Goal: Contribute content: Contribute content

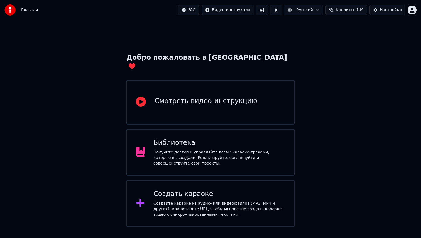
click at [227, 150] on div "Получите доступ и управляйте всеми караоке-треками, которые вы создали. Редакти…" at bounding box center [219, 158] width 132 height 17
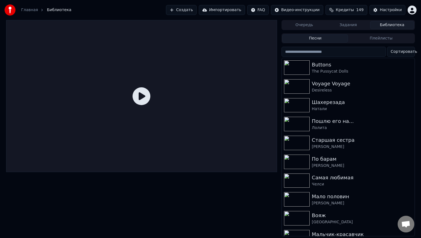
click at [190, 7] on button "Создать" at bounding box center [181, 10] width 31 height 10
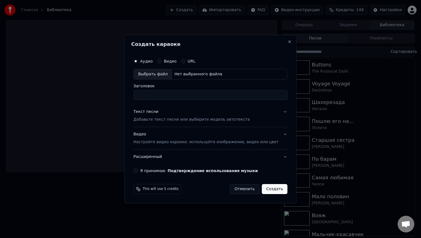
click at [164, 74] on div "Выбрать файл" at bounding box center [153, 74] width 38 height 10
click at [176, 63] on label "Видео" at bounding box center [170, 61] width 13 height 4
click at [162, 63] on button "Видео" at bounding box center [159, 61] width 4 height 4
click at [162, 72] on div "Выбрать файл" at bounding box center [153, 74] width 38 height 10
drag, startPoint x: 200, startPoint y: 95, endPoint x: 292, endPoint y: 94, distance: 92.5
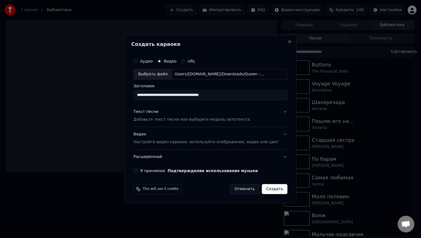
click at [292, 94] on body "**********" at bounding box center [210, 119] width 421 height 238
drag, startPoint x: 240, startPoint y: 96, endPoint x: 204, endPoint y: 95, distance: 36.5
click at [204, 95] on input "**********" at bounding box center [210, 95] width 154 height 10
type input "**********"
click at [156, 121] on p "Добавьте текст песни или выберите модель автотекста" at bounding box center [191, 120] width 116 height 6
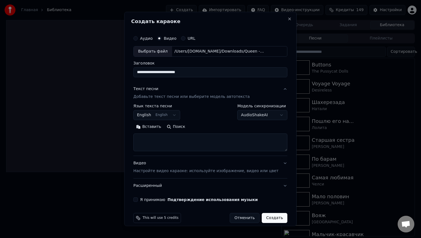
click at [170, 119] on body "**********" at bounding box center [210, 119] width 421 height 238
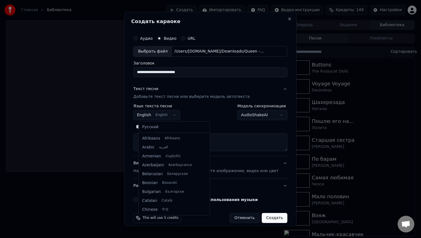
scroll to position [45, 0]
select select "**"
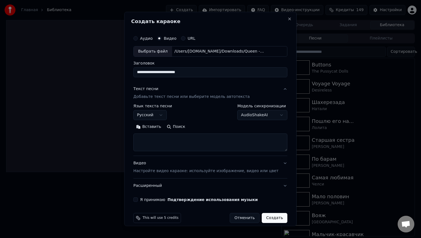
click at [250, 120] on div "**********" at bounding box center [210, 127] width 154 height 47
click at [250, 117] on body "**********" at bounding box center [210, 119] width 421 height 238
click at [189, 150] on textarea at bounding box center [210, 143] width 154 height 18
paste textarea "**********"
click at [201, 127] on button "Развернуть" at bounding box center [206, 127] width 35 height 9
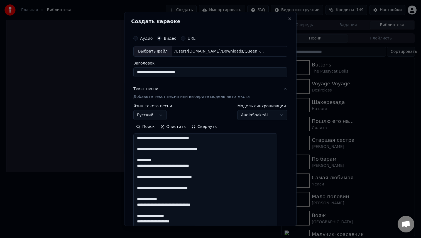
scroll to position [0, 0]
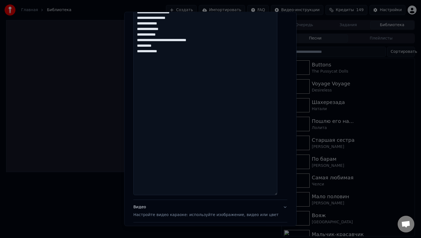
scroll to position [360, 0]
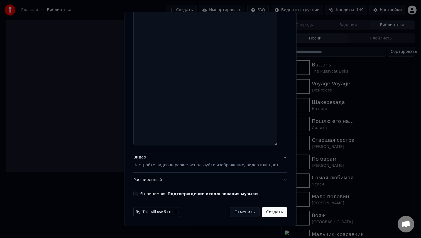
type textarea "**********"
click at [138, 195] on button "Я принимаю Подтверждение использования музыки" at bounding box center [135, 194] width 4 height 4
click at [270, 212] on button "Создать" at bounding box center [275, 212] width 26 height 10
select select
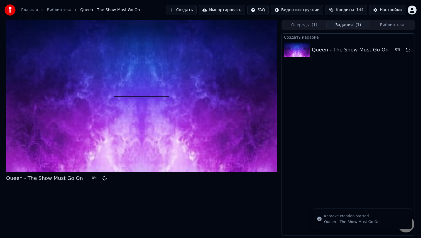
click at [187, 8] on button "Создать" at bounding box center [181, 10] width 31 height 10
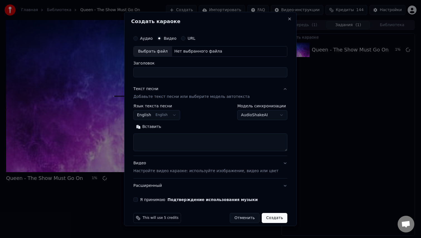
click at [149, 51] on div "Выбрать файл" at bounding box center [153, 52] width 38 height 10
type input "**********"
click at [245, 218] on button "Отменить" at bounding box center [245, 218] width 30 height 10
select select
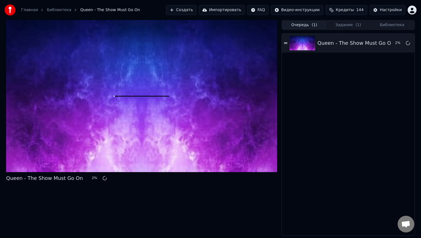
click at [312, 24] on span "( 1 )" at bounding box center [315, 25] width 6 height 6
click at [354, 27] on button "Задания ( 1 )" at bounding box center [348, 25] width 44 height 8
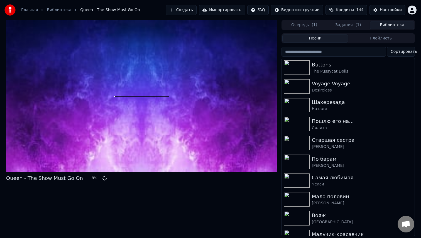
click at [374, 27] on button "Библиотека" at bounding box center [392, 25] width 44 height 8
click at [179, 8] on button "Создать" at bounding box center [181, 10] width 31 height 10
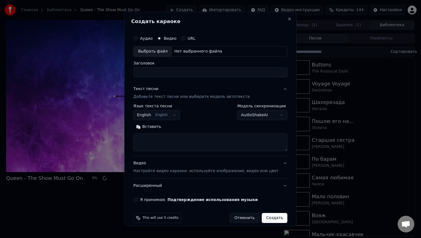
click at [151, 48] on div "Выбрать файл" at bounding box center [153, 52] width 38 height 10
click at [241, 74] on input "**********" at bounding box center [210, 72] width 154 height 10
type input "**********"
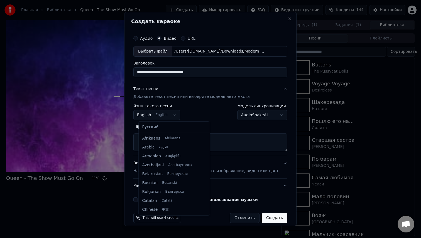
click at [177, 116] on body "**********" at bounding box center [210, 119] width 421 height 238
select select "**"
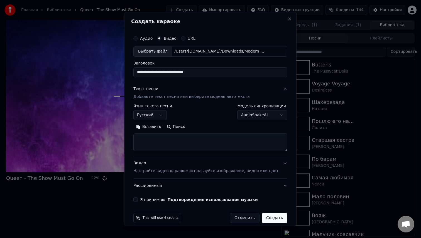
click at [220, 140] on textarea at bounding box center [210, 143] width 154 height 18
paste textarea "**********"
click at [212, 123] on button "Развернуть" at bounding box center [206, 127] width 35 height 9
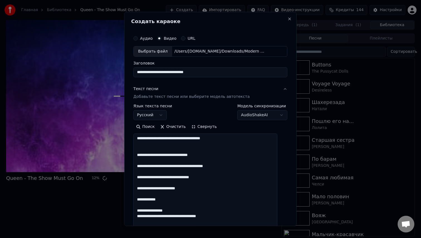
scroll to position [0, 0]
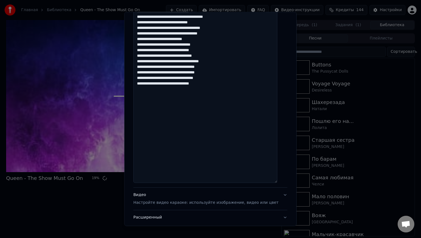
scroll to position [243, 0]
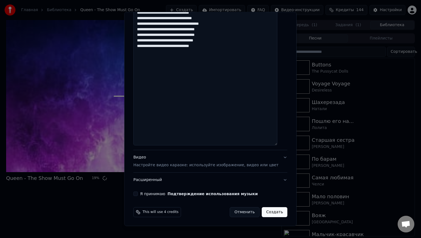
type textarea "**********"
click at [138, 195] on button "Я принимаю Подтверждение использования музыки" at bounding box center [135, 194] width 4 height 4
click at [172, 155] on div "Видео Настройте видео караоке: используйте изображение, видео или цвет" at bounding box center [205, 161] width 145 height 13
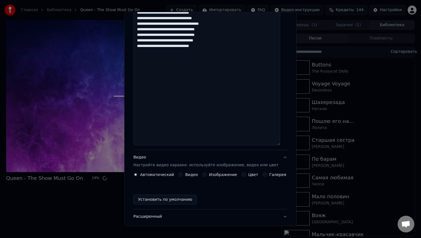
scroll to position [0, 0]
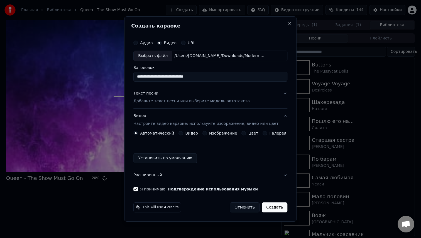
click at [272, 208] on button "Создать" at bounding box center [275, 208] width 26 height 10
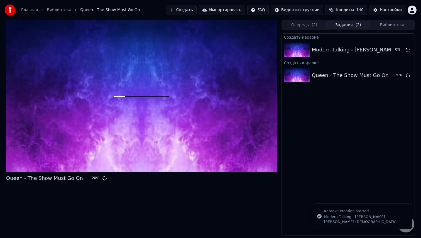
click at [310, 28] on button "Очередь ( 2 )" at bounding box center [304, 25] width 44 height 8
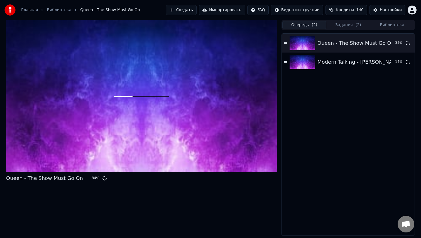
click at [184, 6] on button "Создать" at bounding box center [181, 10] width 31 height 10
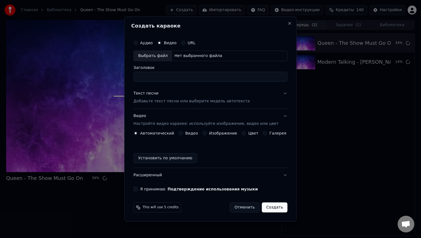
click at [143, 57] on div "Выбрать файл" at bounding box center [153, 56] width 38 height 10
drag, startPoint x: 228, startPoint y: 74, endPoint x: 197, endPoint y: 75, distance: 31.2
click at [197, 75] on input "**********" at bounding box center [210, 77] width 154 height 10
click at [199, 78] on input "**********" at bounding box center [210, 77] width 154 height 10
drag, startPoint x: 226, startPoint y: 76, endPoint x: 195, endPoint y: 79, distance: 30.7
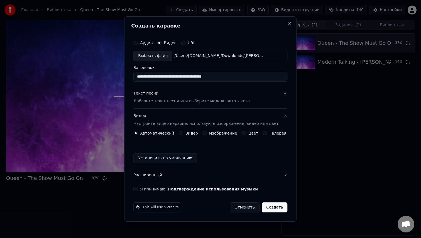
click at [195, 79] on input "**********" at bounding box center [210, 77] width 154 height 10
type input "**********"
click at [151, 101] on p "Добавьте текст песни или выберите модель автотекста" at bounding box center [191, 102] width 116 height 6
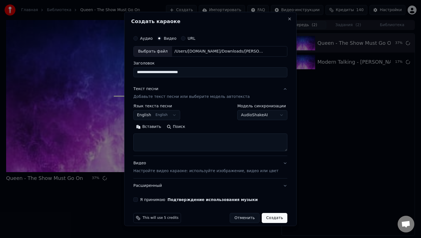
click at [157, 116] on button "English English" at bounding box center [156, 115] width 47 height 10
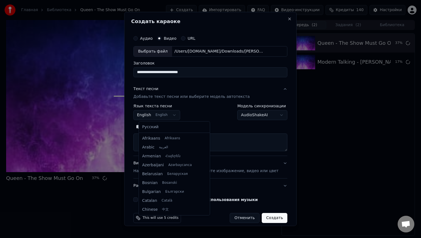
scroll to position [45, 0]
select select "**"
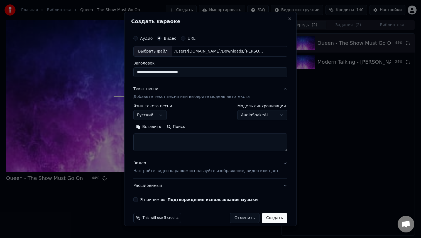
click at [171, 140] on textarea at bounding box center [210, 143] width 154 height 18
paste textarea "**********"
click at [213, 132] on div "Поиск Очистить Развернуть" at bounding box center [210, 137] width 154 height 29
click at [212, 128] on button "Развернуть" at bounding box center [206, 127] width 35 height 9
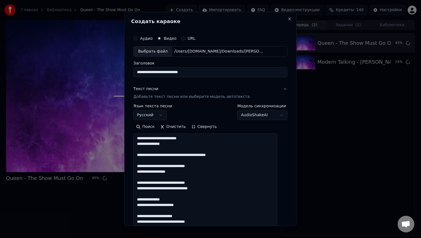
scroll to position [0, 0]
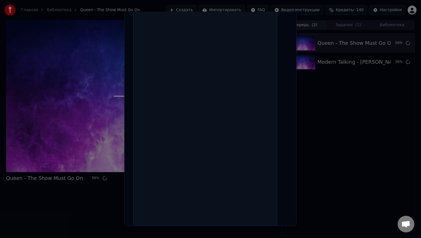
scroll to position [844, 0]
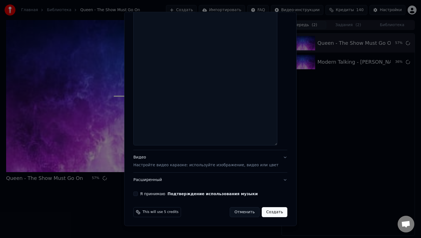
type textarea "**********"
click at [156, 193] on label "Я принимаю Подтверждение использования музыки" at bounding box center [199, 194] width 118 height 4
click at [138, 193] on button "Я принимаю Подтверждение использования музыки" at bounding box center [135, 194] width 4 height 4
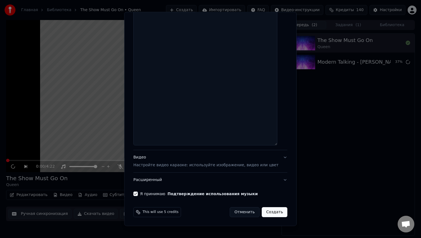
click at [271, 212] on button "Создать" at bounding box center [275, 212] width 26 height 10
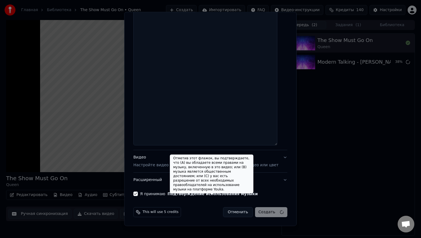
select select
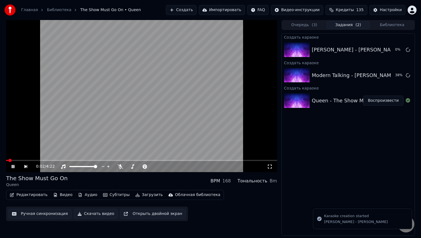
click at [14, 167] on icon at bounding box center [13, 166] width 3 height 3
click at [183, 9] on button "Создать" at bounding box center [181, 10] width 31 height 10
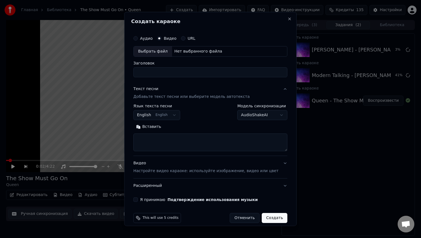
click at [153, 53] on div "Выбрать файл" at bounding box center [153, 52] width 38 height 10
drag, startPoint x: 229, startPoint y: 74, endPoint x: 198, endPoint y: 74, distance: 31.5
click at [198, 74] on input "**********" at bounding box center [210, 72] width 154 height 10
type input "**********"
click at [162, 116] on body "**********" at bounding box center [210, 119] width 421 height 238
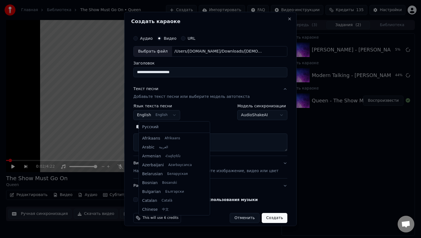
scroll to position [45, 0]
click at [158, 134] on div "Русский Afrikaans Afrikaans Arabic العربية Armenian Հայերեն Azerbaijani Azərbay…" at bounding box center [174, 169] width 71 height 94
select select "**"
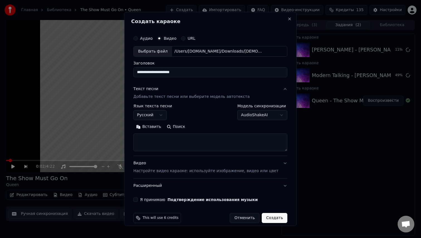
click at [185, 143] on textarea at bounding box center [210, 143] width 154 height 18
paste textarea "**********"
click at [211, 128] on button "Развернуть" at bounding box center [206, 127] width 35 height 9
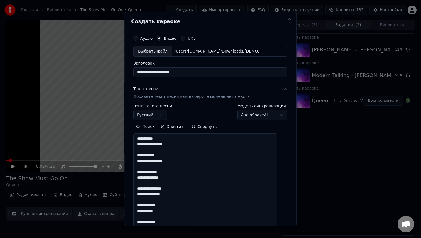
scroll to position [0, 0]
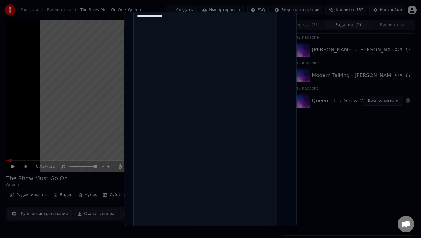
scroll to position [922, 0]
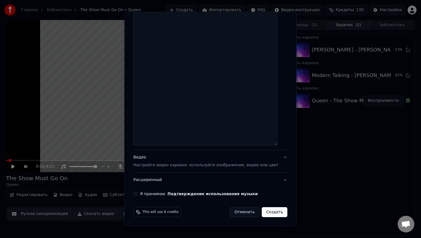
type textarea "**********"
click at [163, 192] on label "Я принимаю Подтверждение использования музыки" at bounding box center [199, 194] width 118 height 4
click at [138, 192] on button "Я принимаю Подтверждение использования музыки" at bounding box center [135, 194] width 4 height 4
click at [272, 214] on button "Создать" at bounding box center [275, 212] width 26 height 10
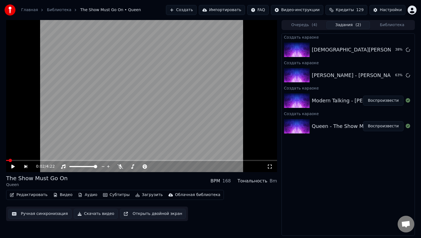
click at [389, 25] on button "Библиотека" at bounding box center [392, 25] width 44 height 8
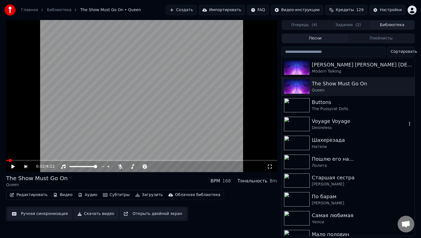
click at [348, 121] on div "Voyage Voyage" at bounding box center [359, 122] width 95 height 8
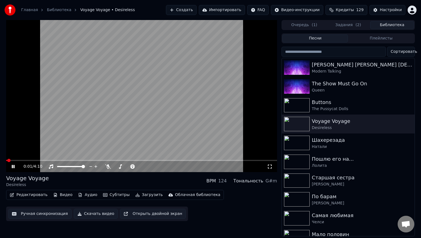
click at [32, 213] on button "Ручная синхронизация" at bounding box center [39, 214] width 63 height 10
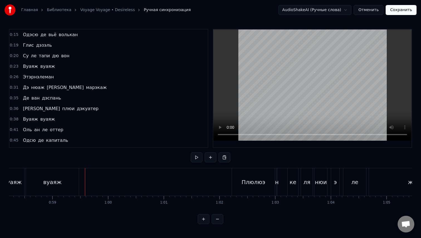
scroll to position [0, 3240]
click at [65, 181] on div "вуаяж" at bounding box center [54, 182] width 53 height 28
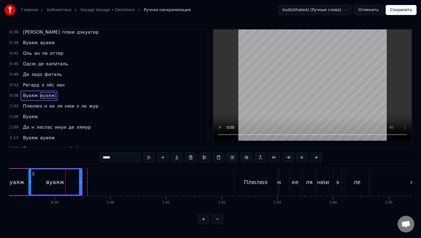
scroll to position [84, 0]
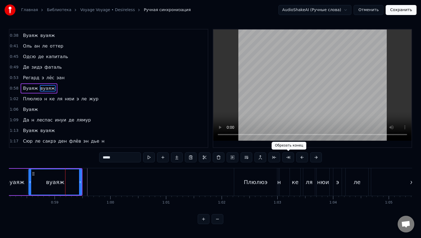
click at [288, 158] on button at bounding box center [288, 158] width 12 height 10
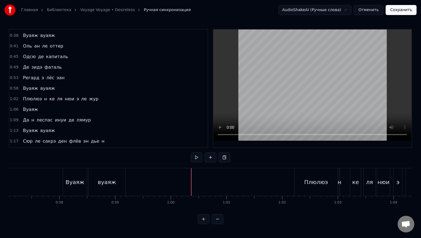
scroll to position [0, 3172]
click at [104, 187] on div "вуаяж" at bounding box center [114, 182] width 36 height 28
click at [326, 183] on div "Плюлюэ" at bounding box center [324, 182] width 24 height 8
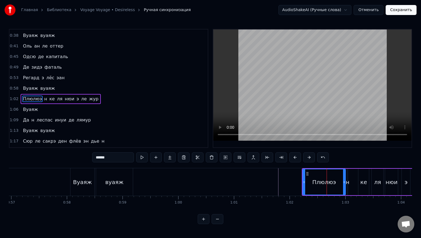
scroll to position [94, 0]
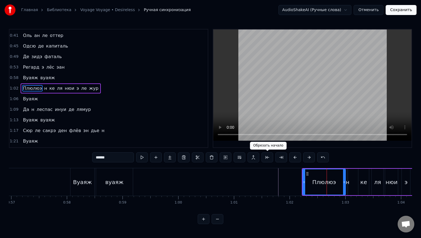
click at [268, 156] on button at bounding box center [267, 158] width 12 height 10
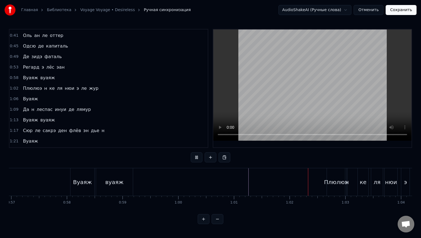
click at [118, 183] on div "вуаяж" at bounding box center [114, 182] width 18 height 8
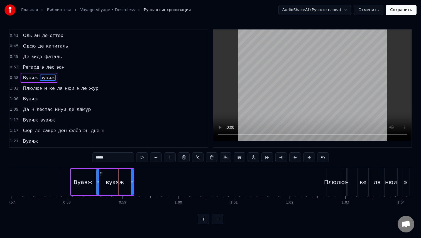
scroll to position [84, 0]
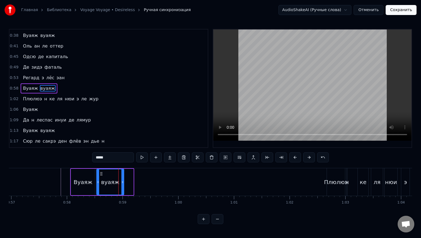
drag, startPoint x: 132, startPoint y: 183, endPoint x: 120, endPoint y: 183, distance: 11.7
click at [121, 183] on icon at bounding box center [122, 182] width 2 height 4
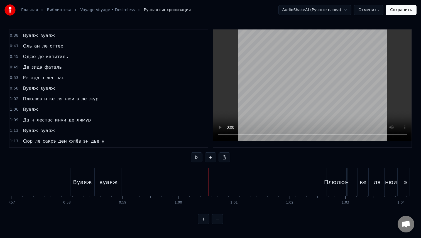
click at [337, 182] on div "Плюлюэ" at bounding box center [336, 182] width 24 height 8
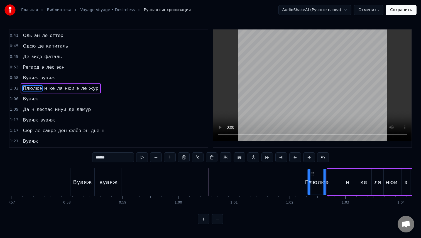
drag, startPoint x: 332, startPoint y: 175, endPoint x: 313, endPoint y: 176, distance: 19.5
click at [313, 176] on icon at bounding box center [312, 174] width 4 height 4
click at [44, 88] on span "н" at bounding box center [46, 88] width 4 height 6
type input "**"
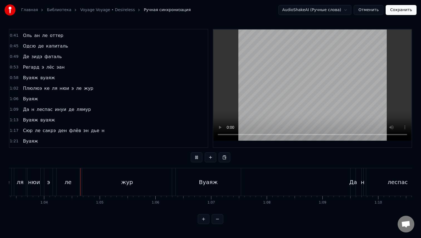
scroll to position [0, 3532]
click at [151, 177] on div "жур" at bounding box center [125, 182] width 90 height 28
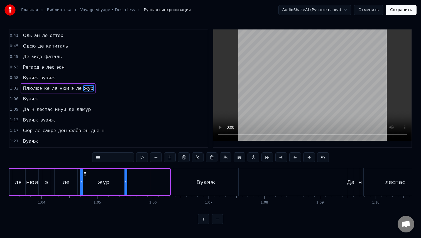
drag, startPoint x: 168, startPoint y: 184, endPoint x: 126, endPoint y: 183, distance: 42.3
click at [126, 183] on icon at bounding box center [125, 182] width 2 height 4
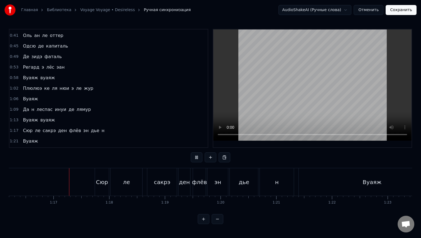
scroll to position [0, 4246]
click at [280, 177] on div "н" at bounding box center [274, 182] width 34 height 28
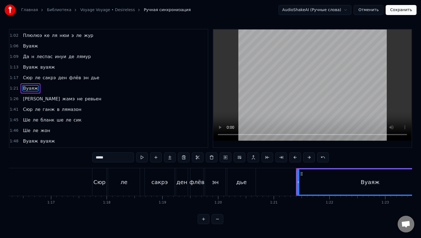
click at [253, 183] on div "дье" at bounding box center [241, 182] width 28 height 28
type input "***"
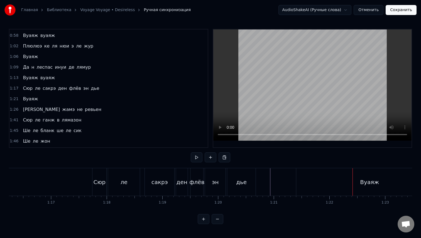
click at [314, 185] on div "Вуаяж" at bounding box center [369, 182] width 146 height 28
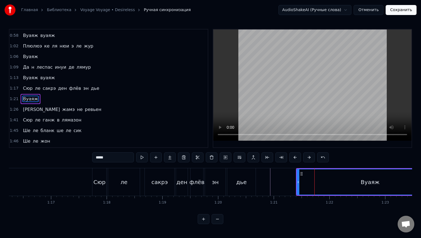
scroll to position [147, 0]
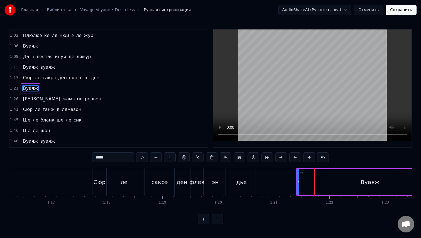
click at [297, 184] on div "Вуаяж" at bounding box center [370, 182] width 147 height 26
drag, startPoint x: 299, startPoint y: 183, endPoint x: 319, endPoint y: 184, distance: 19.8
click at [310, 184] on icon at bounding box center [309, 182] width 2 height 4
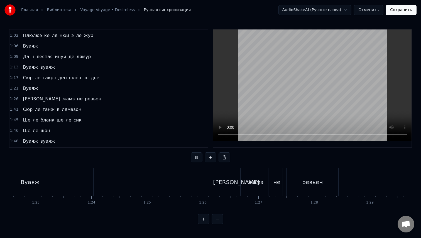
scroll to position [0, 4601]
click at [64, 174] on div "Вуаяж" at bounding box center [25, 182] width 126 height 28
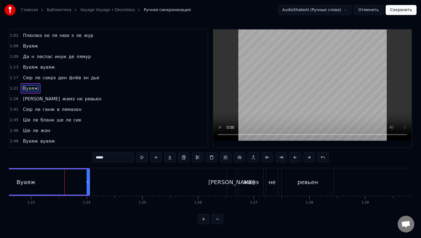
drag, startPoint x: 89, startPoint y: 181, endPoint x: 53, endPoint y: 178, distance: 36.4
click at [53, 178] on div "Вуаяж" at bounding box center [25, 182] width 127 height 26
drag, startPoint x: 88, startPoint y: 182, endPoint x: 51, endPoint y: 181, distance: 37.3
click at [52, 181] on icon at bounding box center [53, 182] width 2 height 4
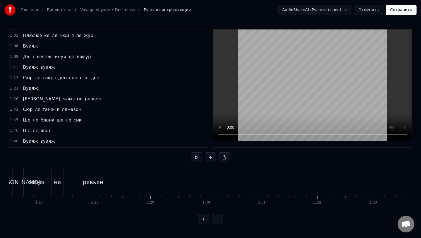
scroll to position [0, 4815]
click at [102, 177] on div "ревьен" at bounding box center [94, 182] width 52 height 28
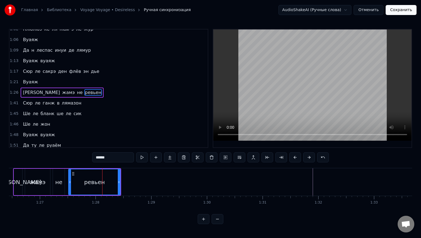
scroll to position [158, 0]
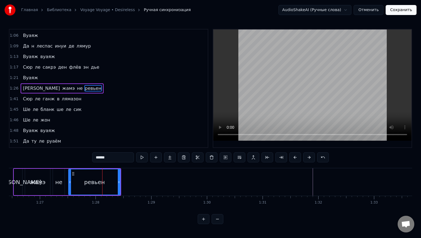
click at [10, 98] on span "1:41" at bounding box center [14, 99] width 9 height 6
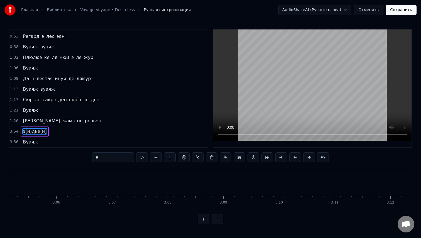
scroll to position [115, 0]
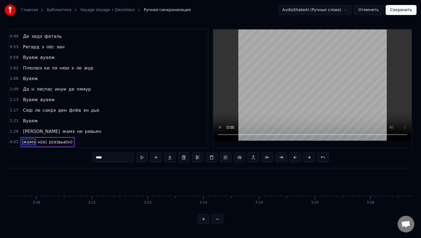
type input "**********"
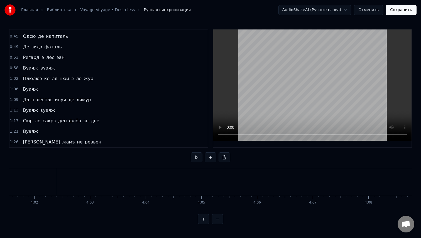
scroll to position [0, 13473]
click at [397, 7] on button "Сохранить" at bounding box center [401, 10] width 31 height 10
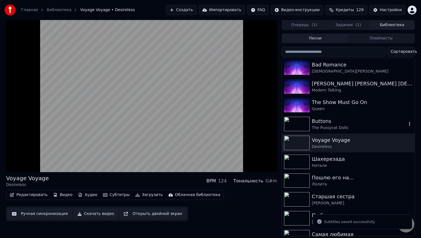
click at [343, 124] on div "Buttons" at bounding box center [359, 122] width 95 height 8
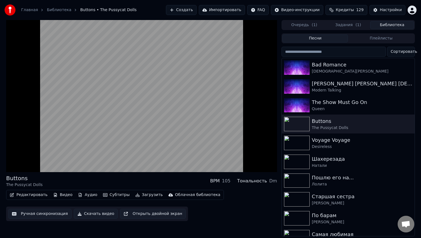
click at [51, 214] on button "Ручная синхронизация" at bounding box center [39, 214] width 63 height 10
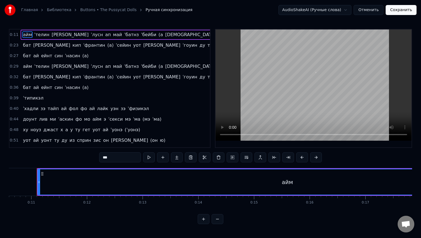
scroll to position [0, 579]
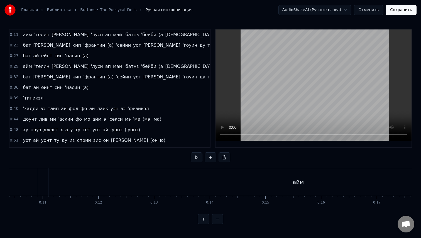
click at [12, 37] on span "0:11" at bounding box center [14, 35] width 9 height 6
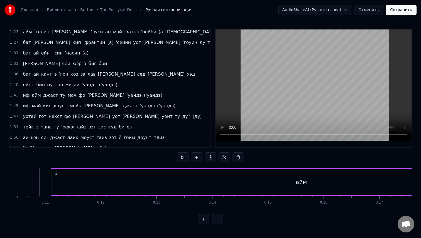
scroll to position [0, 576]
click at [67, 182] on div "айм" at bounding box center [302, 182] width 500 height 26
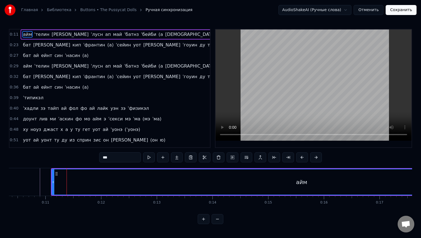
scroll to position [0, 0]
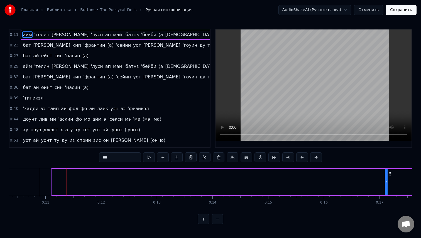
drag, startPoint x: 53, startPoint y: 176, endPoint x: 387, endPoint y: 188, distance: 333.8
click at [387, 188] on div at bounding box center [386, 182] width 2 height 25
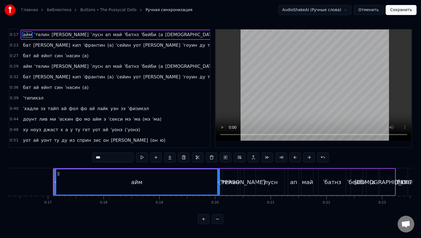
scroll to position [0, 903]
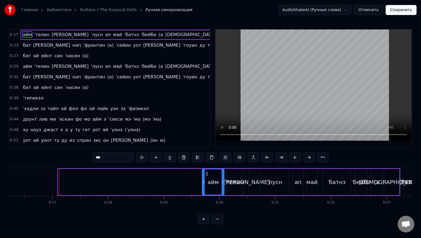
drag, startPoint x: 60, startPoint y: 183, endPoint x: 204, endPoint y: 189, distance: 144.1
click at [204, 189] on div at bounding box center [203, 182] width 2 height 25
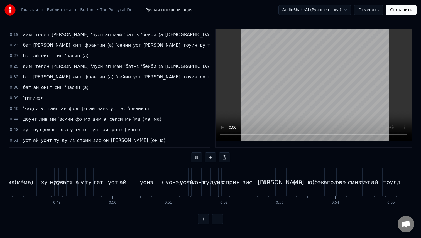
scroll to position [0, 2683]
click at [141, 181] on div "ˈуонэ" at bounding box center [143, 182] width 15 height 8
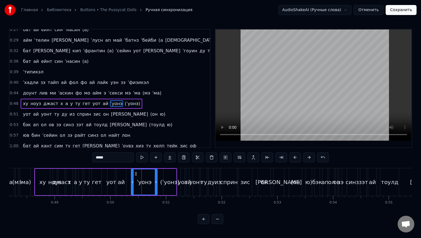
scroll to position [41, 0]
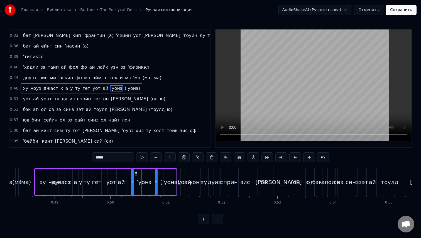
click at [112, 180] on div "уот" at bounding box center [111, 182] width 10 height 8
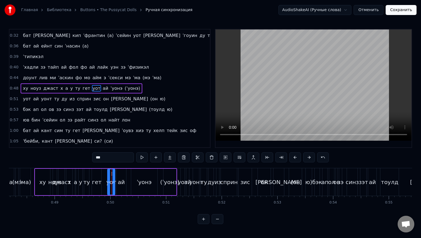
click at [122, 183] on div "ай" at bounding box center [121, 182] width 7 height 8
click at [137, 184] on div "ˈуонэ" at bounding box center [144, 182] width 26 height 26
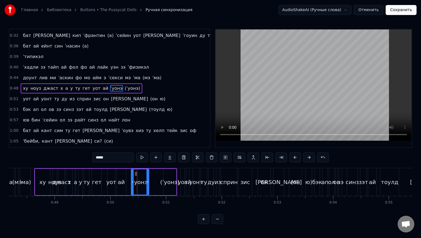
drag, startPoint x: 156, startPoint y: 185, endPoint x: 147, endPoint y: 184, distance: 9.5
click at [147, 184] on div at bounding box center [147, 182] width 2 height 25
click at [167, 184] on div "(ˈуонэ)" at bounding box center [169, 182] width 19 height 8
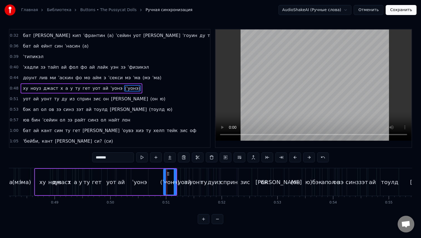
type input "***"
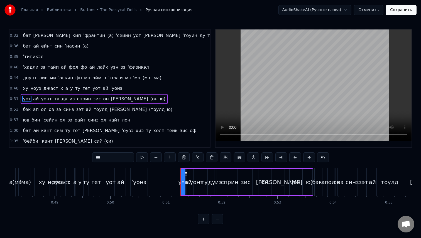
scroll to position [52, 0]
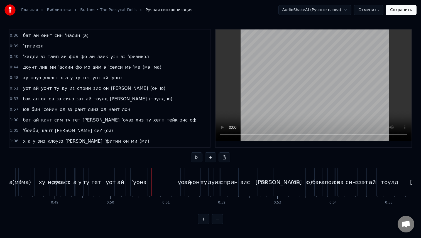
click at [395, 11] on button "Сохранить" at bounding box center [401, 10] width 31 height 10
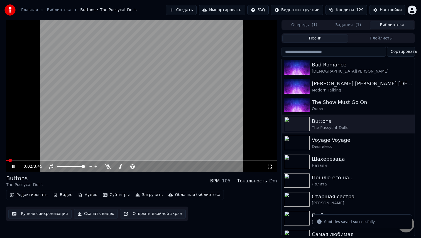
click at [13, 168] on icon at bounding box center [17, 167] width 13 height 4
click at [383, 10] on div "Настройки" at bounding box center [391, 10] width 22 height 6
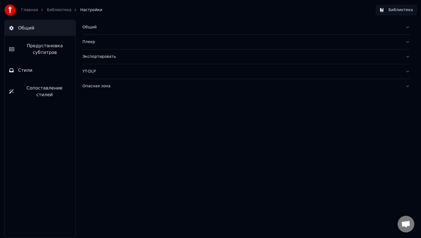
click at [52, 52] on span "Предустановка субтитров" at bounding box center [45, 49] width 52 height 13
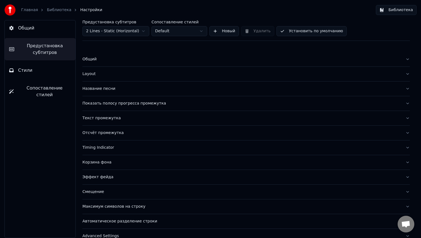
click at [146, 61] on div "Общий" at bounding box center [241, 60] width 319 height 6
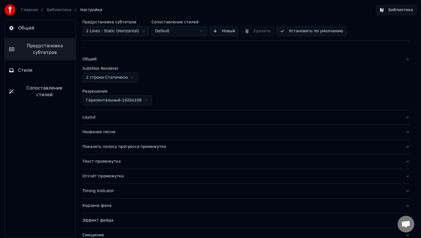
click at [146, 61] on div "Общий" at bounding box center [241, 60] width 319 height 6
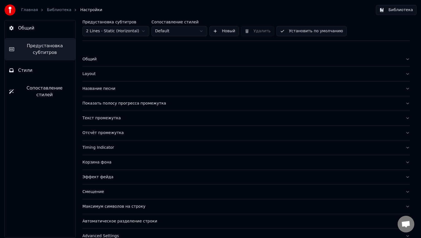
click at [134, 75] on div "Layout" at bounding box center [241, 74] width 319 height 6
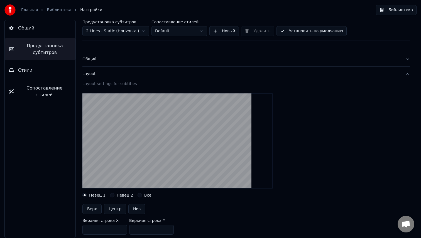
click at [134, 75] on div "Layout" at bounding box center [241, 74] width 319 height 6
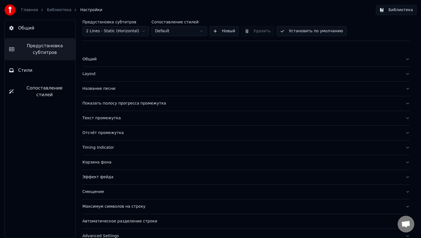
scroll to position [10, 0]
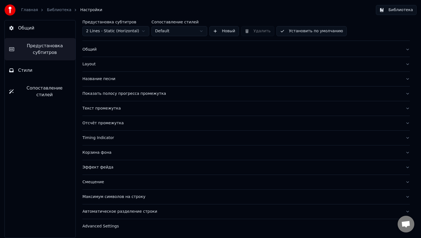
click at [118, 194] on div "Максимум символов на строку" at bounding box center [241, 197] width 319 height 6
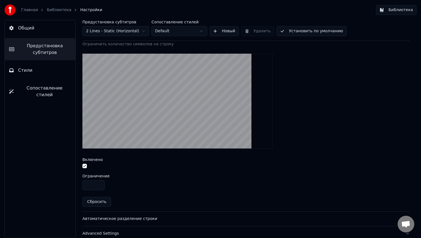
scroll to position [180, 0]
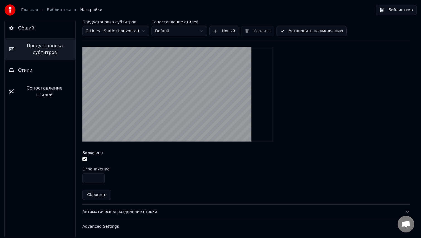
click at [131, 214] on div "Автоматическое разделение строки" at bounding box center [241, 212] width 319 height 6
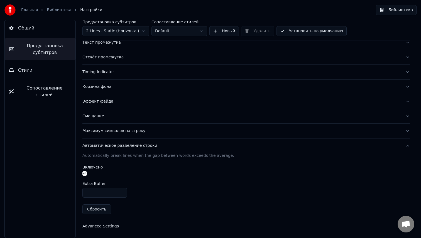
scroll to position [75, 0]
click at [122, 222] on button "Advanced Settings" at bounding box center [245, 227] width 327 height 14
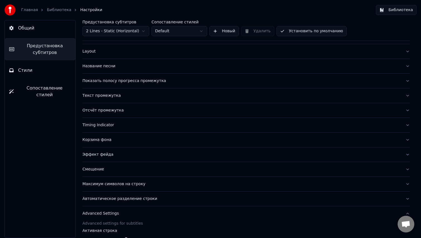
scroll to position [0, 0]
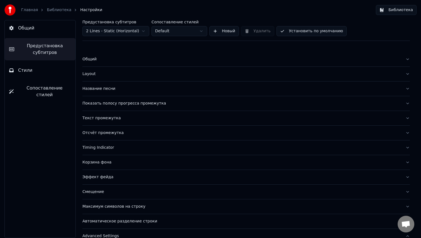
click at [150, 60] on div "Общий" at bounding box center [241, 60] width 319 height 6
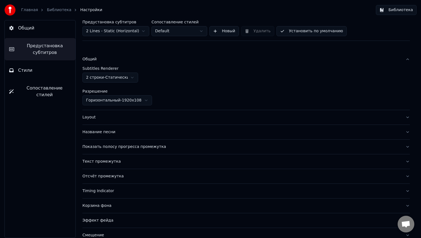
click at [150, 60] on div "Общий" at bounding box center [241, 60] width 319 height 6
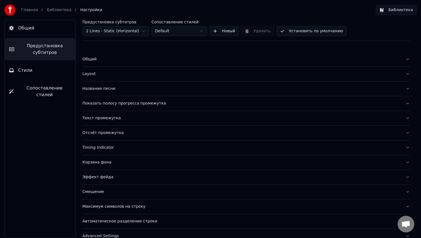
scroll to position [10, 0]
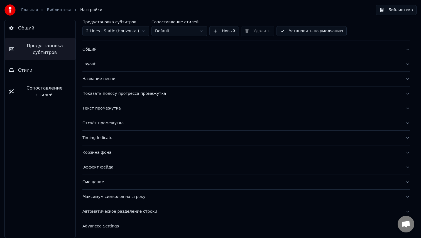
click at [121, 223] on button "Advanced Settings" at bounding box center [245, 226] width 327 height 14
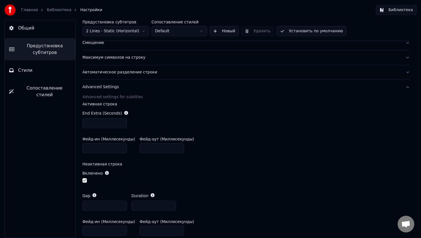
scroll to position [172, 0]
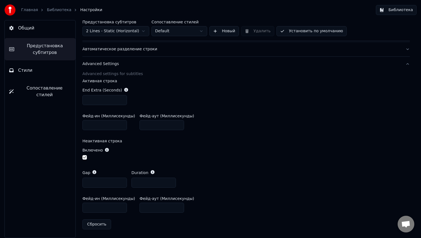
click at [56, 11] on link "Библиотека" at bounding box center [59, 10] width 25 height 6
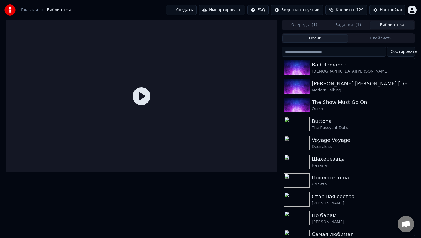
click at [300, 27] on button "Очередь ( 1 )" at bounding box center [304, 25] width 44 height 8
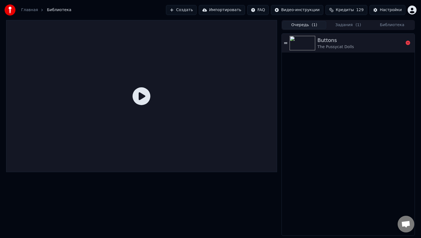
click at [321, 44] on div "The Pussycat Dolls" at bounding box center [335, 47] width 36 height 6
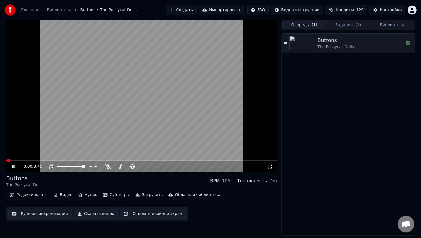
click at [34, 217] on button "Ручная синхронизация" at bounding box center [39, 214] width 63 height 10
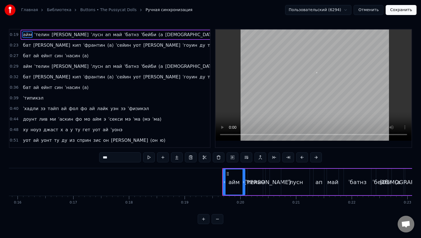
scroll to position [0, 824]
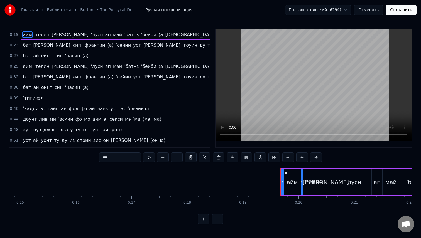
click at [12, 106] on div "0:40 ˈхадли зэ тайп ай фол фо ай лайк [PERSON_NAME]" at bounding box center [109, 109] width 201 height 11
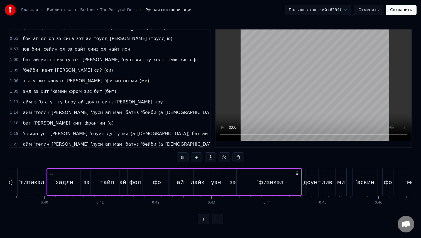
scroll to position [0, 2202]
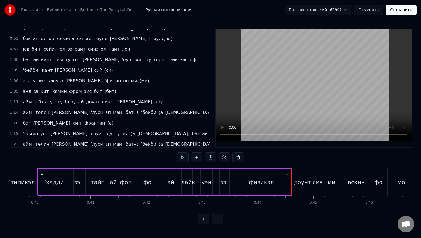
click at [275, 172] on div "ˈфизикэл" at bounding box center [261, 182] width 62 height 26
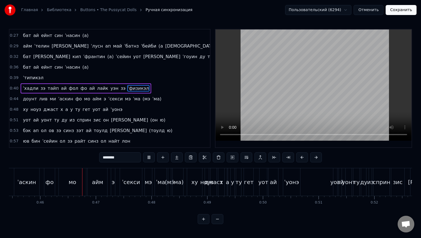
scroll to position [0, 2543]
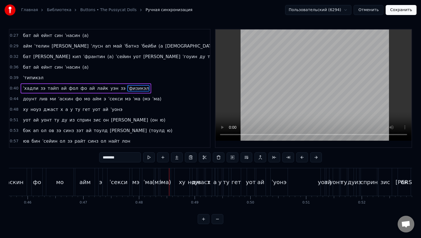
click at [152, 99] on span "ˈма)" at bounding box center [157, 99] width 10 height 6
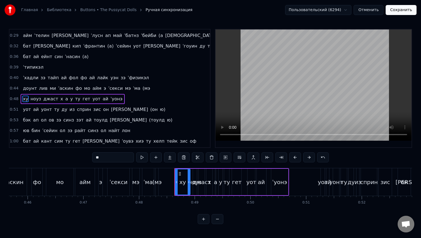
scroll to position [41, 0]
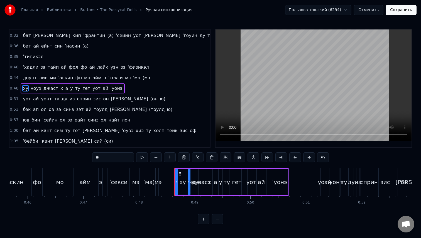
click at [142, 75] on span "(мэ" at bounding box center [146, 78] width 9 height 6
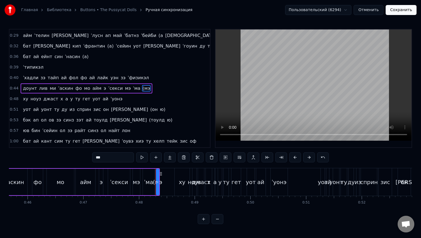
type input "**"
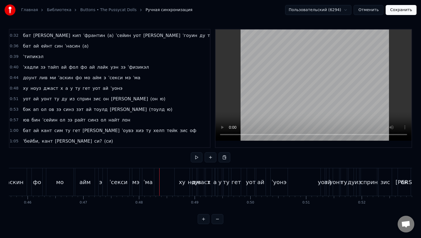
click at [184, 185] on div "ху" at bounding box center [182, 182] width 7 height 8
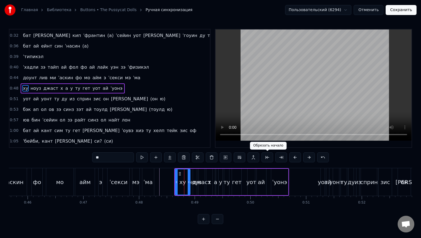
click at [269, 159] on button at bounding box center [267, 158] width 12 height 10
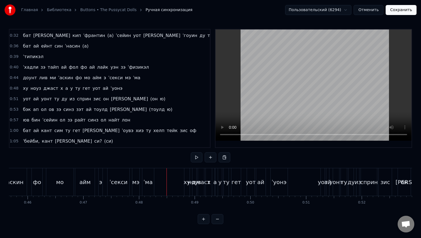
click at [148, 185] on div "ˈма" at bounding box center [147, 182] width 9 height 8
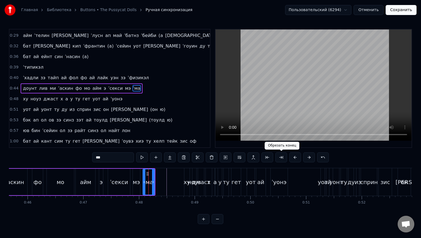
click at [284, 159] on button at bounding box center [281, 158] width 12 height 10
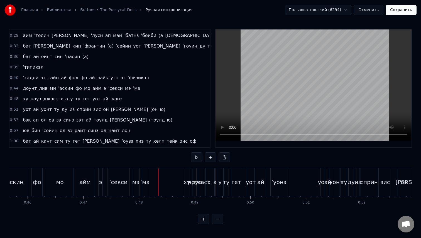
click at [410, 9] on button "Сохранить" at bounding box center [401, 10] width 31 height 10
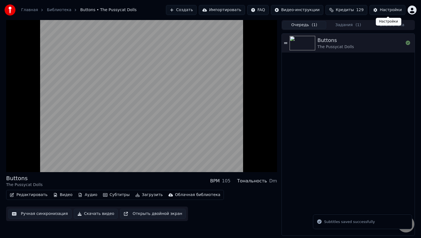
click at [387, 8] on div "Настройки" at bounding box center [391, 10] width 22 height 6
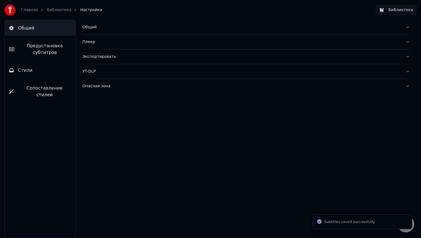
click at [51, 50] on span "Предустановка субтитров" at bounding box center [45, 49] width 52 height 13
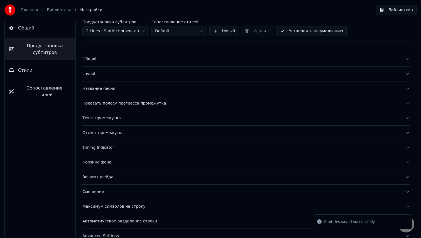
scroll to position [10, 0]
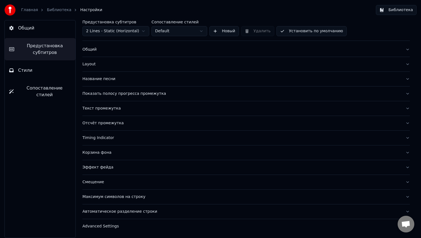
click at [126, 199] on div "Максимум символов на строку" at bounding box center [241, 197] width 319 height 6
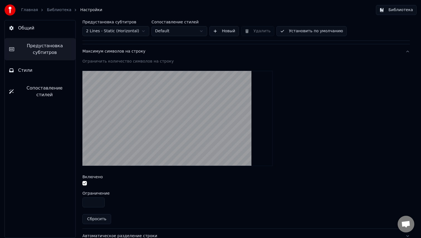
scroll to position [180, 0]
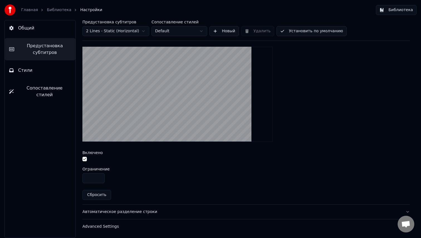
click at [84, 159] on button "button" at bounding box center [84, 159] width 4 height 4
click at [57, 11] on link "Библиотека" at bounding box center [59, 10] width 25 height 6
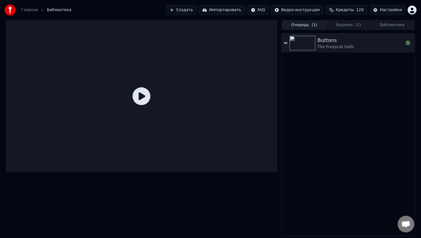
click at [343, 50] on div "Buttons [PERSON_NAME]" at bounding box center [348, 43] width 133 height 19
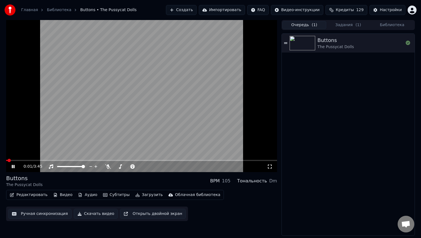
click at [33, 215] on button "Ручная синхронизация" at bounding box center [39, 214] width 63 height 10
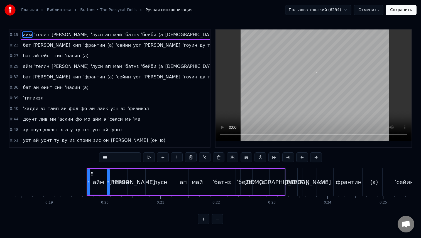
scroll to position [0, 1068]
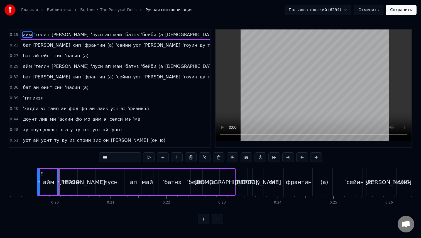
click at [338, 190] on div "бат ю [PERSON_NAME] (а) ˈсейин уот ю ˈгоуин ду ту ми (а ха)" at bounding box center [363, 182] width 255 height 28
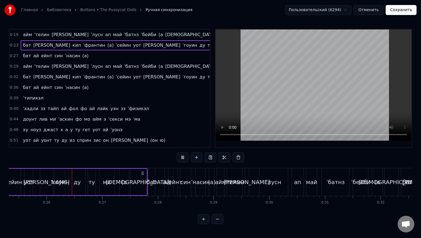
scroll to position [0, 1413]
click at [375, 10] on button "Отменить" at bounding box center [369, 10] width 30 height 10
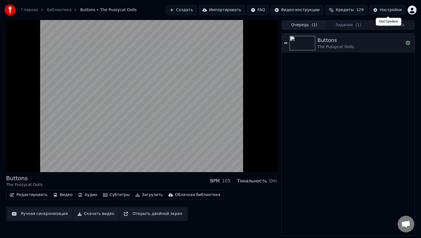
click at [387, 7] on button "Настройки" at bounding box center [388, 10] width 36 height 10
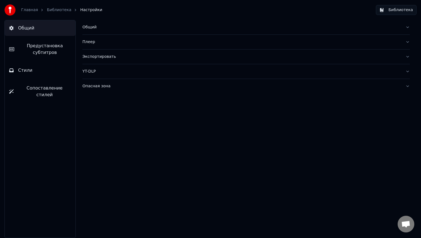
click at [139, 33] on button "Общий" at bounding box center [245, 27] width 327 height 14
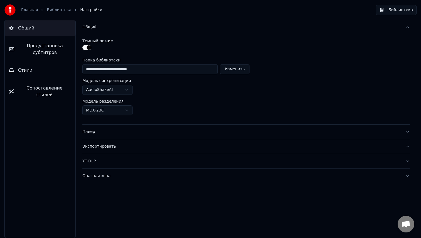
click at [139, 33] on button "Общий" at bounding box center [245, 27] width 327 height 14
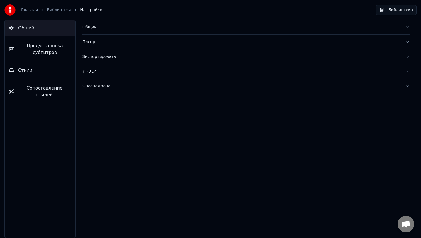
click at [65, 43] on span "Предустановка субтитров" at bounding box center [45, 49] width 52 height 13
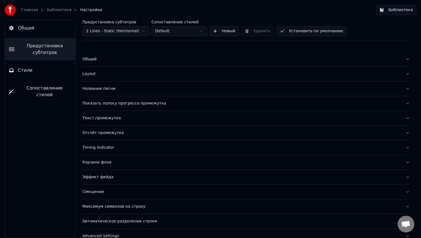
scroll to position [10, 0]
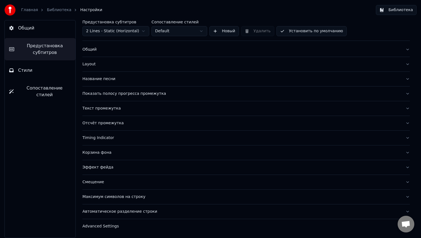
click at [128, 229] on div "Advanced Settings" at bounding box center [241, 227] width 319 height 6
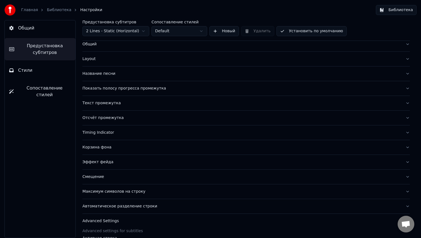
scroll to position [12, 0]
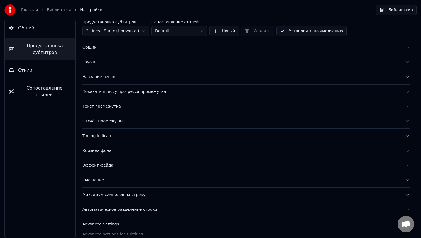
click at [120, 196] on div "Максимум символов на строку" at bounding box center [241, 195] width 319 height 6
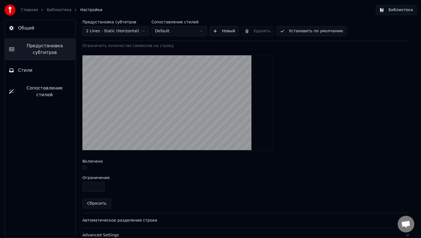
scroll to position [180, 0]
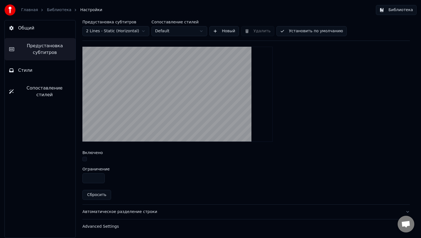
click at [84, 159] on button "button" at bounding box center [84, 159] width 4 height 4
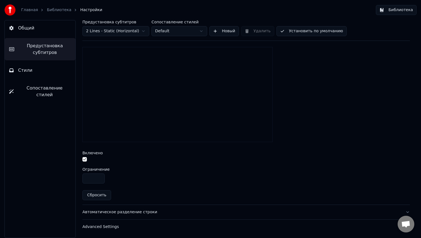
click at [99, 180] on input "**" at bounding box center [93, 179] width 22 height 10
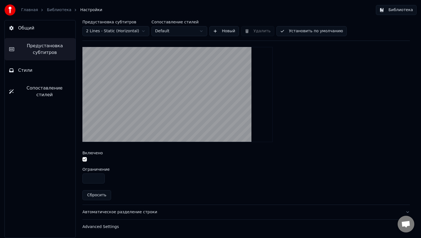
click at [99, 180] on input "**" at bounding box center [93, 179] width 22 height 10
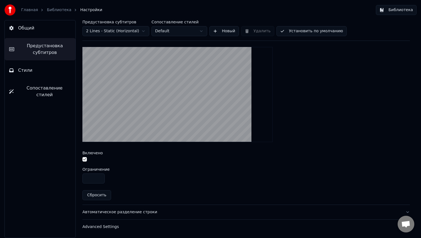
click at [99, 180] on input "**" at bounding box center [93, 179] width 22 height 10
type input "**"
click at [99, 180] on input "**" at bounding box center [93, 179] width 22 height 10
click at [57, 11] on link "Библиотека" at bounding box center [59, 10] width 25 height 6
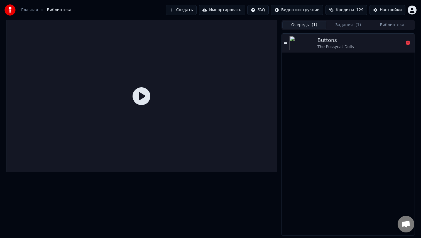
click at [326, 45] on div "The Pussycat Dolls" at bounding box center [335, 47] width 36 height 6
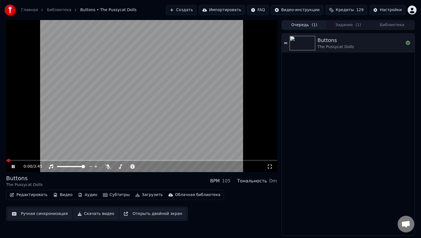
click at [105, 160] on video at bounding box center [141, 96] width 271 height 152
click at [93, 160] on video at bounding box center [141, 96] width 271 height 152
click at [94, 161] on span at bounding box center [141, 160] width 271 height 1
click at [64, 161] on span at bounding box center [52, 160] width 92 height 1
click at [49, 161] on span at bounding box center [27, 160] width 43 height 1
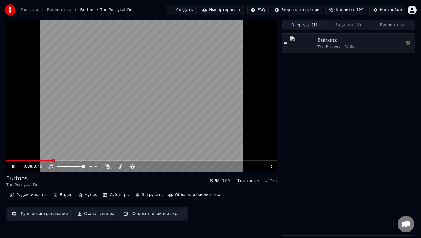
click at [35, 213] on button "Ручная синхронизация" at bounding box center [39, 214] width 63 height 10
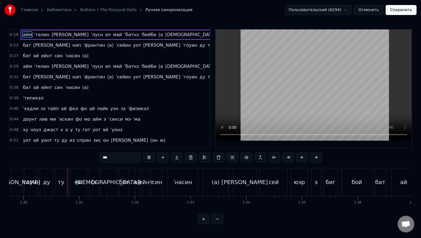
scroll to position [0, 5001]
click at [216, 184] on div "(а)" at bounding box center [213, 182] width 25 height 28
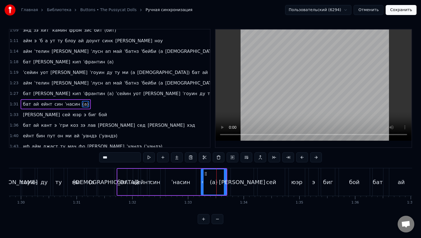
scroll to position [190, 0]
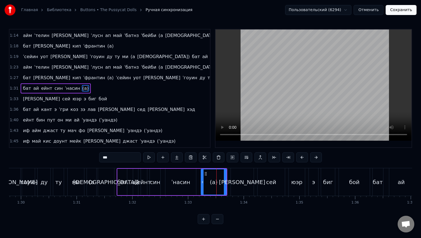
type input "*"
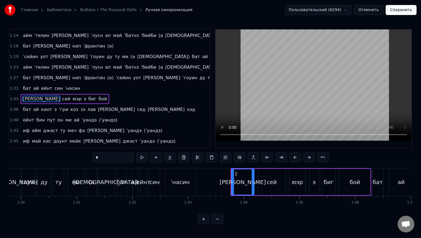
scroll to position [200, 0]
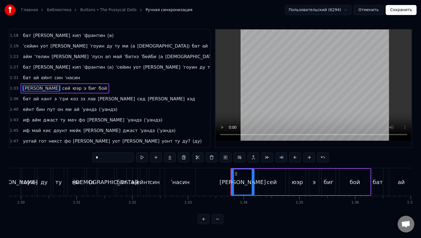
click at [11, 87] on span "1:33" at bounding box center [14, 89] width 9 height 6
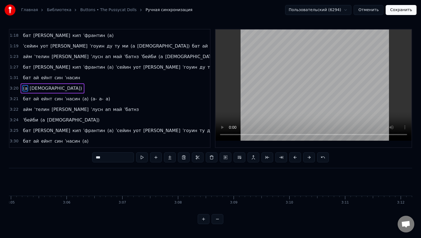
type input "**"
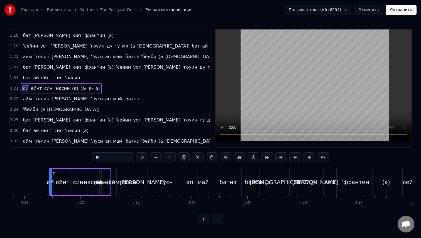
scroll to position [0, 11191]
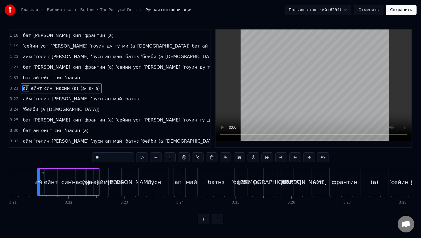
click at [365, 12] on button "Отменить" at bounding box center [369, 10] width 30 height 10
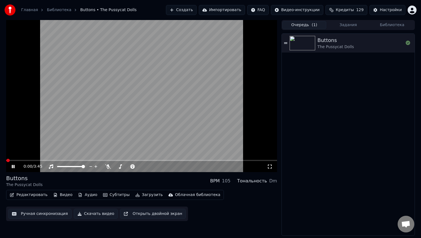
click at [38, 214] on button "Ручная синхронизация" at bounding box center [39, 214] width 63 height 10
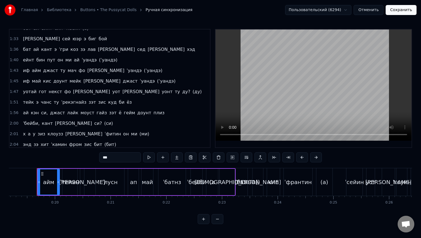
scroll to position [267, 0]
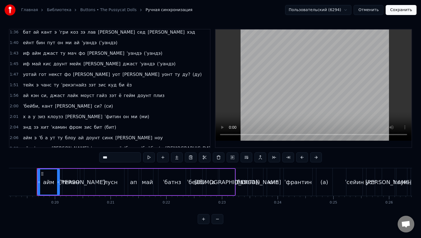
click at [16, 115] on span "2:01" at bounding box center [14, 117] width 9 height 6
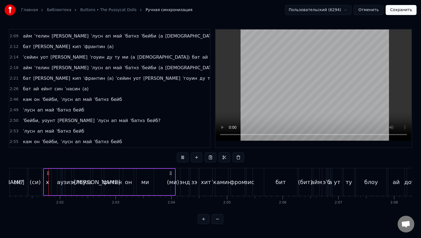
scroll to position [0, 6750]
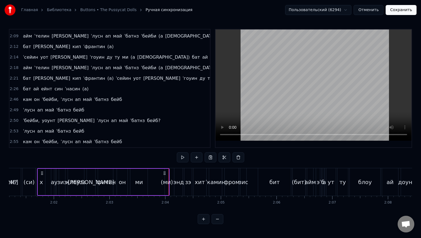
click at [15, 132] on span "2:53" at bounding box center [14, 132] width 9 height 6
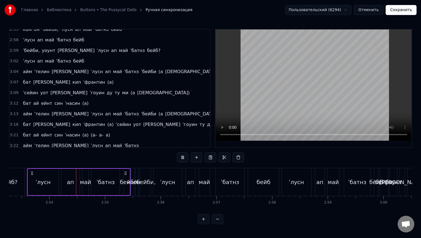
scroll to position [0, 9654]
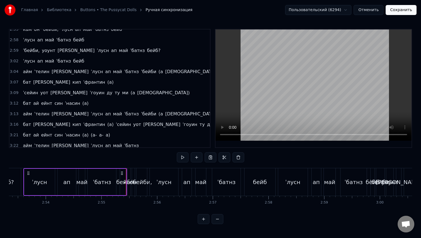
click at [393, 13] on button "Сохранить" at bounding box center [401, 10] width 31 height 10
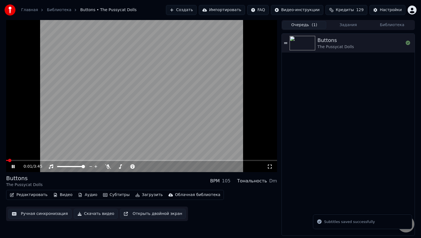
click at [383, 24] on button "Библиотека" at bounding box center [392, 25] width 44 height 8
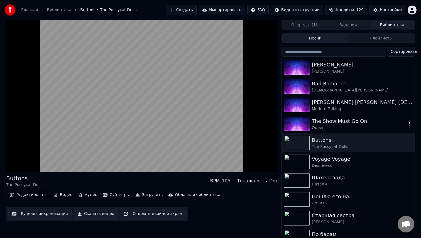
click at [338, 126] on div "Queen" at bounding box center [359, 128] width 95 height 6
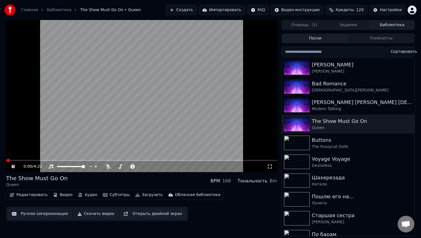
click at [40, 210] on button "Ручная синхронизация" at bounding box center [39, 214] width 63 height 10
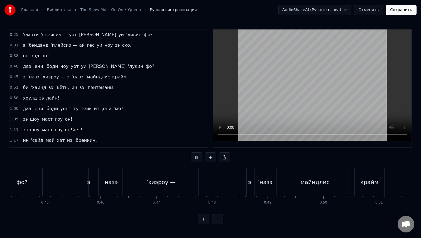
scroll to position [0, 2475]
click at [197, 158] on button at bounding box center [197, 158] width 12 height 10
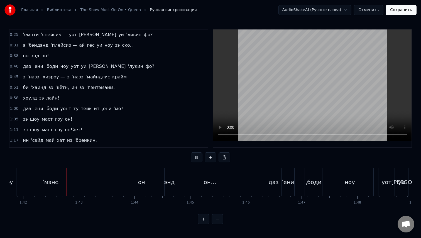
scroll to position [0, 5669]
click at [401, 11] on button "Сохранить" at bounding box center [401, 10] width 31 height 10
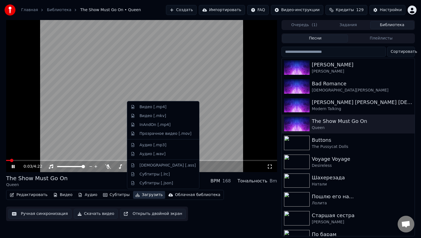
click at [147, 195] on button "Загрузить" at bounding box center [149, 195] width 32 height 8
click at [160, 109] on div "Видео [.mp4]" at bounding box center [153, 107] width 27 height 6
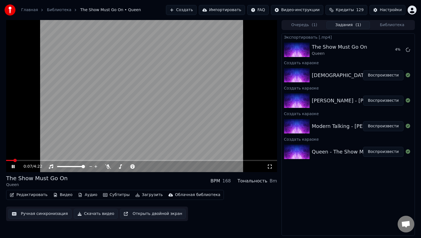
click at [11, 168] on icon at bounding box center [17, 167] width 13 height 4
click at [408, 50] on icon at bounding box center [408, 49] width 4 height 4
click at [312, 25] on span "( 1 )" at bounding box center [315, 25] width 6 height 6
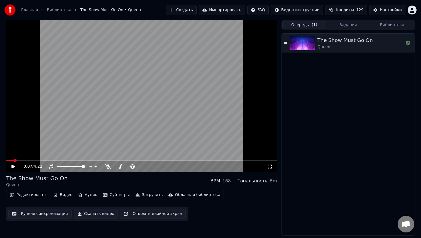
click at [390, 27] on button "Библиотека" at bounding box center [392, 25] width 44 height 8
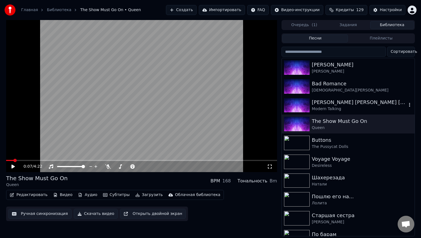
click at [342, 107] on div "Modern Talking" at bounding box center [359, 109] width 95 height 6
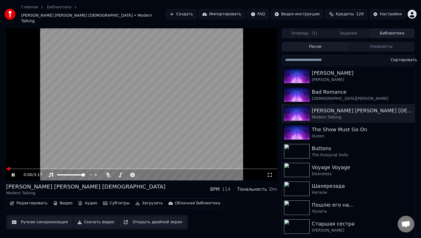
click at [38, 217] on button "Ручная синхронизация" at bounding box center [39, 222] width 63 height 10
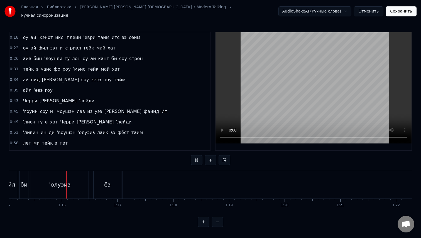
scroll to position [0, 4181]
click at [129, 97] on div "0:43 [PERSON_NAME]" at bounding box center [109, 101] width 201 height 11
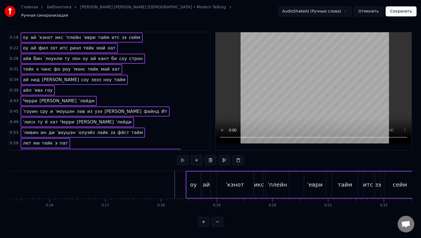
scroll to position [0, 845]
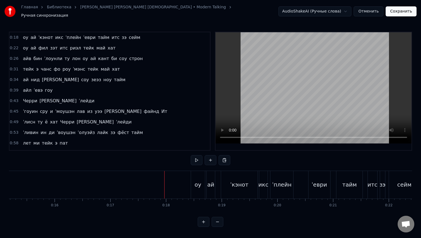
click at [191, 187] on div "оу" at bounding box center [198, 185] width 14 height 28
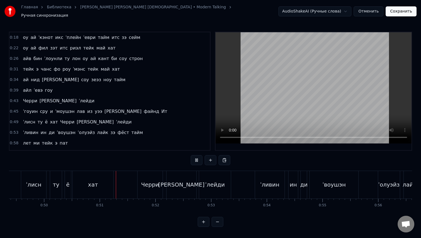
scroll to position [0, 2751]
click at [365, 182] on div "ˈливин ин [PERSON_NAME] тайм" at bounding box center [364, 185] width 222 height 28
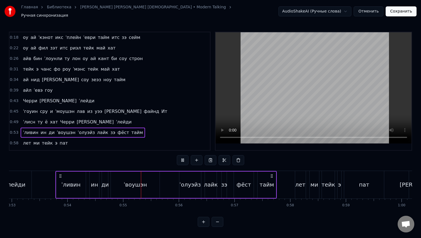
scroll to position [0, 2953]
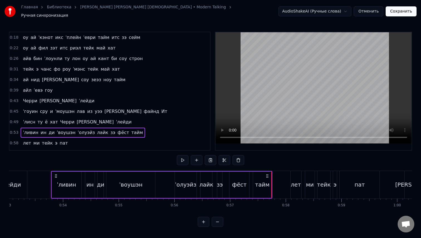
click at [272, 179] on div "тайм" at bounding box center [262, 185] width 19 height 26
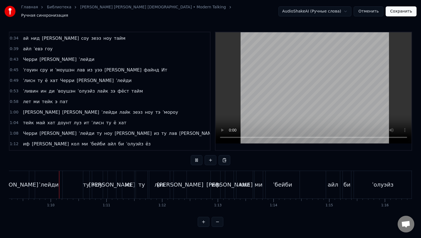
scroll to position [0, 3858]
click at [309, 183] on div "иф ю кол ми [PERSON_NAME]" at bounding box center [327, 185] width 235 height 28
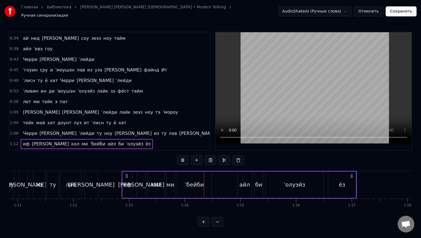
scroll to position [0, 3960]
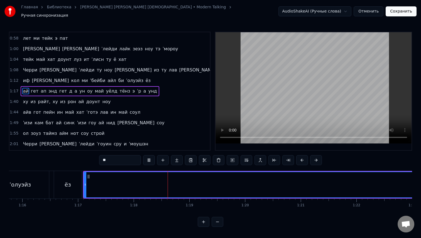
scroll to position [0, 4234]
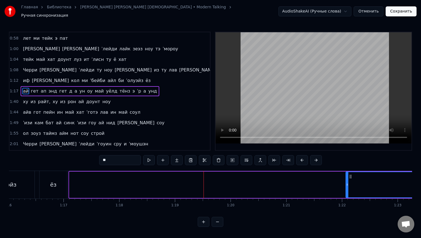
drag, startPoint x: 70, startPoint y: 184, endPoint x: 412, endPoint y: 170, distance: 342.3
click at [348, 172] on div at bounding box center [347, 184] width 2 height 25
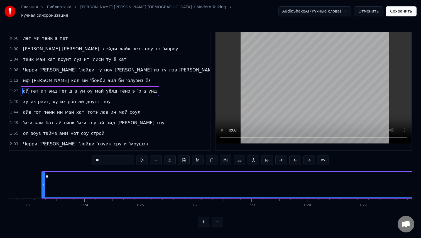
scroll to position [0, 4608]
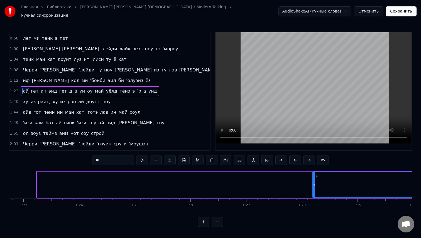
drag, startPoint x: 39, startPoint y: 180, endPoint x: 335, endPoint y: 188, distance: 296.7
click at [315, 188] on div at bounding box center [314, 184] width 2 height 25
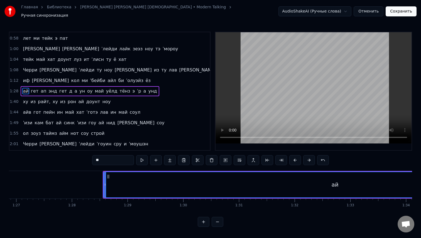
scroll to position [0, 4842]
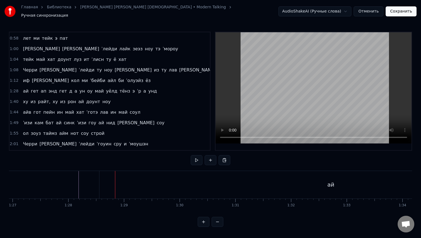
click at [109, 187] on div "ай" at bounding box center [330, 185] width 463 height 28
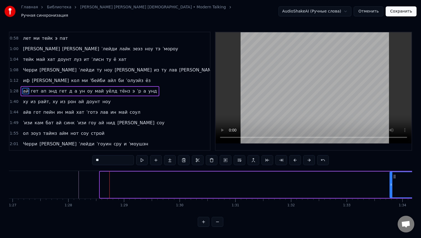
drag, startPoint x: 101, startPoint y: 184, endPoint x: 391, endPoint y: 188, distance: 290.2
click at [391, 188] on div at bounding box center [391, 184] width 2 height 25
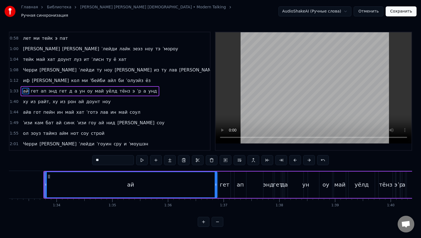
scroll to position [0, 5195]
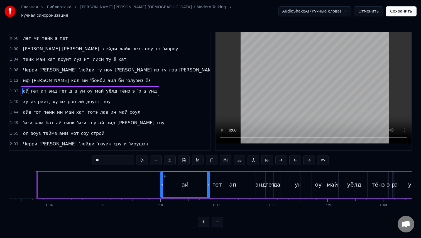
drag, startPoint x: 38, startPoint y: 182, endPoint x: 167, endPoint y: 186, distance: 129.0
click at [163, 186] on div at bounding box center [162, 184] width 2 height 25
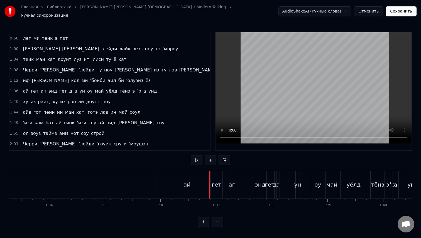
click at [167, 179] on div "ай" at bounding box center [187, 185] width 44 height 28
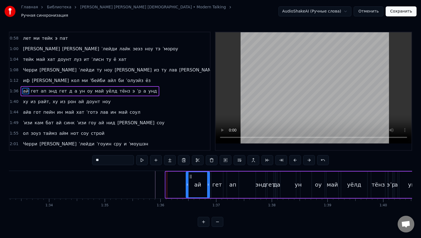
drag, startPoint x: 166, startPoint y: 181, endPoint x: 186, endPoint y: 185, distance: 20.8
click at [186, 185] on div at bounding box center [187, 184] width 2 height 25
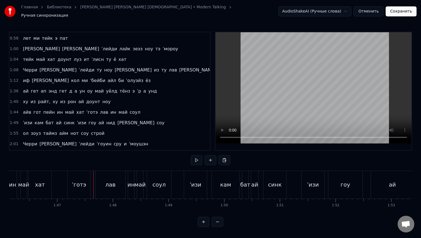
scroll to position [0, 0]
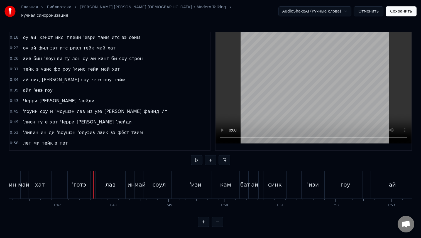
click at [17, 35] on div "0:18 оу [PERSON_NAME] [PERSON_NAME]" at bounding box center [109, 37] width 201 height 11
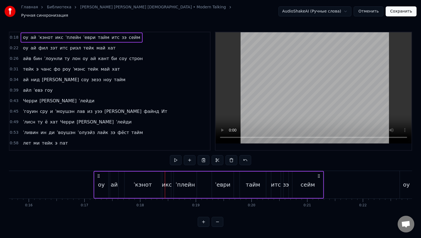
scroll to position [0, 871]
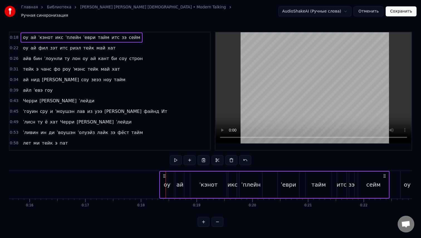
drag, startPoint x: 42, startPoint y: 174, endPoint x: 165, endPoint y: 181, distance: 122.7
click at [165, 181] on div "оу [PERSON_NAME]" at bounding box center [274, 185] width 231 height 28
click at [15, 45] on span "0:22" at bounding box center [14, 48] width 9 height 6
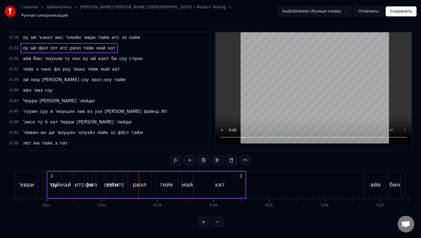
scroll to position [0, 1120]
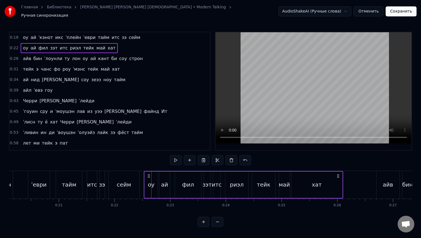
drag, startPoint x: 41, startPoint y: 174, endPoint x: 147, endPoint y: 182, distance: 106.7
click at [147, 182] on div "оу ай фил зэт [PERSON_NAME] [PERSON_NAME]" at bounding box center [243, 185] width 199 height 28
click at [12, 57] on span "0:26" at bounding box center [14, 59] width 9 height 6
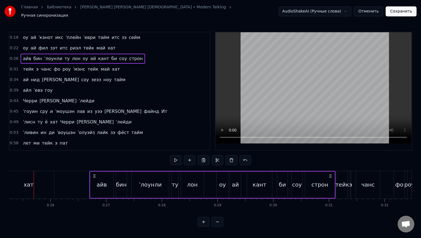
scroll to position [0, 1404]
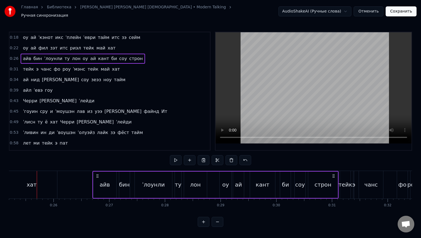
click at [15, 56] on span "0:26" at bounding box center [14, 59] width 9 height 6
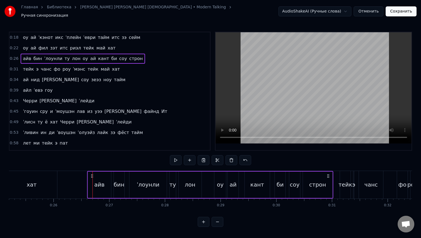
drag, startPoint x: 98, startPoint y: 173, endPoint x: 90, endPoint y: 173, distance: 8.4
click at [90, 174] on icon at bounding box center [92, 176] width 4 height 4
click at [15, 67] on span "0:31" at bounding box center [14, 70] width 9 height 6
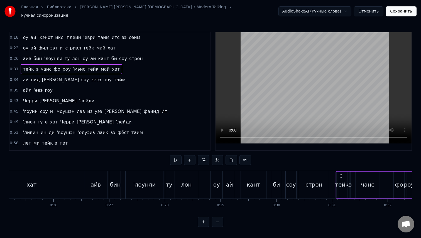
drag, startPoint x: 345, startPoint y: 175, endPoint x: 341, endPoint y: 175, distance: 4.2
click at [341, 175] on icon at bounding box center [341, 176] width 4 height 4
click at [16, 77] on span "0:34" at bounding box center [14, 80] width 9 height 6
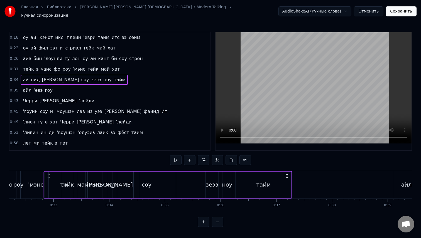
scroll to position [0, 1777]
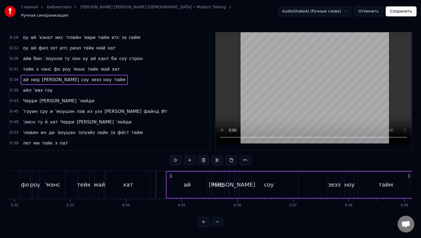
drag, startPoint x: 41, startPoint y: 173, endPoint x: 170, endPoint y: 188, distance: 129.8
click at [170, 188] on div "ай нид ю соу [PERSON_NAME] тайм" at bounding box center [290, 185] width 248 height 28
drag, startPoint x: 160, startPoint y: 174, endPoint x: 172, endPoint y: 177, distance: 12.0
click at [172, 177] on div "ай нид ю соу [PERSON_NAME] тайм" at bounding box center [291, 185] width 248 height 28
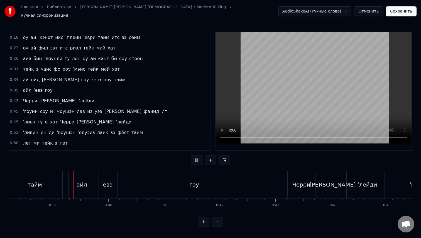
scroll to position [0, 2131]
click at [13, 100] on span "0:43" at bounding box center [14, 101] width 9 height 6
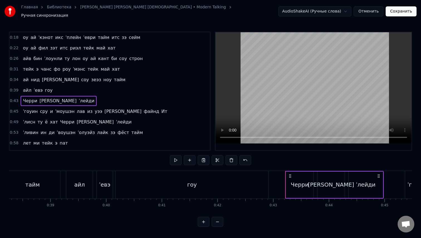
click at [16, 89] on span "0:39" at bounding box center [14, 91] width 9 height 6
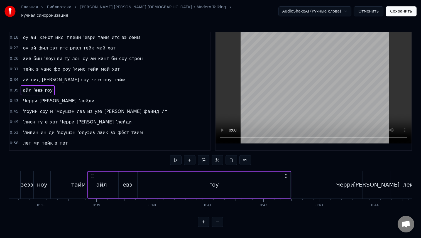
scroll to position [0, 2084]
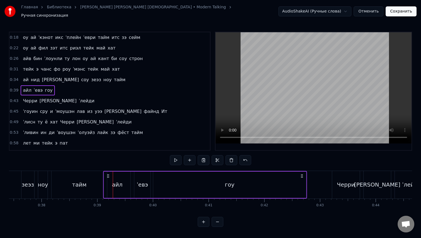
drag, startPoint x: 70, startPoint y: 175, endPoint x: 107, endPoint y: 179, distance: 37.5
click at [107, 179] on div "[PERSON_NAME] гоу" at bounding box center [205, 185] width 204 height 28
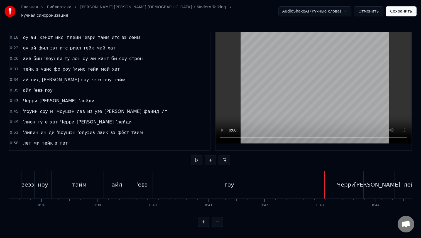
click at [338, 181] on div "Черри" at bounding box center [346, 185] width 18 height 8
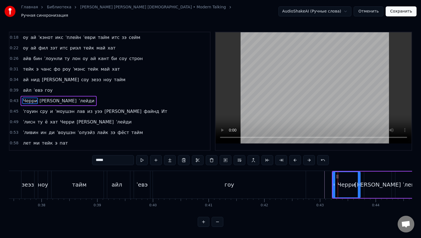
scroll to position [10, 0]
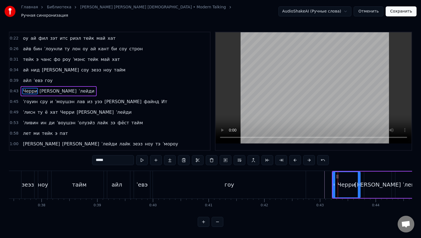
click at [12, 90] on span "0:43" at bounding box center [14, 92] width 9 height 6
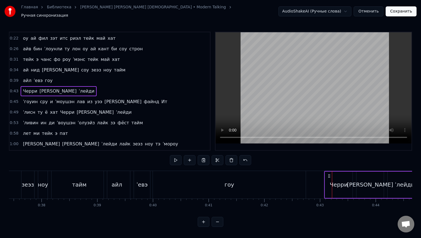
drag, startPoint x: 337, startPoint y: 174, endPoint x: 329, endPoint y: 175, distance: 7.3
click at [329, 175] on icon at bounding box center [329, 176] width 4 height 4
click at [15, 99] on span "0:45" at bounding box center [14, 102] width 9 height 6
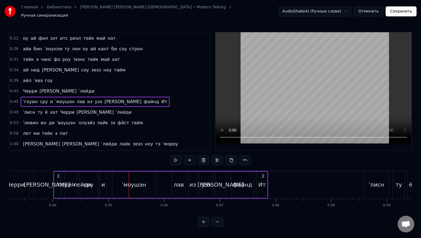
scroll to position [0, 2388]
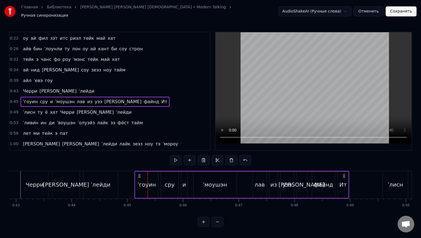
drag, startPoint x: 43, startPoint y: 174, endPoint x: 140, endPoint y: 185, distance: 98.4
click at [140, 185] on div "[PERSON_NAME] и [PERSON_NAME] из уээ ю файнд Ит" at bounding box center [242, 185] width 215 height 28
click at [15, 110] on span "0:49" at bounding box center [14, 113] width 9 height 6
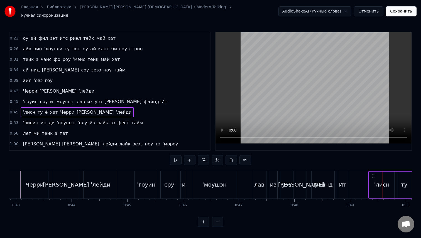
drag, startPoint x: 387, startPoint y: 172, endPoint x: 373, endPoint y: 172, distance: 14.2
click at [373, 174] on icon at bounding box center [373, 176] width 4 height 4
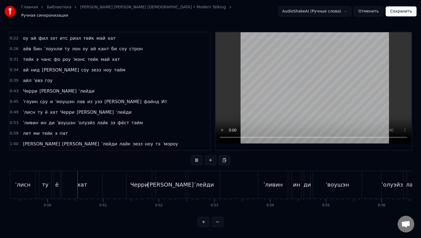
scroll to position [0, 2749]
click at [14, 89] on span "0:43" at bounding box center [14, 92] width 9 height 6
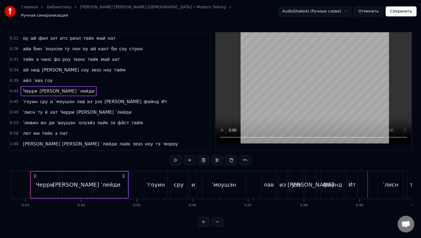
scroll to position [0, 2372]
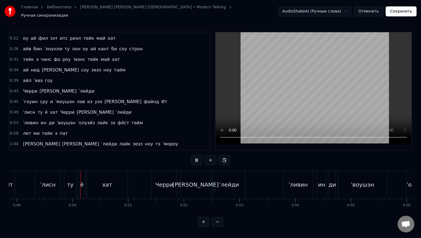
scroll to position [0, 2729]
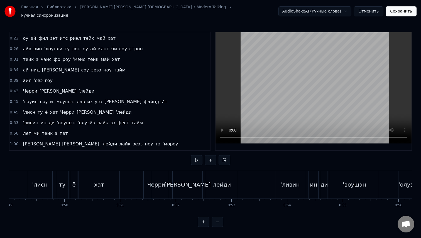
click at [157, 176] on div "Черри" at bounding box center [156, 185] width 25 height 28
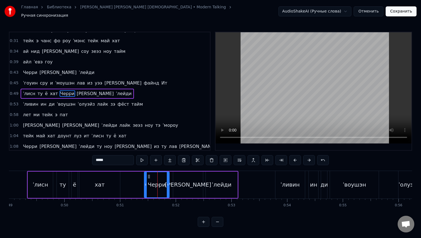
scroll to position [31, 0]
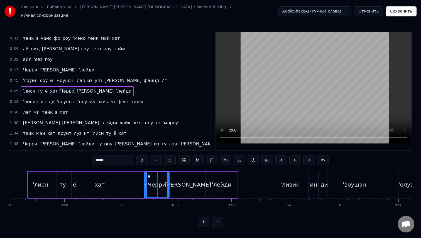
click at [14, 99] on span "0:53" at bounding box center [14, 102] width 9 height 6
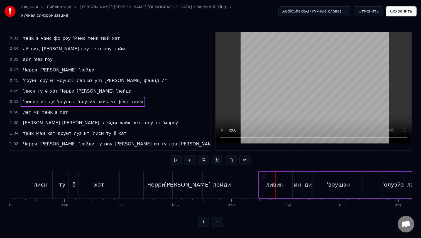
drag, startPoint x: 280, startPoint y: 175, endPoint x: 260, endPoint y: 177, distance: 19.8
click at [260, 177] on div "ˈливин ин [PERSON_NAME] тайм" at bounding box center [369, 185] width 222 height 28
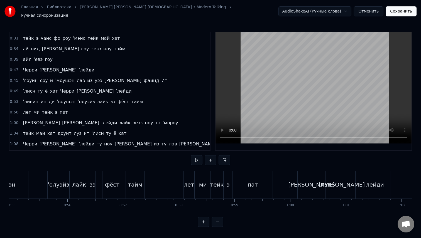
scroll to position [0, 3094]
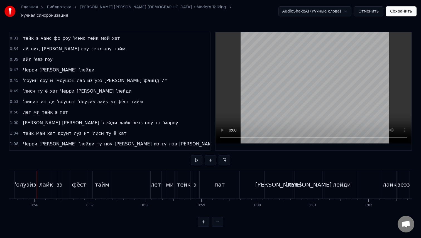
click at [27, 181] on div "ˈолуэйз" at bounding box center [25, 185] width 21 height 8
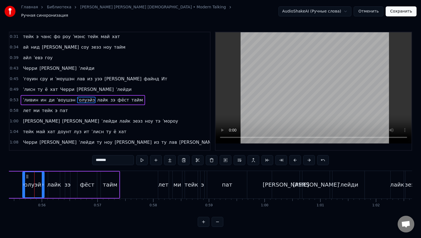
scroll to position [0, 3084]
click at [14, 108] on span "0:58" at bounding box center [14, 111] width 9 height 6
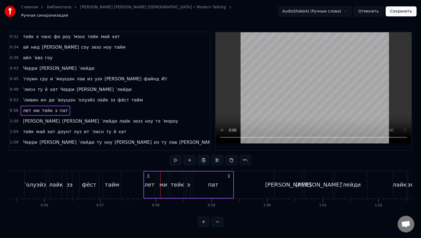
drag, startPoint x: 164, startPoint y: 175, endPoint x: 147, endPoint y: 175, distance: 17.0
click at [147, 175] on icon at bounding box center [148, 176] width 4 height 4
click at [16, 119] on span "1:00" at bounding box center [14, 122] width 9 height 6
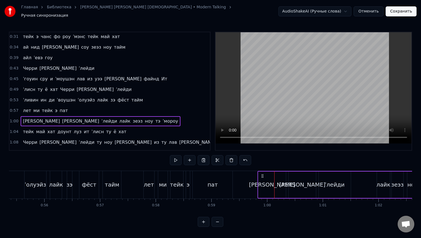
drag, startPoint x: 278, startPoint y: 175, endPoint x: 261, endPoint y: 174, distance: 17.0
click at [261, 174] on icon at bounding box center [262, 176] width 4 height 4
click at [15, 129] on span "1:04" at bounding box center [14, 132] width 9 height 6
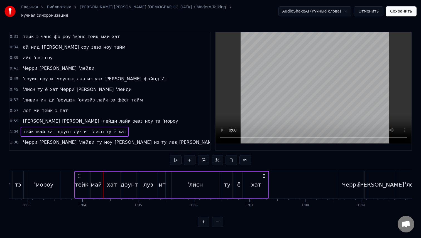
scroll to position [0, 3491]
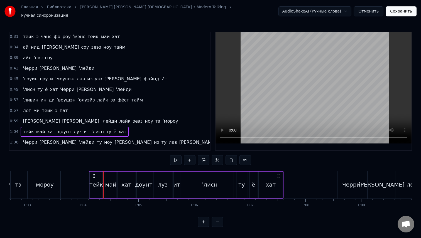
drag, startPoint x: 79, startPoint y: 173, endPoint x: 90, endPoint y: 179, distance: 12.5
click at [90, 179] on div "тейк май хат доунт луз ит ˈлисн ту ё хат" at bounding box center [186, 185] width 195 height 28
click at [15, 140] on span "1:08" at bounding box center [14, 143] width 9 height 6
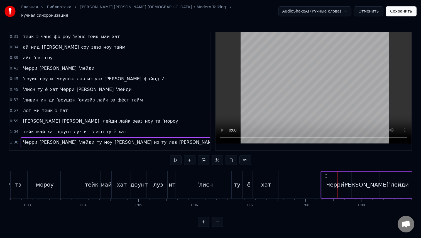
drag, startPoint x: 342, startPoint y: 174, endPoint x: 326, endPoint y: 174, distance: 16.7
click at [326, 174] on icon at bounding box center [325, 176] width 4 height 4
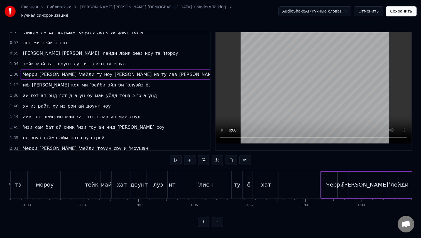
scroll to position [107, 0]
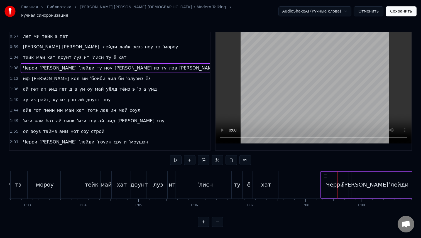
click at [15, 77] on span "1:12" at bounding box center [14, 79] width 9 height 6
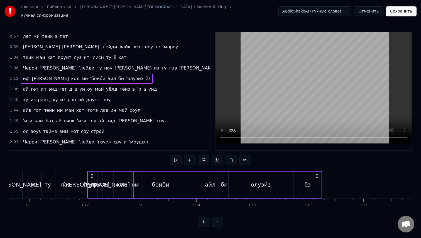
scroll to position [0, 3934]
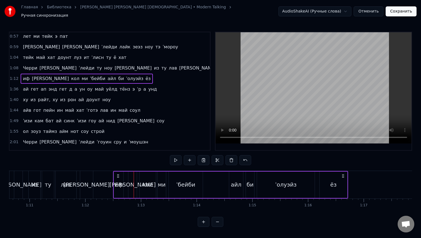
drag, startPoint x: 41, startPoint y: 174, endPoint x: 117, endPoint y: 171, distance: 75.8
click at [117, 174] on icon at bounding box center [118, 176] width 4 height 4
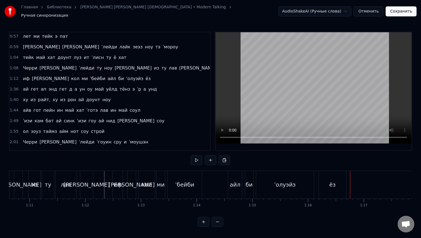
click at [329, 180] on div "ёз" at bounding box center [332, 185] width 27 height 28
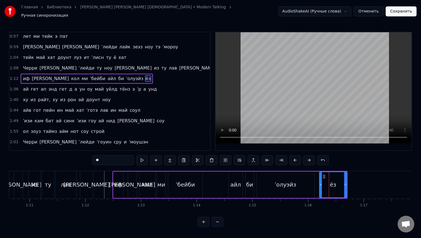
scroll to position [94, 0]
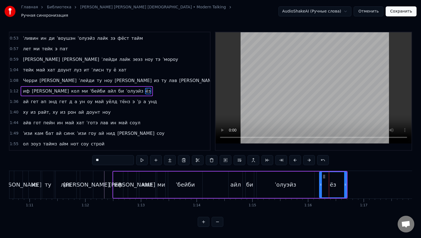
click at [9, 97] on div "0:18 оу [PERSON_NAME] тайм итс зэ сейм 0:22 оу [PERSON_NAME] май хат 0:26 [PERS…" at bounding box center [110, 91] width 202 height 119
click at [13, 100] on span "1:36" at bounding box center [14, 102] width 9 height 6
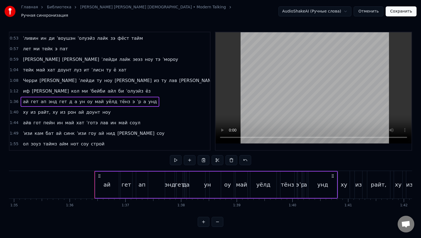
scroll to position [0, 5278]
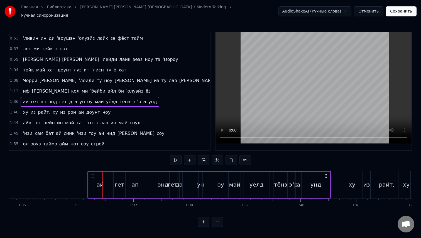
drag, startPoint x: 108, startPoint y: 173, endPoint x: 93, endPoint y: 173, distance: 15.0
click at [93, 176] on circle at bounding box center [93, 176] width 0 height 0
click at [14, 111] on span "1:40" at bounding box center [14, 113] width 9 height 6
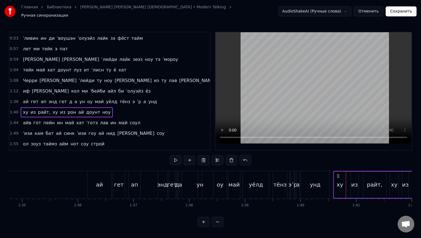
drag, startPoint x: 350, startPoint y: 173, endPoint x: 337, endPoint y: 173, distance: 12.5
click at [337, 174] on icon at bounding box center [338, 176] width 4 height 4
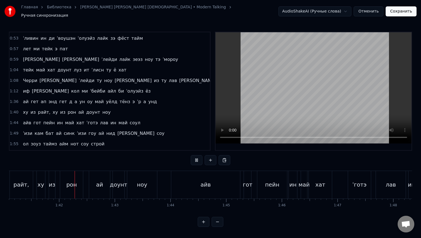
scroll to position [0, 5632]
click at [197, 184] on div "айв" at bounding box center [204, 185] width 69 height 28
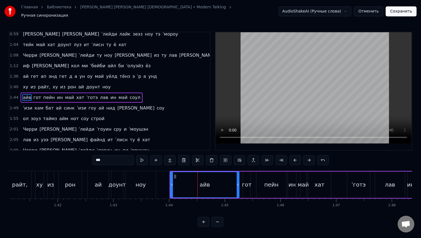
scroll to position [126, 0]
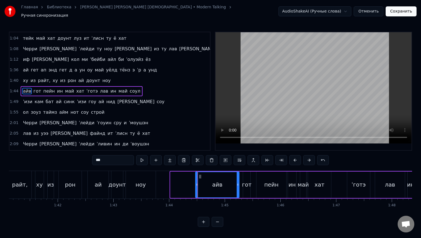
drag, startPoint x: 172, startPoint y: 182, endPoint x: 197, endPoint y: 183, distance: 25.1
click at [197, 183] on icon at bounding box center [197, 185] width 2 height 4
click at [195, 183] on div "айв" at bounding box center [217, 185] width 44 height 26
drag, startPoint x: 196, startPoint y: 183, endPoint x: 209, endPoint y: 184, distance: 12.8
click at [209, 184] on icon at bounding box center [209, 185] width 2 height 4
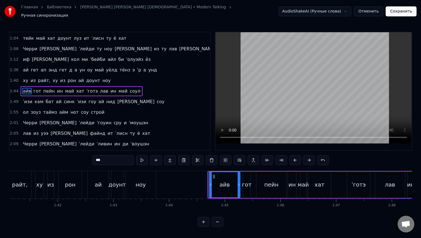
click at [214, 175] on icon at bounding box center [214, 177] width 4 height 4
click at [15, 90] on span "1:44" at bounding box center [14, 92] width 9 height 6
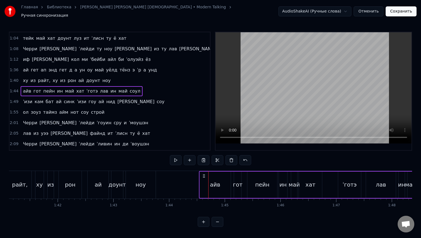
drag, startPoint x: 212, startPoint y: 175, endPoint x: 202, endPoint y: 175, distance: 10.0
click at [203, 177] on circle at bounding box center [203, 177] width 0 height 0
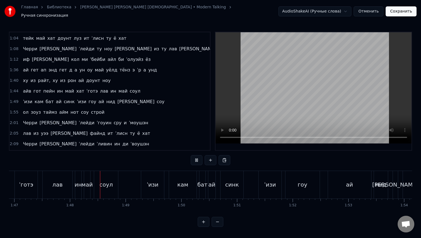
scroll to position [0, 5987]
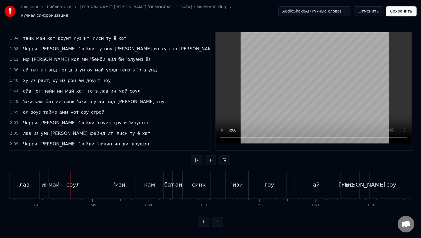
click at [129, 90] on span "соул" at bounding box center [135, 91] width 12 height 6
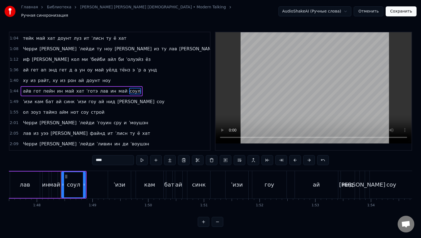
click at [11, 99] on span "1:49" at bounding box center [14, 102] width 9 height 6
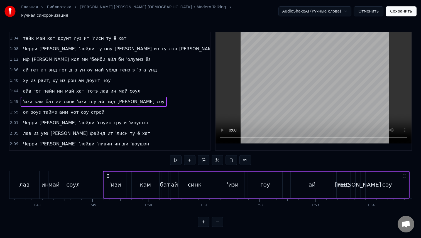
drag, startPoint x: 112, startPoint y: 173, endPoint x: 107, endPoint y: 171, distance: 5.0
click at [15, 111] on span "1:55" at bounding box center [14, 113] width 9 height 6
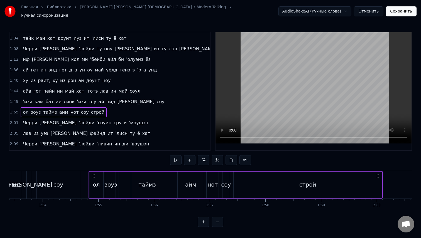
scroll to position [0, 6315]
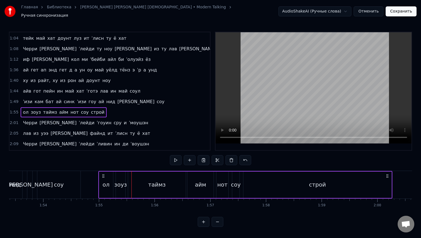
drag, startPoint x: 80, startPoint y: 174, endPoint x: 103, endPoint y: 180, distance: 24.5
click at [103, 180] on div "ол зоуз таймз айм нот соу строй" at bounding box center [245, 185] width 294 height 28
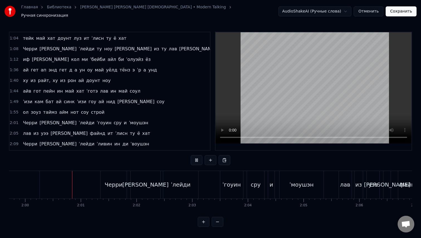
scroll to position [0, 6670]
click at [104, 181] on div "Черри" at bounding box center [111, 185] width 18 height 8
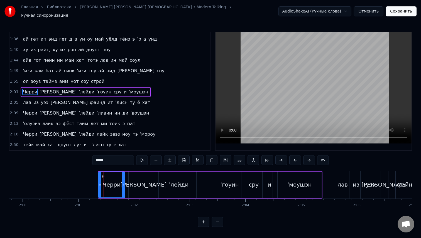
scroll to position [158, 0]
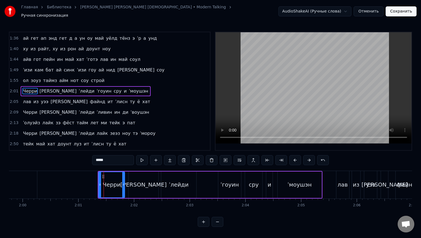
click at [13, 89] on span "2:01" at bounding box center [14, 92] width 9 height 6
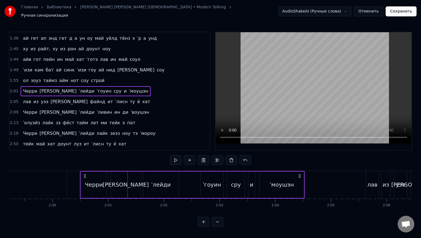
scroll to position [0, 6640]
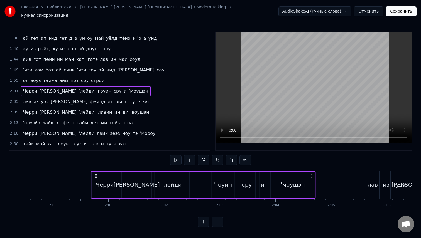
drag, startPoint x: 102, startPoint y: 174, endPoint x: 96, endPoint y: 177, distance: 7.5
click at [96, 177] on div "[PERSON_NAME] и ˈмоушэн" at bounding box center [203, 185] width 225 height 28
click at [13, 101] on span "2:05" at bounding box center [14, 102] width 9 height 6
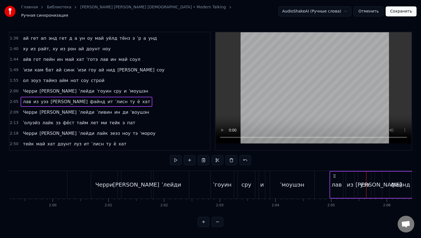
drag, startPoint x: 372, startPoint y: 175, endPoint x: 335, endPoint y: 175, distance: 36.8
click at [335, 175] on icon at bounding box center [334, 176] width 4 height 4
click at [10, 110] on span "2:09" at bounding box center [14, 113] width 9 height 6
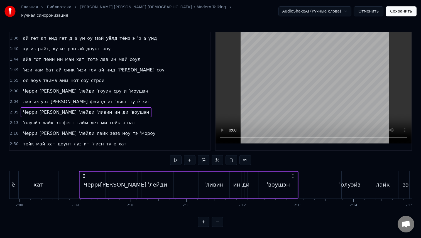
scroll to position [0, 7114]
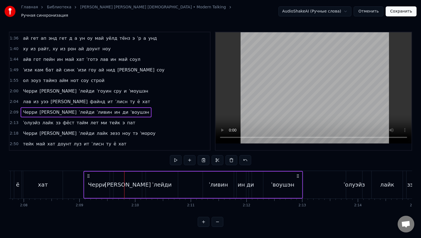
drag, startPoint x: 119, startPoint y: 174, endPoint x: 85, endPoint y: 175, distance: 34.0
click at [86, 175] on icon at bounding box center [88, 176] width 4 height 4
click at [13, 123] on div "2:13 [PERSON_NAME] [PERSON_NAME] тайм лет [PERSON_NAME] э пат" at bounding box center [109, 123] width 201 height 11
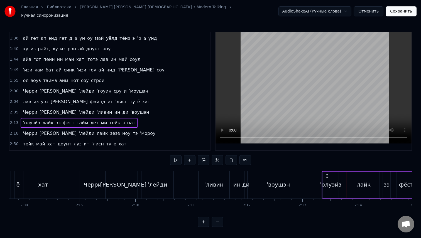
drag, startPoint x: 351, startPoint y: 173, endPoint x: 327, endPoint y: 173, distance: 23.7
click at [326, 176] on circle at bounding box center [326, 176] width 0 height 0
click at [13, 131] on span "2:18" at bounding box center [14, 134] width 9 height 6
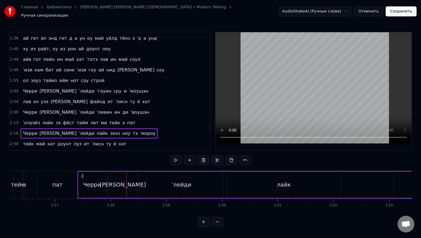
scroll to position [0, 7583]
drag, startPoint x: 103, startPoint y: 175, endPoint x: 95, endPoint y: 176, distance: 7.9
click at [11, 141] on span "2:50" at bounding box center [14, 144] width 9 height 6
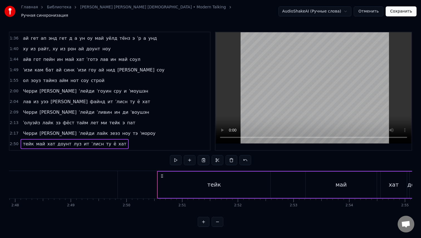
scroll to position [0, 9349]
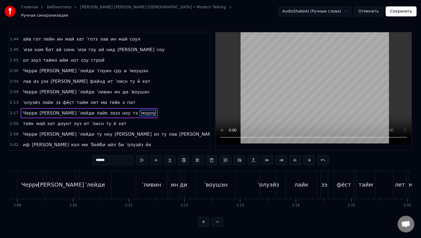
scroll to position [0, 7170]
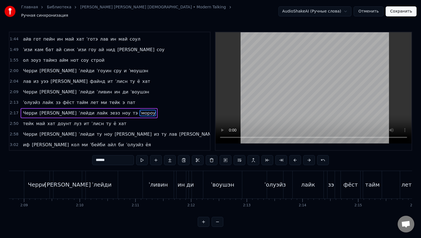
click at [135, 184] on div "[PERSON_NAME] ин ди ˈвоушэн" at bounding box center [133, 185] width 219 height 28
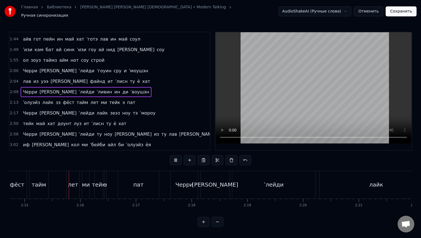
scroll to position [0, 7505]
click at [268, 181] on div "ˈлейди" at bounding box center [271, 185] width 19 height 8
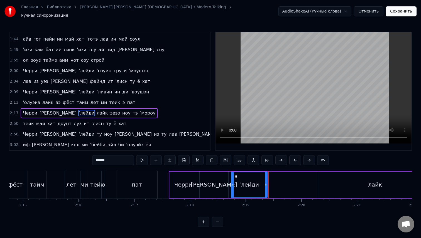
drag, startPoint x: 312, startPoint y: 184, endPoint x: 265, endPoint y: 183, distance: 47.1
click at [265, 183] on icon at bounding box center [266, 185] width 2 height 4
click at [96, 112] on span "лайк" at bounding box center [102, 113] width 12 height 6
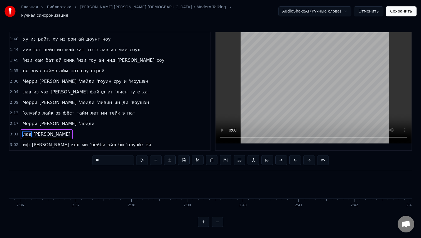
scroll to position [157, 0]
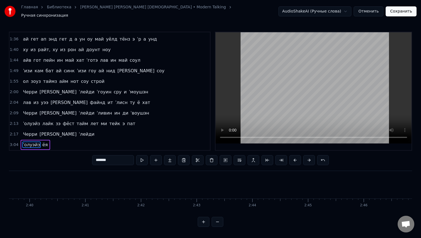
type input "**"
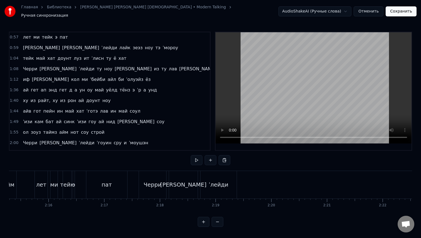
scroll to position [95, 0]
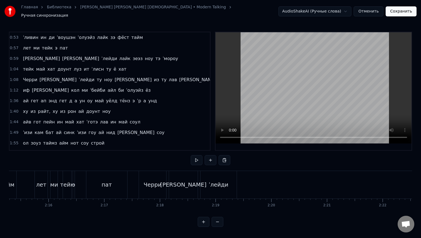
click at [14, 56] on span "0:59" at bounding box center [14, 59] width 9 height 6
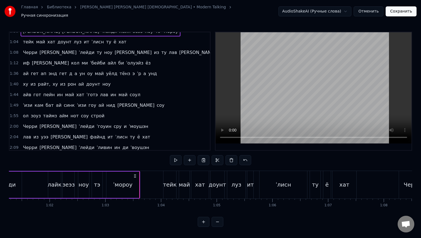
scroll to position [121, 0]
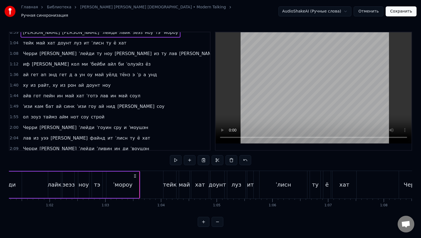
click at [13, 52] on span "1:08" at bounding box center [14, 54] width 9 height 6
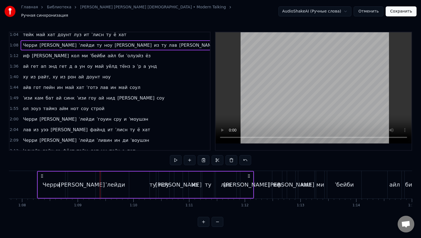
scroll to position [129, 0]
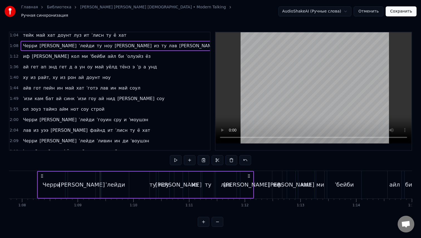
click at [14, 45] on span "1:08" at bounding box center [14, 46] width 9 height 6
click at [14, 55] on span "1:12" at bounding box center [14, 57] width 9 height 6
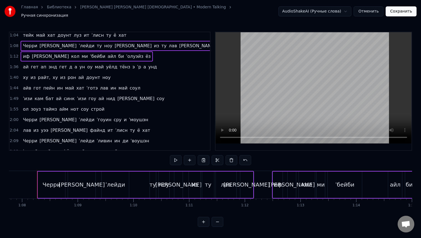
click at [14, 66] on span "1:36" at bounding box center [14, 67] width 9 height 6
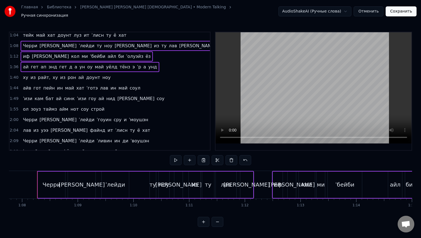
click at [13, 76] on span "1:40" at bounding box center [14, 78] width 9 height 6
click at [11, 88] on span "1:44" at bounding box center [14, 88] width 9 height 6
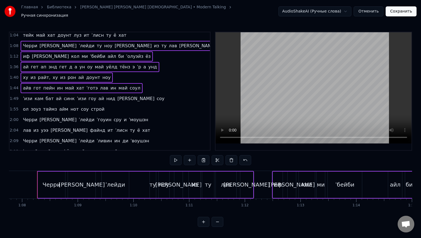
click at [12, 96] on span "1:49" at bounding box center [14, 99] width 9 height 6
click at [13, 107] on span "1:55" at bounding box center [14, 110] width 9 height 6
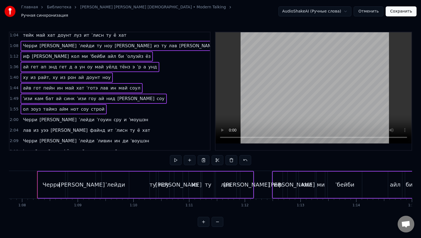
click at [14, 119] on span "2:00" at bounding box center [14, 120] width 9 height 6
click at [14, 128] on span "2:04" at bounding box center [14, 131] width 9 height 6
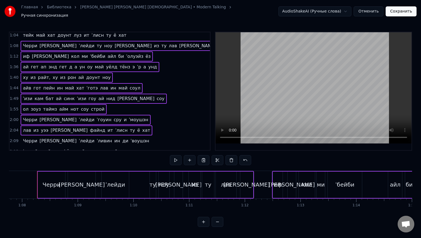
click at [14, 140] on span "2:09" at bounding box center [14, 141] width 9 height 6
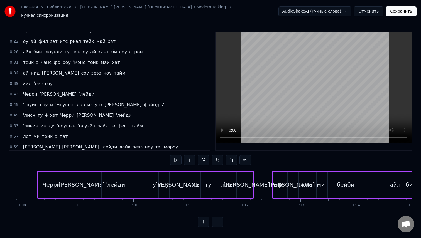
scroll to position [0, 0]
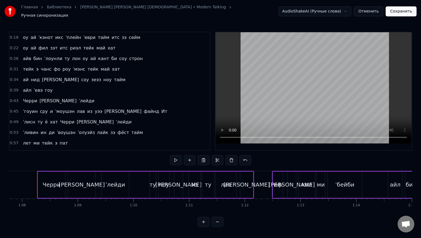
click at [12, 99] on span "0:43" at bounding box center [14, 101] width 9 height 6
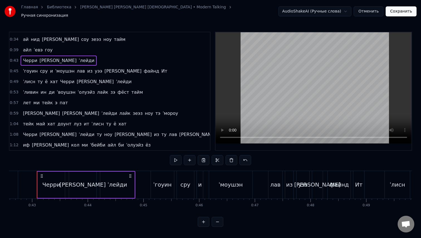
scroll to position [49, 0]
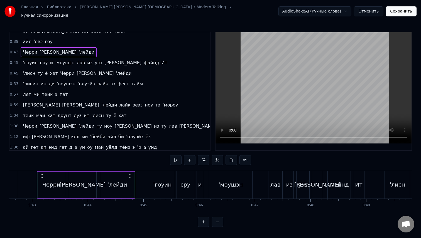
click at [15, 134] on span "1:12" at bounding box center [14, 137] width 9 height 6
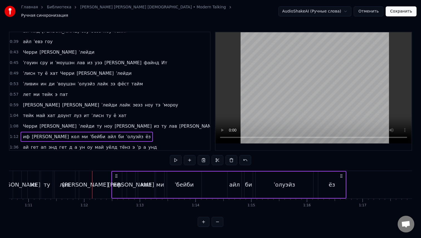
click at [17, 125] on span "1:08" at bounding box center [14, 127] width 9 height 6
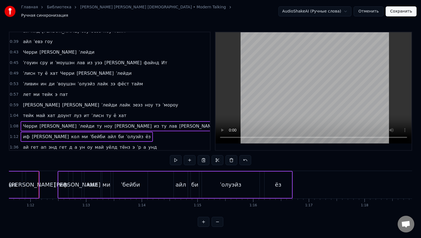
scroll to position [0, 3990]
click at [18, 115] on div "1:04 тейк май хат доунт луз ит ˈлисн ту ё хат" at bounding box center [109, 116] width 201 height 11
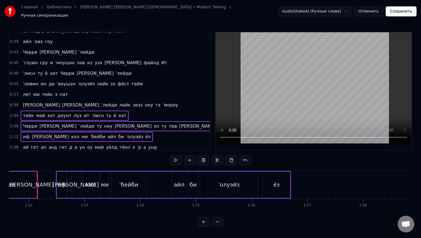
click at [16, 100] on div "0:59 [PERSON_NAME] [PERSON_NAME] ˈлейди лайк зеэз ноу тэ ˈмороу" at bounding box center [109, 105] width 201 height 11
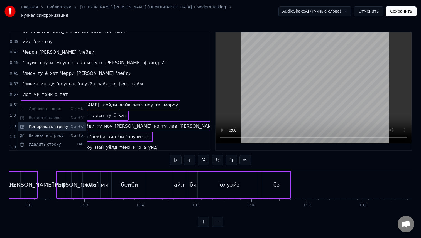
click at [32, 125] on div "Копировать строку Ctrl+C" at bounding box center [52, 127] width 69 height 9
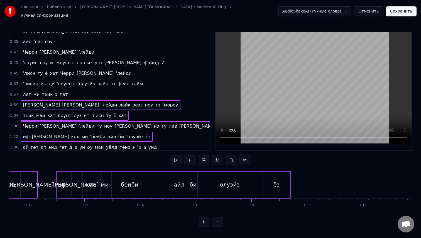
scroll to position [146, 0]
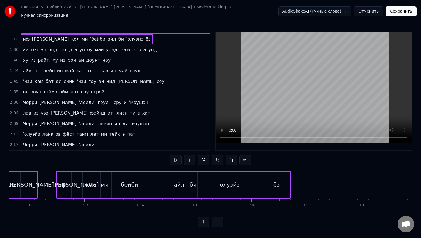
click at [15, 143] on span "2:17" at bounding box center [14, 145] width 9 height 6
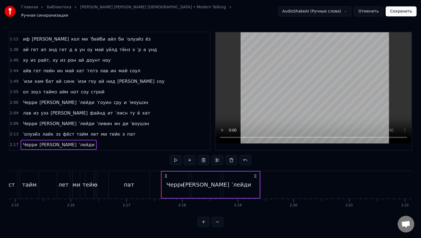
scroll to position [0, 7637]
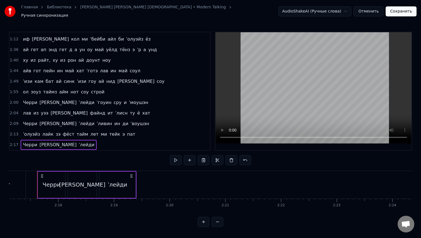
click at [13, 142] on span "2:17" at bounding box center [14, 145] width 9 height 6
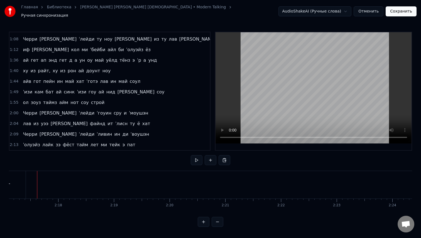
scroll to position [136, 0]
click at [225, 161] on button at bounding box center [225, 160] width 12 height 10
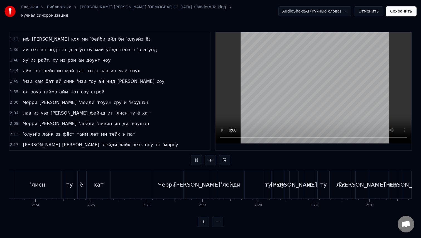
scroll to position [0, 7997]
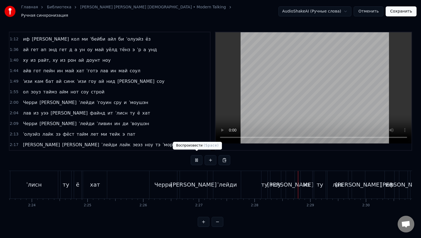
click at [197, 157] on button at bounding box center [197, 160] width 12 height 10
click at [409, 13] on button "Сохранить" at bounding box center [401, 11] width 31 height 10
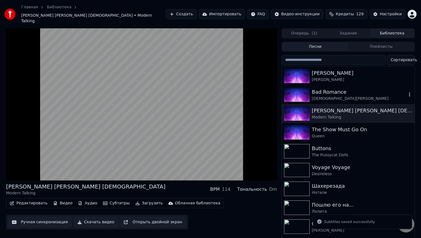
click at [338, 88] on div "Bad Romance" at bounding box center [359, 92] width 95 height 8
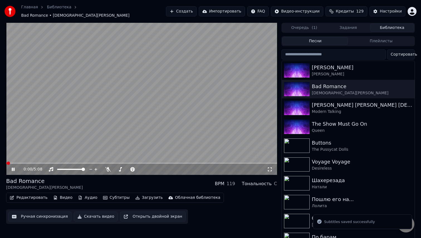
click at [21, 214] on button "Ручная синхронизация" at bounding box center [39, 217] width 63 height 10
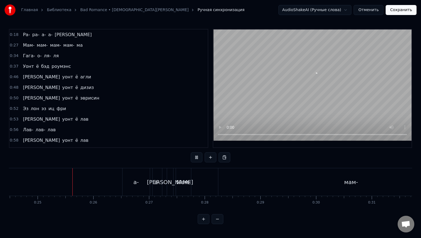
scroll to position [0, 1368]
click at [16, 32] on div "0:18 Ра- ра- а- а- а" at bounding box center [108, 35] width 198 height 11
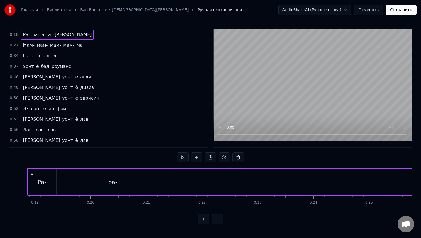
scroll to position [0, 1023]
click at [52, 180] on div "Ра-" at bounding box center [51, 182] width 9 height 8
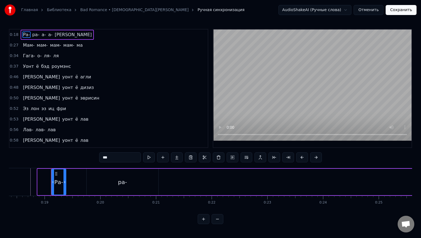
drag, startPoint x: 38, startPoint y: 181, endPoint x: 52, endPoint y: 184, distance: 14.5
click at [52, 184] on icon at bounding box center [53, 182] width 2 height 4
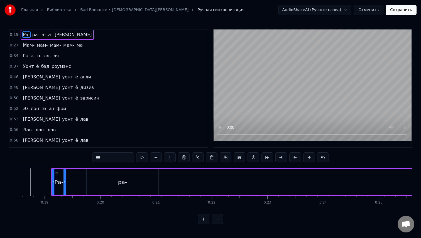
click at [107, 182] on div "ра-" at bounding box center [123, 182] width 72 height 26
type input "***"
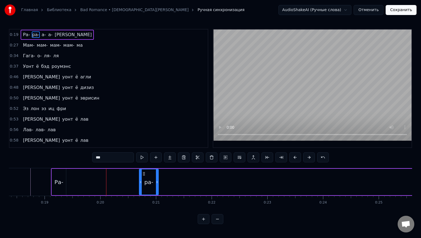
drag, startPoint x: 87, startPoint y: 182, endPoint x: 140, endPoint y: 188, distance: 53.1
click at [140, 188] on div at bounding box center [141, 182] width 2 height 25
drag, startPoint x: 61, startPoint y: 182, endPoint x: 100, endPoint y: 182, distance: 39.0
click at [100, 182] on div "Ра- ра- а- а- а" at bounding box center [283, 182] width 465 height 28
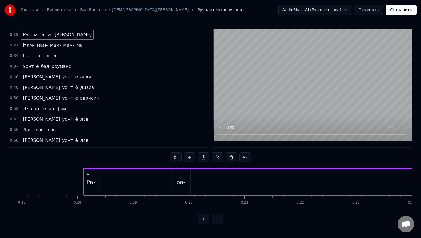
drag, startPoint x: 55, startPoint y: 175, endPoint x: 25, endPoint y: 203, distance: 41.0
click at [25, 203] on div "Ра- ра- а- а- а Мам- мам- мам- мам- ма Гага- о- ля- ля Уонт ё бэд роумэнс Ай уо…" at bounding box center [210, 189] width 403 height 42
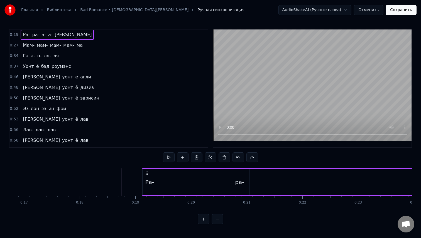
click at [12, 36] on span "0:19" at bounding box center [14, 35] width 9 height 6
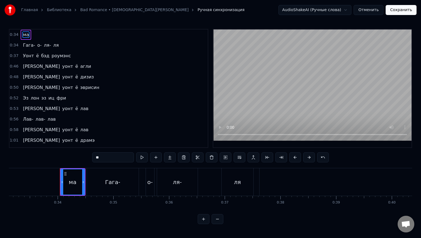
type input "*****"
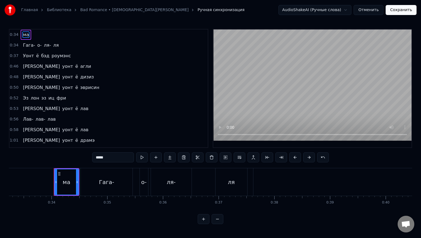
scroll to position [0, 1854]
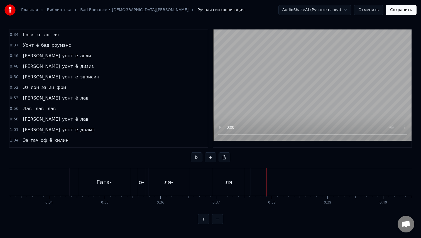
click at [13, 46] on span "0:37" at bounding box center [14, 46] width 9 height 6
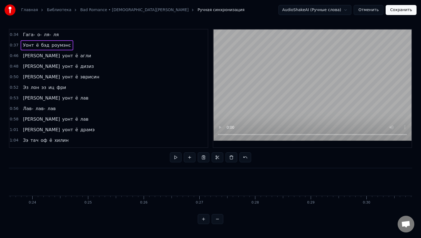
scroll to position [0, 1320]
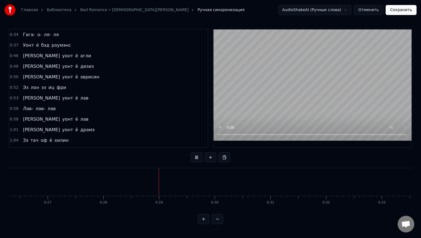
scroll to position [0, 1466]
click at [208, 160] on button at bounding box center [211, 158] width 12 height 10
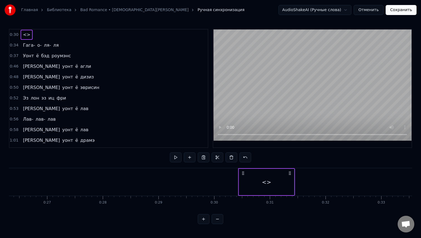
click at [26, 36] on span "<>" at bounding box center [26, 34] width 9 height 6
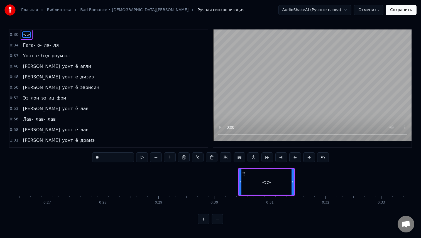
drag, startPoint x: 106, startPoint y: 158, endPoint x: 86, endPoint y: 158, distance: 19.8
click at [87, 158] on div "0:30 <> 0:34 Гага- о- ля- ля 0:37 Уонт ё бэд роумэнс 0:46 Ай уонт ё агли 0:48 А…" at bounding box center [210, 126] width 403 height 195
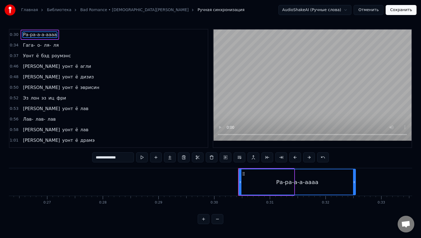
drag, startPoint x: 292, startPoint y: 187, endPoint x: 354, endPoint y: 190, distance: 61.4
click at [354, 190] on div at bounding box center [354, 182] width 2 height 25
type input "**********"
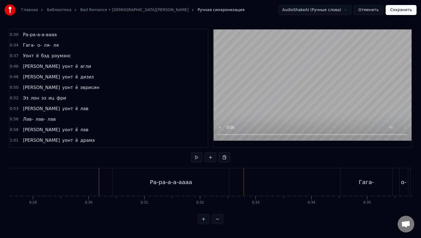
scroll to position [0, 1596]
click at [209, 158] on button at bounding box center [211, 158] width 12 height 10
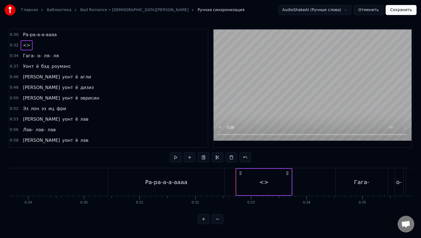
click at [25, 43] on span "<>" at bounding box center [26, 45] width 9 height 6
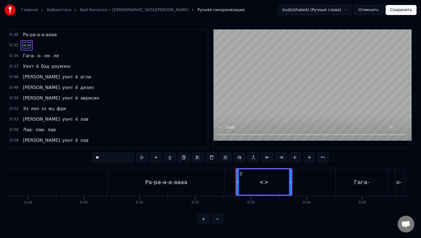
drag, startPoint x: 114, startPoint y: 160, endPoint x: 73, endPoint y: 158, distance: 41.6
click at [73, 158] on div "0:30 Ра-ра-а-а-аааа 0:32 <> 0:34 Гага- о- ля- ля 0:37 Уонт ё бэд роумэнс 0:46 А…" at bounding box center [210, 126] width 403 height 195
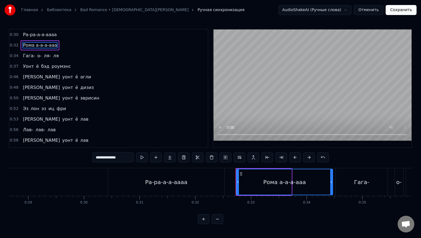
drag, startPoint x: 290, startPoint y: 180, endPoint x: 332, endPoint y: 182, distance: 41.3
click at [332, 182] on div at bounding box center [331, 182] width 2 height 25
type input "**********"
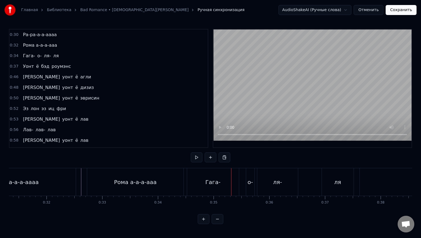
scroll to position [0, 1750]
click at [13, 58] on span "0:34" at bounding box center [14, 56] width 9 height 6
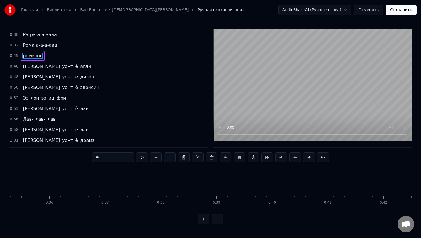
type input "****"
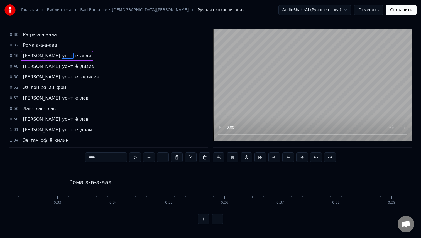
scroll to position [0, 1796]
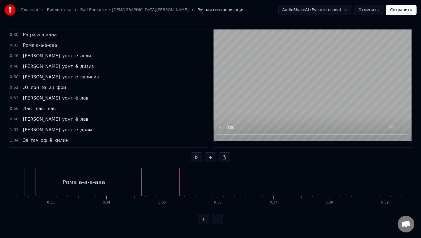
click at [212, 158] on button at bounding box center [211, 158] width 12 height 10
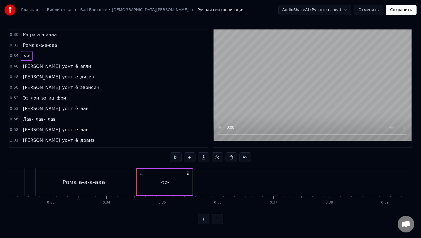
click at [162, 182] on div "<>" at bounding box center [164, 182] width 9 height 8
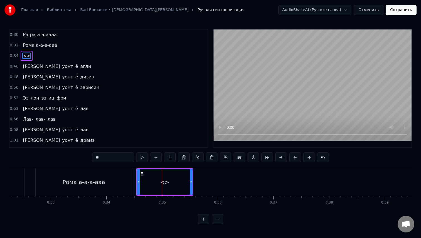
drag, startPoint x: 106, startPoint y: 155, endPoint x: 71, endPoint y: 156, distance: 35.4
click at [71, 156] on div "0:30 Ра-ра-а-а-аааа 0:32 Рома а-а-а-ааа 0:34 <> 0:46 Ай уонт ё агли 0:48 Ай уон…" at bounding box center [210, 126] width 403 height 195
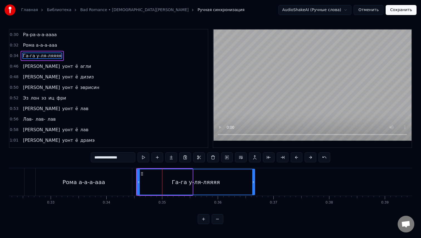
drag, startPoint x: 191, startPoint y: 182, endPoint x: 254, endPoint y: 185, distance: 62.7
click at [254, 185] on div at bounding box center [253, 182] width 2 height 25
type input "**********"
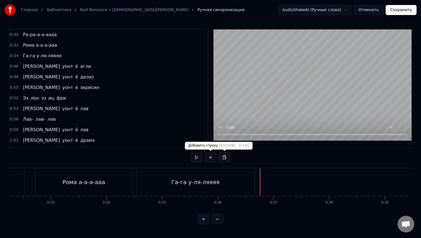
click at [212, 159] on button at bounding box center [211, 158] width 12 height 10
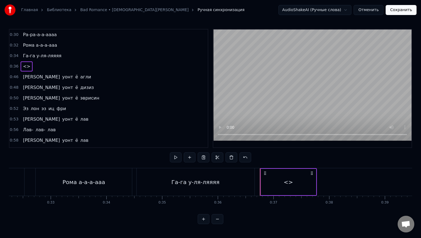
click at [290, 189] on div "<>" at bounding box center [288, 182] width 55 height 26
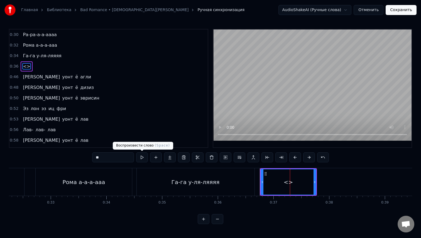
click at [116, 163] on div "**" at bounding box center [210, 158] width 237 height 11
click at [119, 159] on input "**" at bounding box center [113, 158] width 42 height 10
paste input "**********"
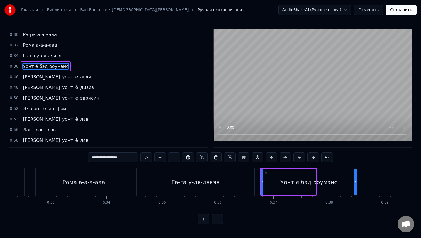
drag, startPoint x: 314, startPoint y: 183, endPoint x: 357, endPoint y: 186, distance: 42.7
click at [357, 186] on div at bounding box center [355, 182] width 2 height 25
type input "**********"
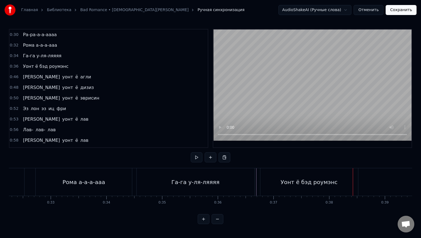
click at [17, 35] on span "0:30" at bounding box center [14, 35] width 9 height 6
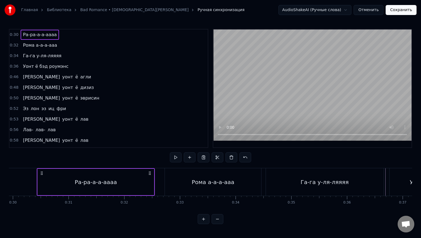
scroll to position [0, 1667]
click at [14, 45] on span "0:32" at bounding box center [14, 46] width 9 height 6
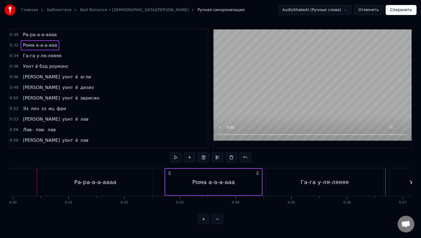
click at [15, 36] on span "0:30" at bounding box center [14, 35] width 9 height 6
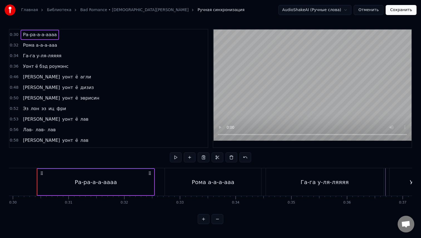
click at [14, 47] on span "0:32" at bounding box center [14, 46] width 9 height 6
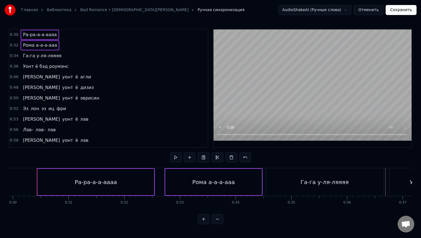
click at [14, 57] on span "0:34" at bounding box center [14, 56] width 9 height 6
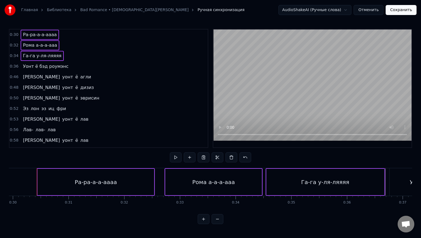
click at [13, 68] on span "0:36" at bounding box center [14, 67] width 9 height 6
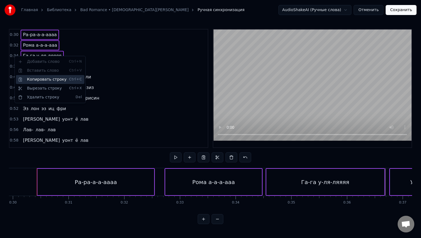
click at [42, 80] on div "Копировать строку Ctrl+C" at bounding box center [50, 79] width 69 height 9
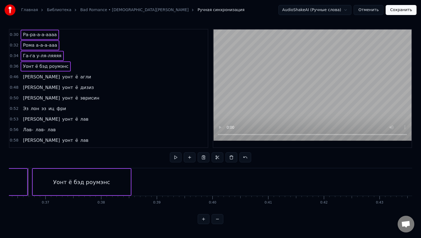
scroll to position [0, 2021]
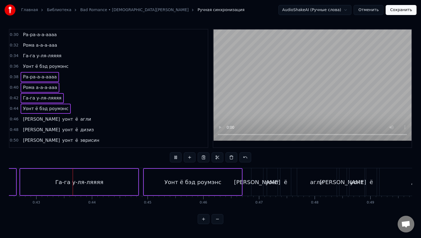
scroll to position [0, 2369]
click at [227, 180] on div "Уонт ё бэд роумэнс" at bounding box center [192, 182] width 98 height 26
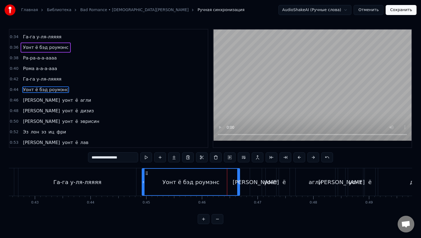
scroll to position [20, 0]
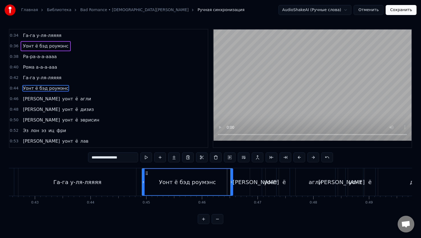
drag, startPoint x: 238, startPoint y: 182, endPoint x: 230, endPoint y: 182, distance: 8.1
click at [231, 182] on icon at bounding box center [231, 182] width 2 height 4
click at [284, 159] on button at bounding box center [286, 158] width 12 height 10
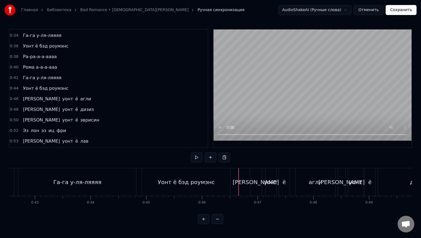
click at [252, 182] on div "[PERSON_NAME]" at bounding box center [256, 182] width 12 height 28
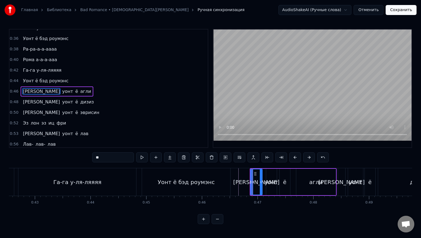
scroll to position [31, 0]
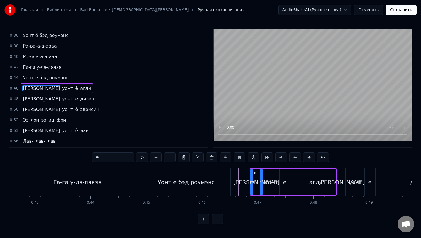
click at [267, 160] on button at bounding box center [267, 158] width 12 height 10
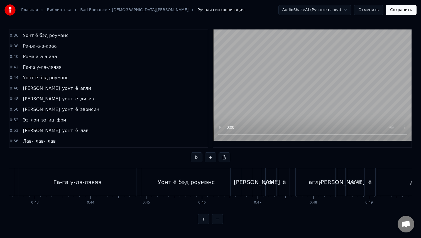
click at [135, 181] on div "Га-га у-ля-ляяяя" at bounding box center [77, 182] width 118 height 28
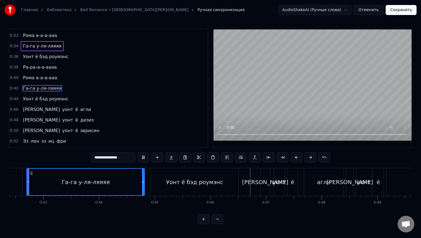
scroll to position [0, 2351]
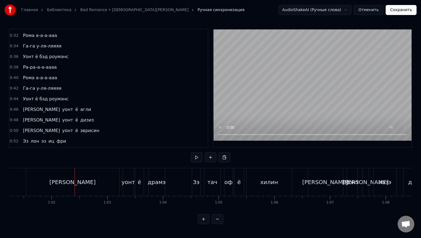
scroll to position [0, 3413]
click at [85, 189] on div "[PERSON_NAME]" at bounding box center [70, 182] width 93 height 28
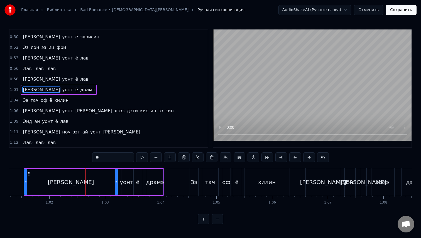
scroll to position [105, 0]
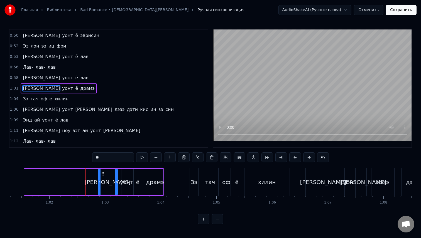
drag, startPoint x: 25, startPoint y: 180, endPoint x: 104, endPoint y: 183, distance: 78.6
click at [101, 183] on icon at bounding box center [99, 182] width 2 height 4
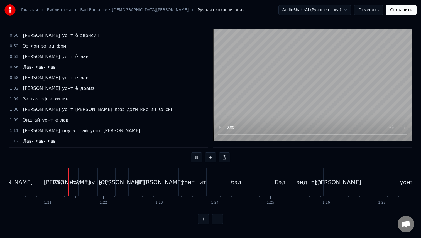
scroll to position [0, 4474]
click at [313, 186] on div "бэд" at bounding box center [315, 182] width 10 height 8
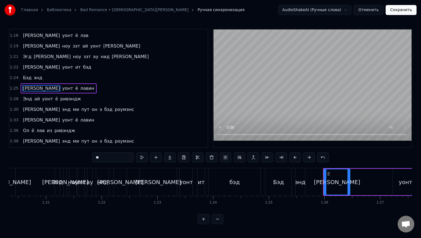
click at [303, 183] on div "энд" at bounding box center [300, 182] width 11 height 8
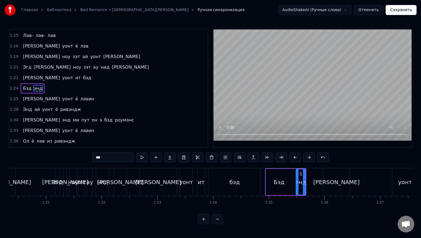
drag, startPoint x: 107, startPoint y: 153, endPoint x: 87, endPoint y: 155, distance: 19.3
click at [87, 155] on div "0:30 Ра-ра-а-а-аааа 0:32 Рома а-а-а-ааа 0:34 Га-га у-ля-ляяяя 0:36 Уонт ё бэд р…" at bounding box center [210, 126] width 403 height 195
drag, startPoint x: 108, startPoint y: 157, endPoint x: 85, endPoint y: 157, distance: 22.8
click at [85, 157] on div "0:30 Ра-ра-а-а-аааа 0:32 Рома а-а-а-ааа 0:34 Га-га у-ля-ляяяя 0:36 Уонт ё бэд р…" at bounding box center [210, 126] width 403 height 195
type input "******"
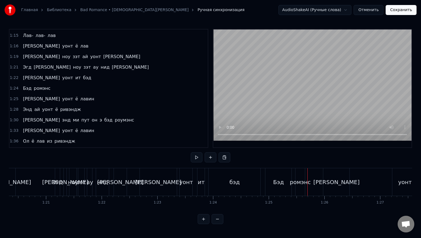
click at [304, 180] on div "ромэнс" at bounding box center [300, 182] width 21 height 8
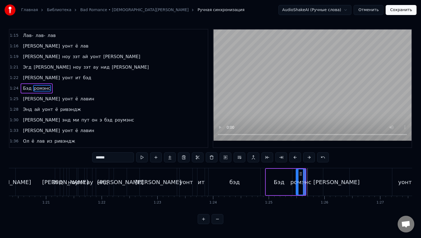
click at [306, 182] on div "ромэнс" at bounding box center [300, 182] width 21 height 8
drag, startPoint x: 305, startPoint y: 182, endPoint x: 318, endPoint y: 184, distance: 13.5
click at [312, 184] on icon at bounding box center [311, 182] width 2 height 4
click at [345, 178] on div "[PERSON_NAME]" at bounding box center [336, 182] width 26 height 28
type input "**"
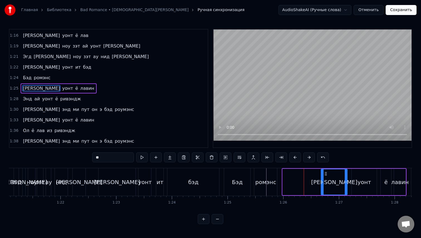
scroll to position [0, 4517]
click at [328, 177] on div "[PERSON_NAME]" at bounding box center [336, 182] width 26 height 25
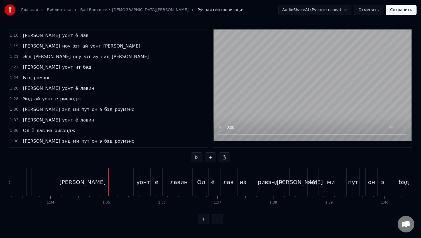
scroll to position [0, 5187]
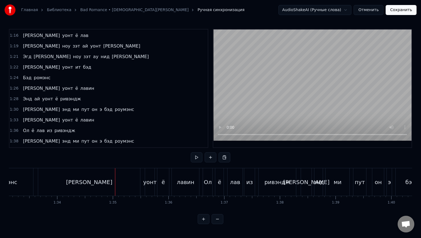
click at [56, 179] on div "[PERSON_NAME]" at bounding box center [89, 182] width 102 height 28
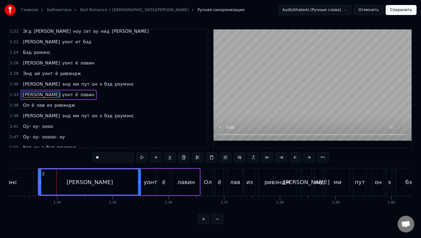
scroll to position [274, 0]
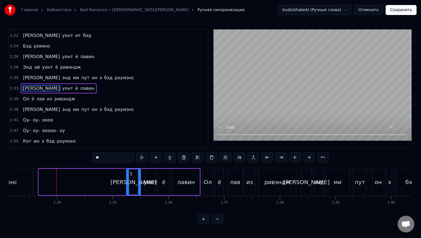
drag, startPoint x: 40, startPoint y: 180, endPoint x: 128, endPoint y: 187, distance: 88.0
click at [128, 187] on div at bounding box center [128, 182] width 2 height 25
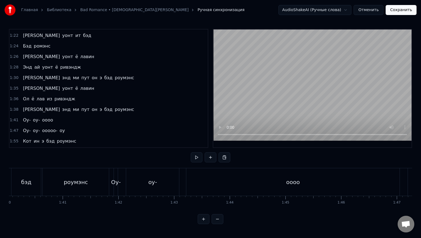
scroll to position [0, 5586]
click at [278, 187] on div "оооо" at bounding box center [278, 182] width 213 height 28
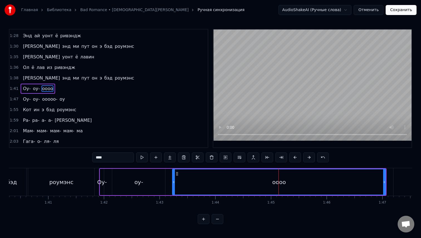
scroll to position [306, 0]
click at [13, 99] on span "1:47" at bounding box center [14, 99] width 9 height 6
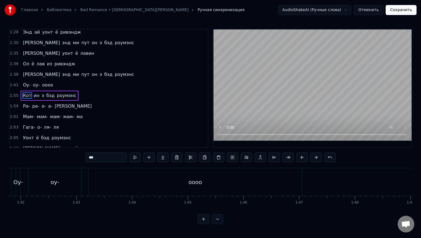
scroll to position [0, 5666]
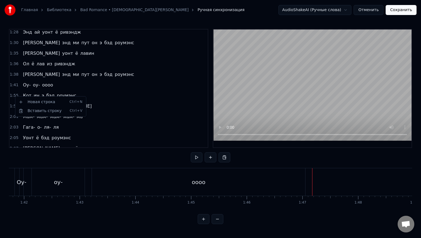
click at [13, 96] on html "Главная Библиотека Bad Romance • [DEMOGRAPHIC_DATA][PERSON_NAME] Ручная синхрон…" at bounding box center [210, 116] width 421 height 233
click at [13, 96] on span "1:55" at bounding box center [14, 96] width 9 height 6
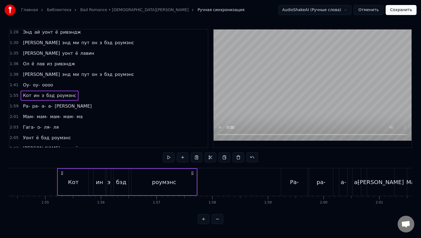
scroll to position [0, 6389]
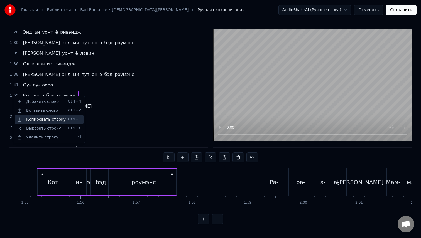
click at [21, 117] on div "Копировать строку Ctrl+C" at bounding box center [49, 119] width 69 height 9
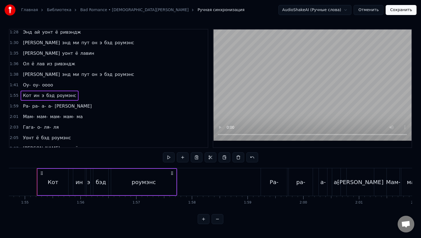
click at [16, 86] on span "1:41" at bounding box center [14, 85] width 9 height 6
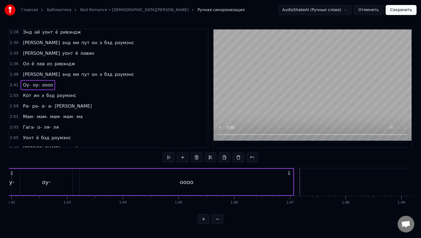
scroll to position [0, 5648]
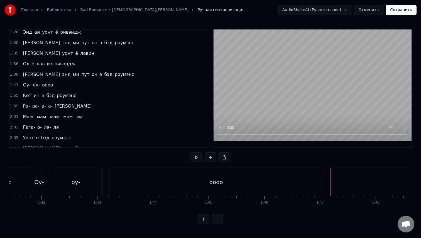
click at [328, 183] on div at bounding box center [328, 182] width 0 height 28
click at [224, 158] on button at bounding box center [225, 158] width 12 height 10
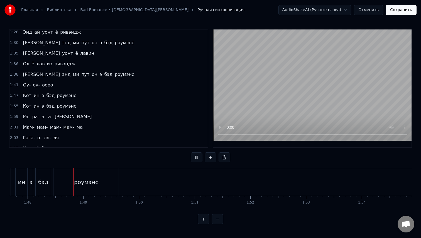
scroll to position [0, 6002]
click at [14, 84] on span "1:41" at bounding box center [14, 85] width 9 height 6
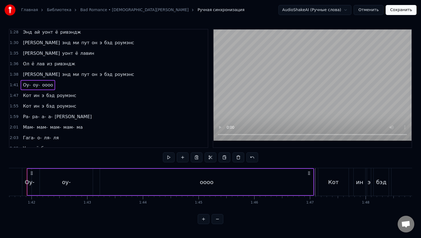
scroll to position [0, 5648]
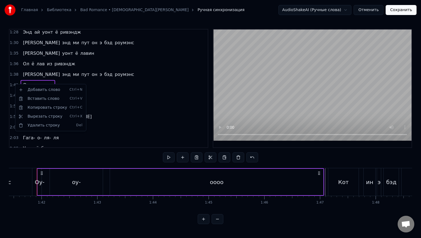
click at [12, 84] on html "Главная Библиотека Bad Romance • [DEMOGRAPHIC_DATA][PERSON_NAME] Ручная синхрон…" at bounding box center [210, 116] width 421 height 233
click at [26, 109] on div "Копировать строку Ctrl+C" at bounding box center [50, 108] width 69 height 9
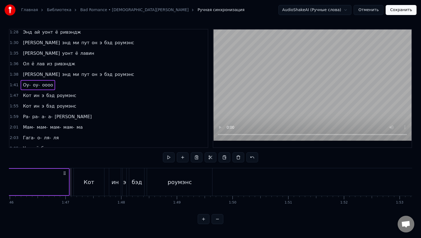
scroll to position [0, 5927]
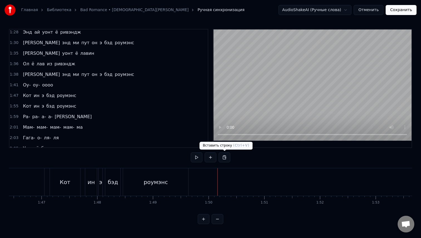
click at [225, 159] on button at bounding box center [225, 158] width 12 height 10
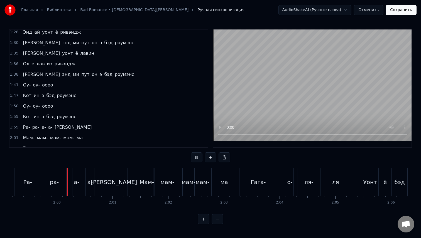
scroll to position [0, 6638]
click at [148, 180] on div "Мам-" at bounding box center [144, 182] width 14 height 8
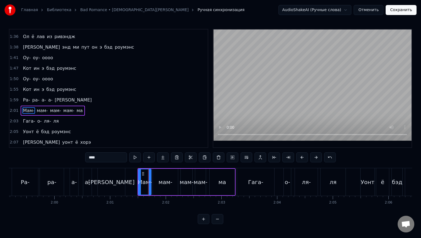
scroll to position [359, 0]
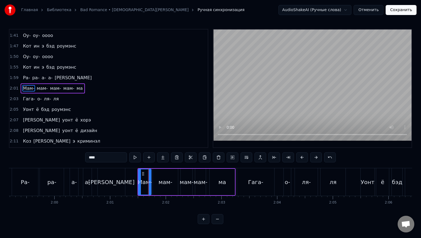
drag, startPoint x: 97, startPoint y: 158, endPoint x: 77, endPoint y: 158, distance: 20.1
click at [77, 158] on div "0:30 Ра-ра-а-а-аааа 0:32 Рома а-а-а-ааа 0:34 Га-га у-ля-ляяяя 0:36 Уонт ё бэд р…" at bounding box center [210, 126] width 403 height 195
type input "*****"
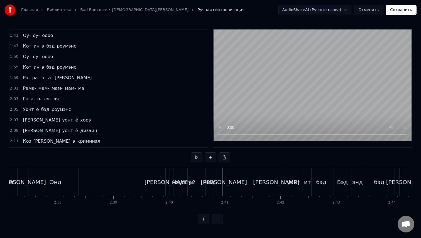
scroll to position [0, 8744]
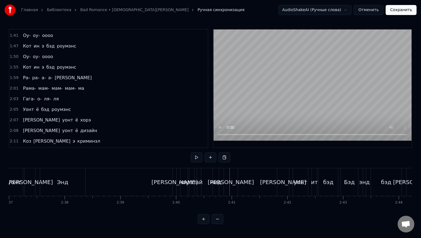
click at [77, 184] on div "Энд" at bounding box center [62, 182] width 45 height 28
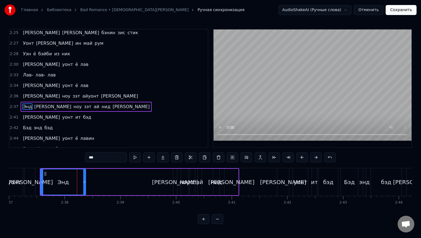
scroll to position [549, 0]
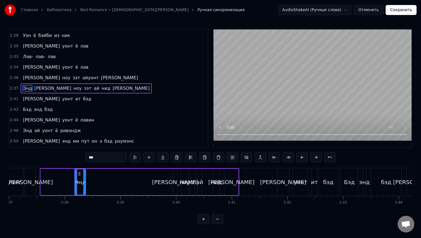
drag, startPoint x: 42, startPoint y: 182, endPoint x: 80, endPoint y: 184, distance: 37.4
click at [77, 184] on icon at bounding box center [76, 182] width 2 height 4
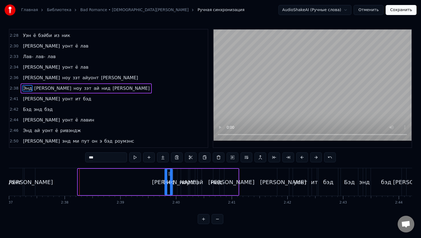
drag, startPoint x: 82, startPoint y: 173, endPoint x: 168, endPoint y: 180, distance: 86.9
click at [168, 180] on div "Энд" at bounding box center [168, 182] width 7 height 25
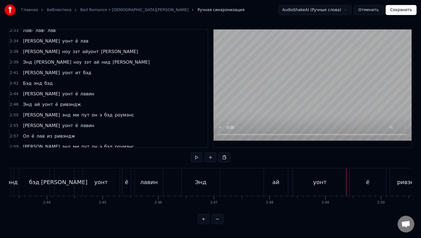
scroll to position [580, 0]
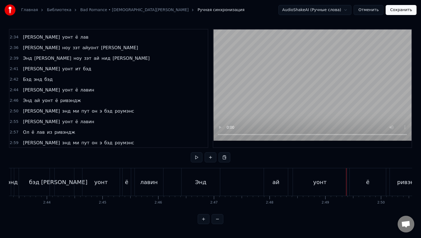
click at [13, 91] on span "2:44" at bounding box center [14, 90] width 9 height 6
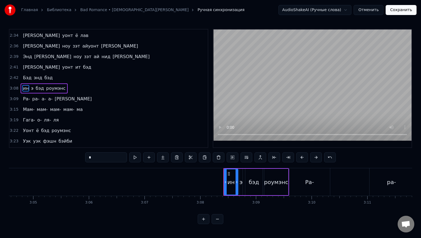
scroll to position [0, 10411]
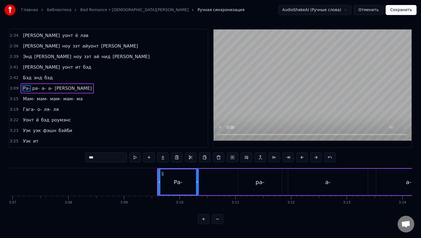
type input "***"
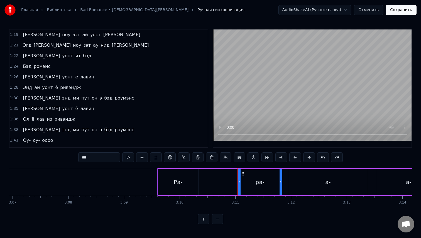
scroll to position [253, 0]
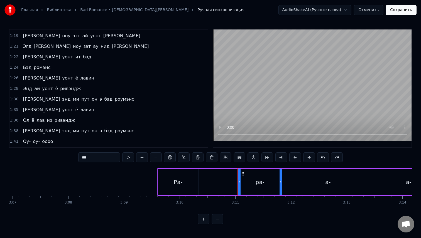
click at [15, 76] on span "1:26" at bounding box center [14, 78] width 9 height 6
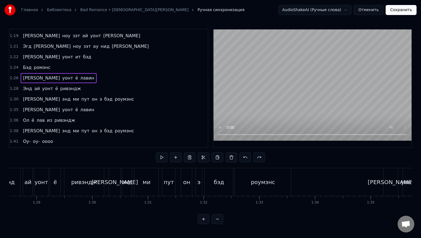
scroll to position [0, 4802]
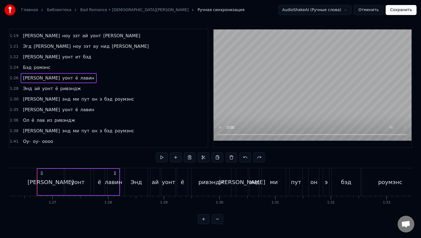
click at [14, 89] on span "1:28" at bounding box center [14, 89] width 9 height 6
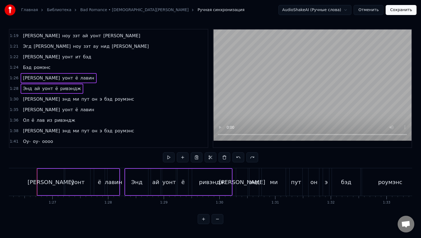
click at [14, 101] on span "1:30" at bounding box center [14, 100] width 9 height 6
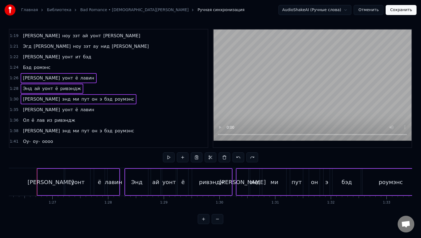
click at [13, 108] on span "1:35" at bounding box center [14, 110] width 9 height 6
click at [13, 121] on span "1:36" at bounding box center [14, 121] width 9 height 6
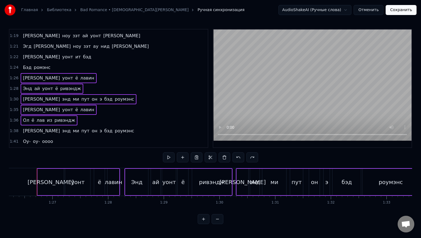
click at [13, 131] on span "1:38" at bounding box center [14, 131] width 9 height 6
click at [13, 140] on span "1:41" at bounding box center [14, 142] width 9 height 6
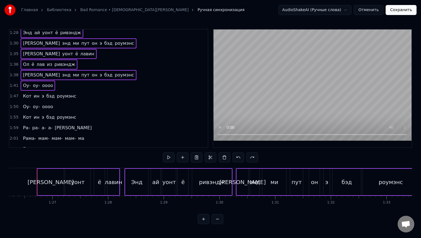
scroll to position [309, 0]
click at [14, 97] on span "1:47" at bounding box center [14, 96] width 9 height 6
click at [14, 105] on span "1:50" at bounding box center [14, 107] width 9 height 6
click at [13, 118] on span "1:55" at bounding box center [14, 117] width 9 height 6
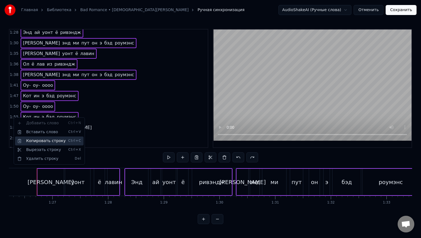
click at [31, 143] on div "Копировать строку Ctrl+C" at bounding box center [49, 141] width 69 height 9
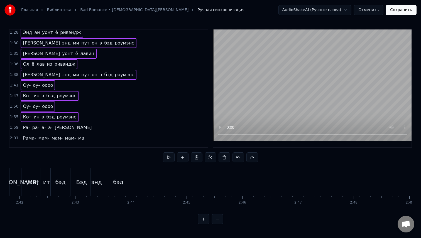
scroll to position [0, 9016]
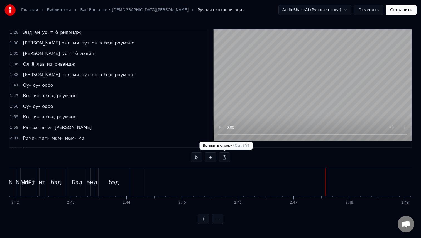
click at [224, 160] on button at bounding box center [225, 158] width 12 height 10
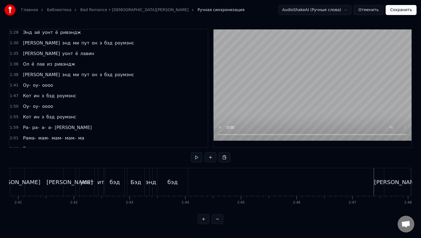
scroll to position [0, 8952]
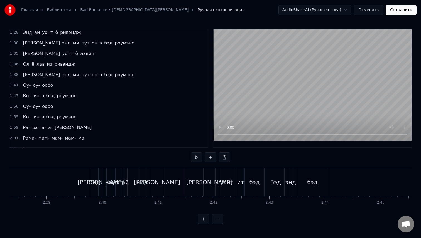
scroll to position [0, 8814]
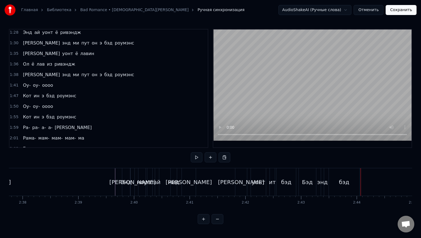
scroll to position [0, 8786]
drag, startPoint x: 102, startPoint y: 185, endPoint x: 313, endPoint y: 177, distance: 211.2
click at [124, 186] on div "Энд" at bounding box center [125, 182] width 11 height 8
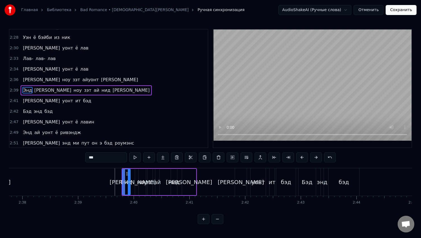
scroll to position [549, 0]
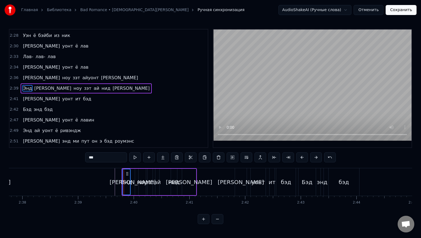
click at [15, 100] on span "2:41" at bounding box center [14, 99] width 9 height 6
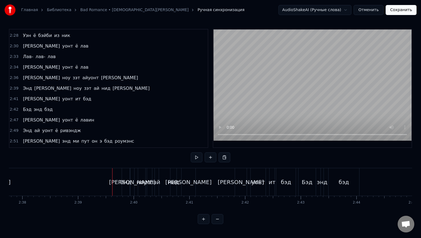
click at [237, 182] on div "[PERSON_NAME]" at bounding box center [241, 182] width 12 height 28
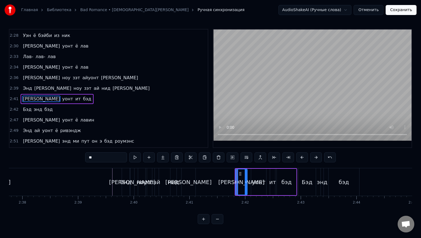
scroll to position [560, 0]
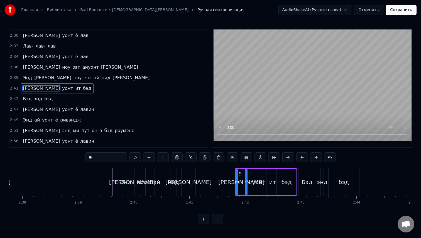
click at [14, 99] on span "2:42" at bounding box center [14, 99] width 9 height 6
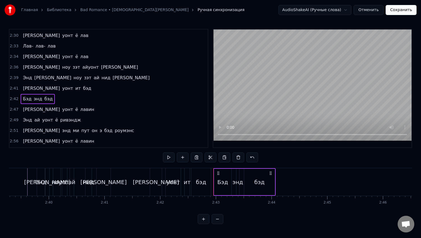
scroll to position [0, 8884]
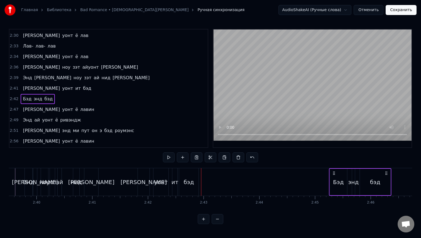
drag, startPoint x: 206, startPoint y: 173, endPoint x: 334, endPoint y: 182, distance: 128.1
click at [334, 182] on div "Бэд [PERSON_NAME]" at bounding box center [360, 182] width 62 height 28
click at [376, 178] on div "бэд" at bounding box center [375, 182] width 10 height 8
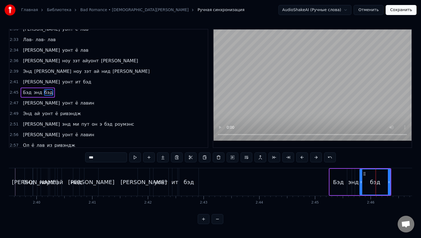
scroll to position [571, 0]
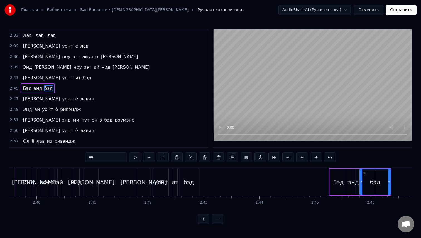
click at [103, 160] on input "***" at bounding box center [106, 158] width 42 height 10
click at [146, 184] on div "[PERSON_NAME]" at bounding box center [144, 182] width 46 height 8
type input "**"
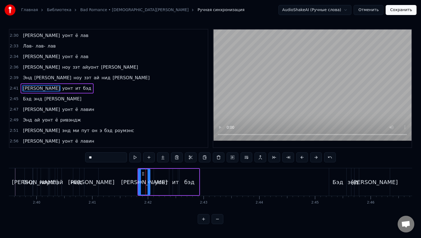
click at [14, 90] on span "2:41" at bounding box center [14, 89] width 9 height 6
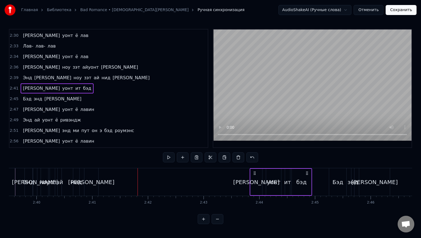
drag, startPoint x: 142, startPoint y: 173, endPoint x: 255, endPoint y: 181, distance: 112.5
click at [255, 181] on div "Ай уонт ит бэд" at bounding box center [281, 182] width 62 height 28
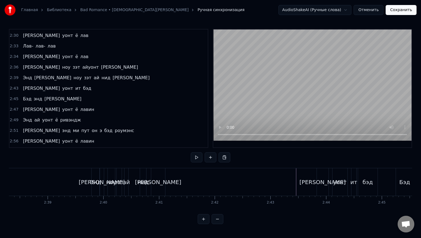
scroll to position [0, 8814]
click at [99, 181] on div "Энд" at bounding box center [97, 182] width 11 height 8
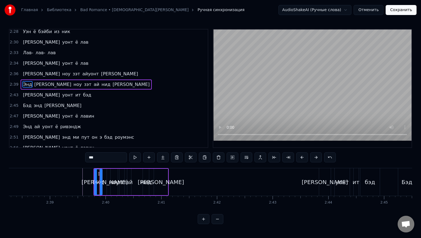
scroll to position [549, 0]
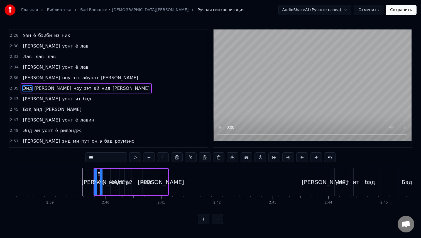
click at [13, 88] on span "2:39" at bounding box center [14, 89] width 9 height 6
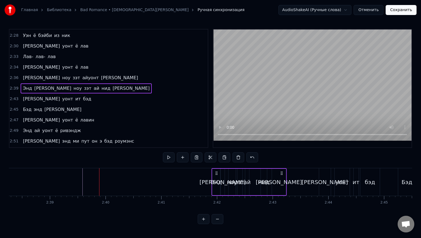
drag, startPoint x: 98, startPoint y: 173, endPoint x: 216, endPoint y: 179, distance: 118.2
click at [216, 179] on div "Энд ю ноу зэт [PERSON_NAME]" at bounding box center [248, 182] width 75 height 28
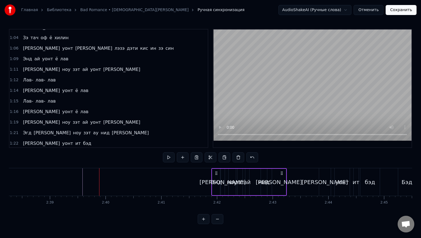
scroll to position [174, 0]
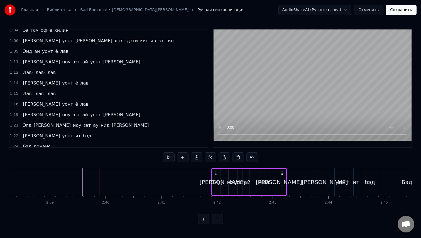
click at [11, 61] on span "1:11" at bounding box center [14, 62] width 9 height 6
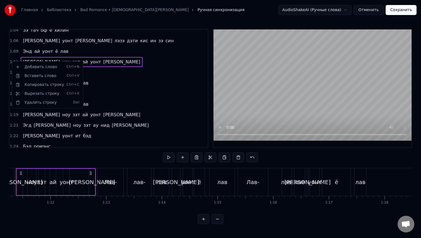
scroll to position [0, 3947]
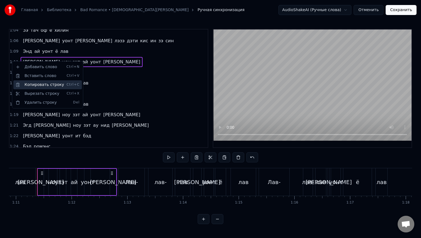
click at [26, 85] on div "Копировать строку Ctrl+C" at bounding box center [47, 84] width 69 height 9
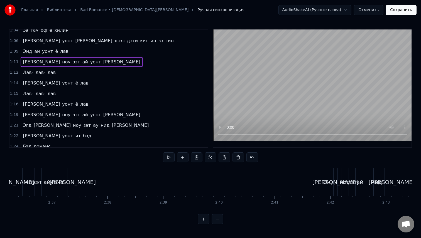
scroll to position [0, 8702]
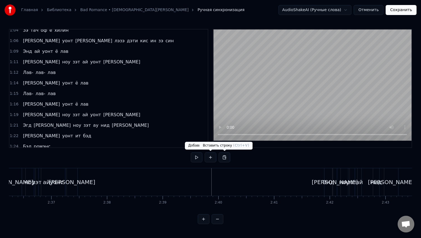
click at [225, 158] on button at bounding box center [225, 158] width 12 height 10
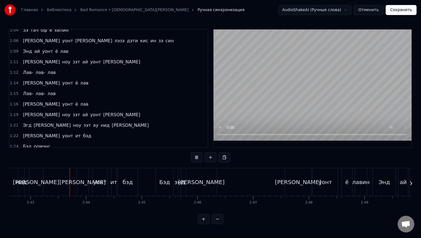
scroll to position [0, 9059]
click at [174, 184] on div "энд" at bounding box center [177, 182] width 11 height 8
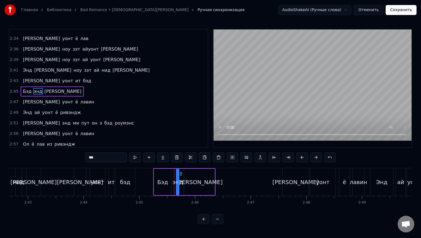
scroll to position [581, 0]
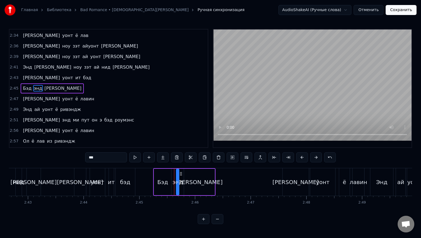
type input "**********"
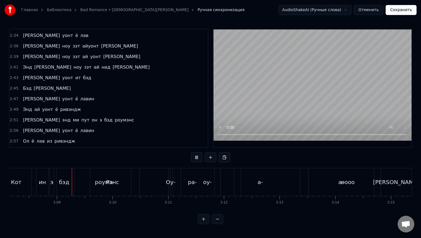
scroll to position [0, 10481]
click at [204, 186] on div "оу-" at bounding box center [205, 182] width 53 height 28
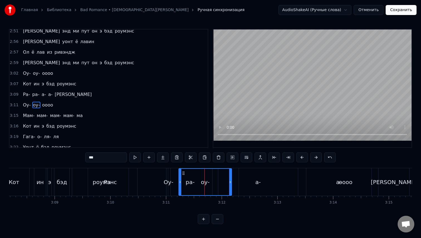
scroll to position [687, 0]
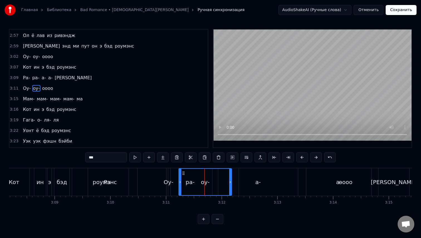
click at [17, 79] on span "3:09" at bounding box center [14, 78] width 9 height 6
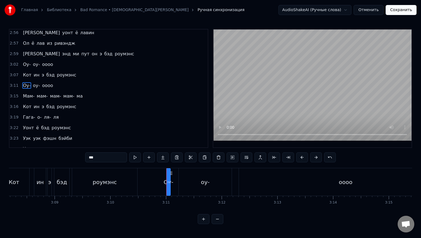
scroll to position [676, 0]
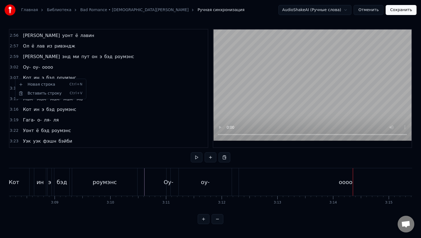
click at [11, 76] on html "Главная Библиотека Bad Romance • [DEMOGRAPHIC_DATA][PERSON_NAME] Ручная синхрон…" at bounding box center [210, 116] width 421 height 233
click at [13, 78] on span "3:07" at bounding box center [14, 78] width 9 height 6
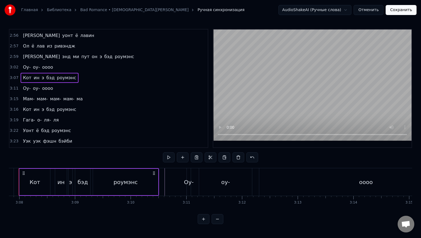
scroll to position [0, 10442]
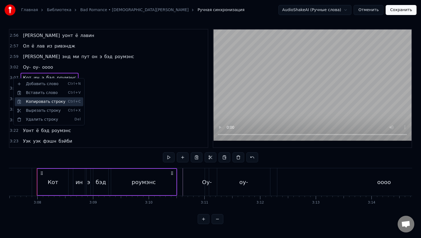
click at [31, 104] on div "Копировать строку Ctrl+C" at bounding box center [49, 101] width 69 height 9
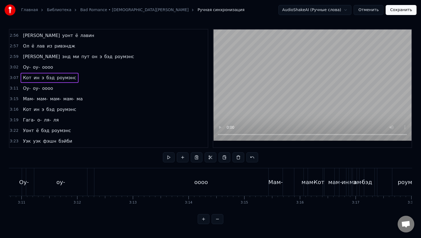
scroll to position [0, 10640]
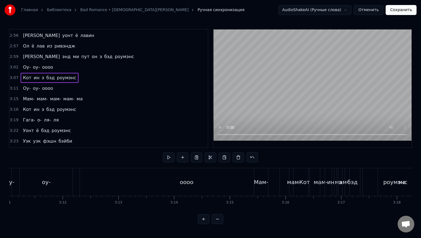
click at [263, 185] on div "Мам-" at bounding box center [261, 182] width 14 height 8
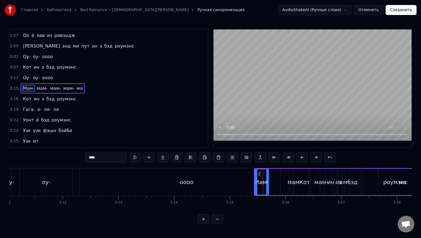
click at [12, 90] on span "3:15" at bounding box center [14, 89] width 9 height 6
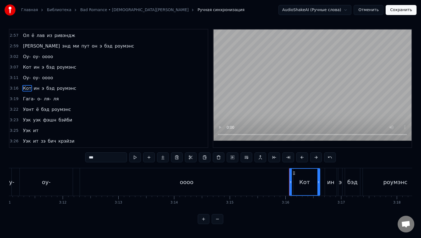
click at [12, 89] on span "3:16" at bounding box center [14, 89] width 9 height 6
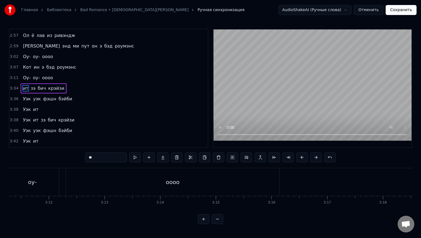
scroll to position [0, 10656]
click at [263, 179] on div "оооо" at bounding box center [169, 182] width 213 height 28
type input "****"
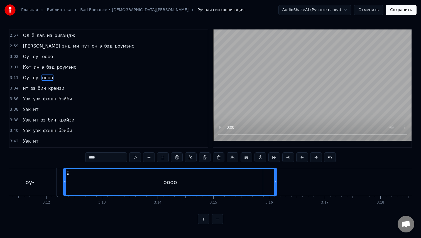
scroll to position [676, 0]
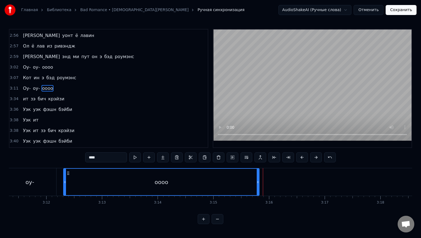
drag, startPoint x: 275, startPoint y: 184, endPoint x: 257, endPoint y: 184, distance: 17.8
click at [257, 184] on icon at bounding box center [258, 182] width 2 height 4
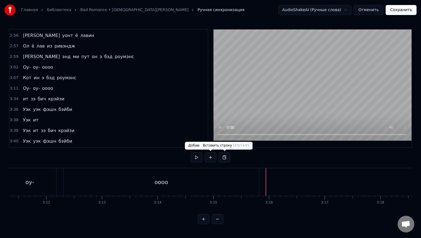
click at [227, 158] on button at bounding box center [225, 158] width 12 height 10
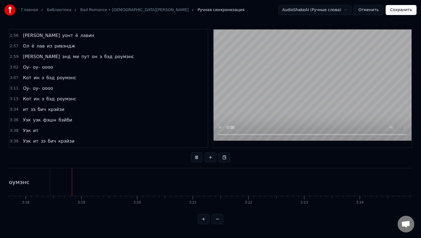
scroll to position [0, 11015]
click at [33, 181] on div "роумэнс" at bounding box center [13, 182] width 65 height 28
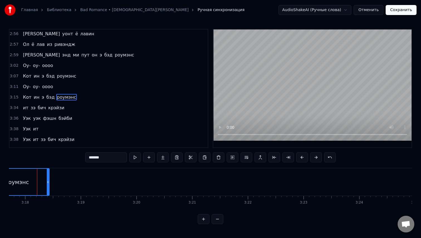
click at [12, 109] on span "3:34" at bounding box center [14, 108] width 9 height 6
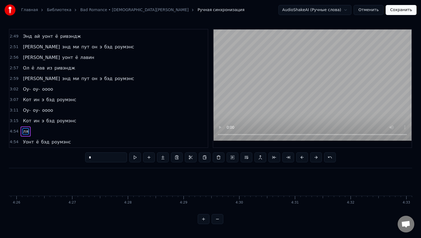
scroll to position [644, 0]
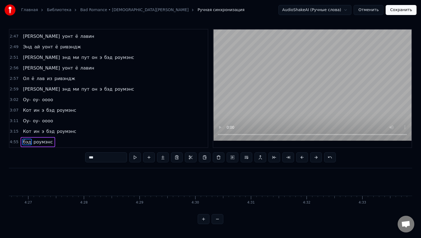
type input "*******"
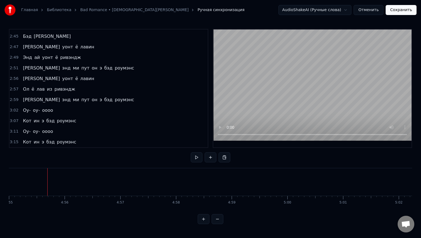
scroll to position [0, 16440]
click at [401, 11] on button "Сохранить" at bounding box center [401, 10] width 31 height 10
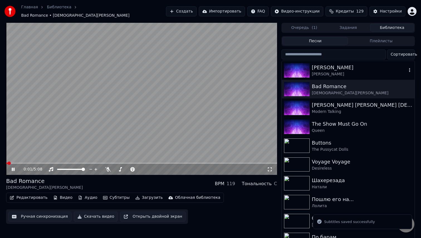
click at [341, 67] on div "[PERSON_NAME]" at bounding box center [359, 68] width 95 height 8
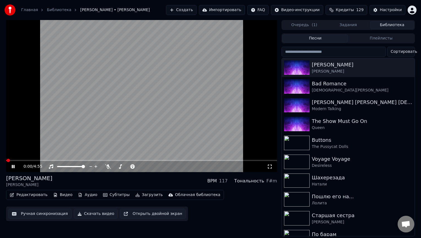
click at [34, 217] on button "Ручная синхронизация" at bounding box center [39, 214] width 63 height 10
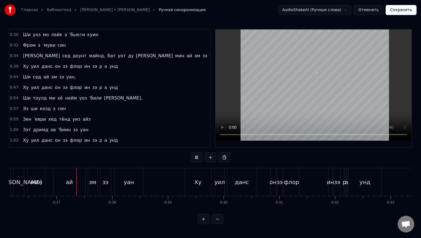
scroll to position [0, 2016]
click at [191, 187] on div "Ху" at bounding box center [195, 182] width 26 height 28
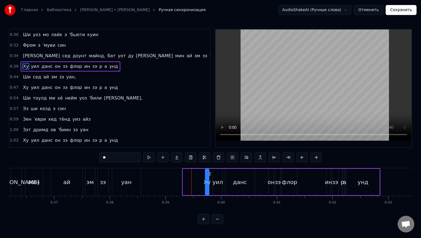
drag, startPoint x: 184, startPoint y: 185, endPoint x: 207, endPoint y: 189, distance: 22.7
click at [207, 189] on div "Ху" at bounding box center [207, 182] width 3 height 25
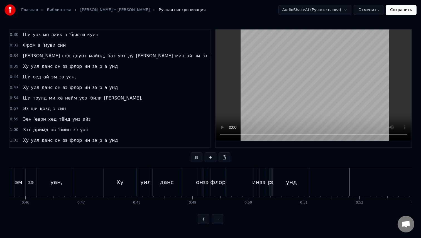
scroll to position [0, 2544]
click at [129, 189] on div "Ху" at bounding box center [121, 182] width 33 height 28
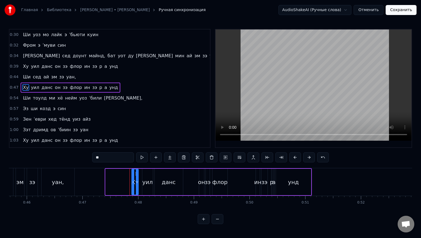
drag, startPoint x: 107, startPoint y: 184, endPoint x: 134, endPoint y: 187, distance: 26.9
click at [134, 187] on div at bounding box center [133, 182] width 2 height 25
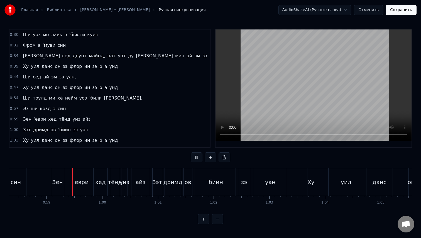
scroll to position [0, 3250]
click at [310, 183] on div "Ху" at bounding box center [309, 182] width 7 height 8
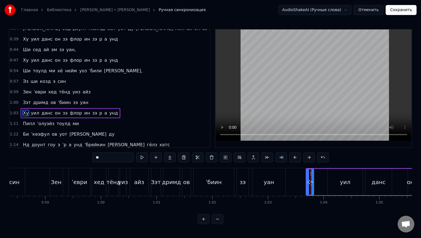
scroll to position [52, 0]
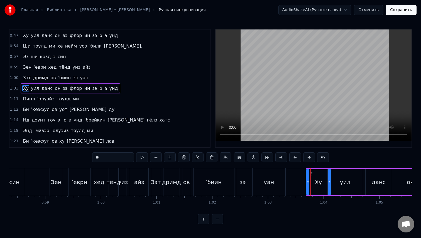
drag, startPoint x: 311, startPoint y: 173, endPoint x: 327, endPoint y: 176, distance: 16.6
click at [327, 176] on div "Ху" at bounding box center [318, 182] width 23 height 25
drag, startPoint x: 308, startPoint y: 180, endPoint x: 325, endPoint y: 181, distance: 17.0
click at [325, 181] on icon at bounding box center [323, 182] width 2 height 4
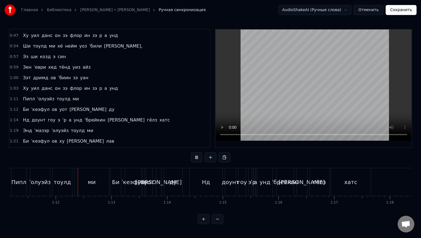
scroll to position [0, 3967]
click at [203, 181] on div "Нд" at bounding box center [202, 182] width 8 height 8
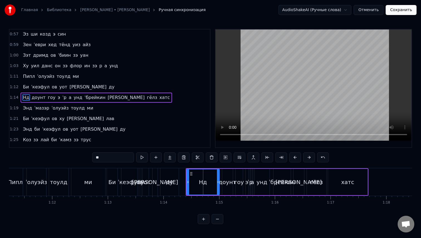
scroll to position [84, 0]
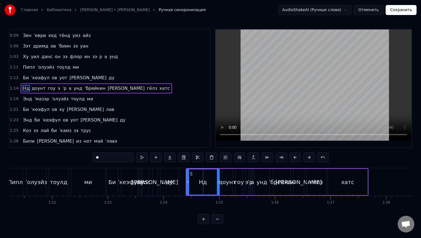
type input "*****"
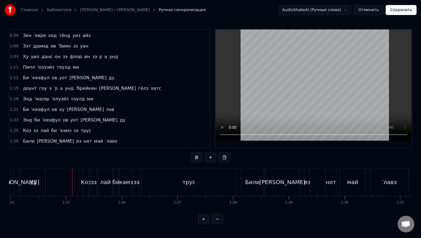
scroll to position [0, 4679]
click at [207, 183] on div "трус" at bounding box center [187, 182] width 94 height 28
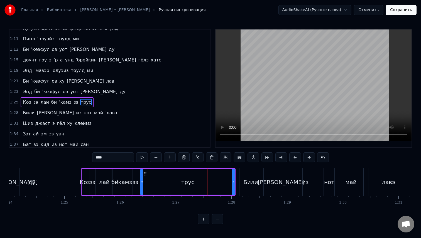
scroll to position [126, 0]
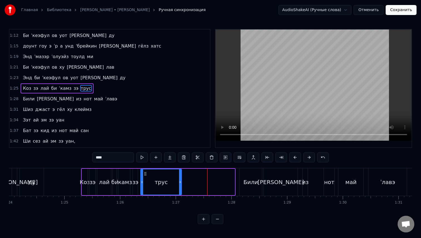
drag, startPoint x: 233, startPoint y: 186, endPoint x: 179, endPoint y: 185, distance: 54.0
click at [179, 185] on div at bounding box center [180, 182] width 2 height 25
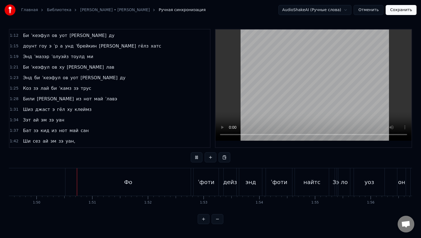
scroll to position [0, 6104]
click at [113, 181] on div "Фо" at bounding box center [123, 182] width 125 height 28
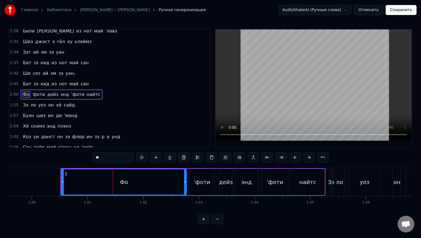
scroll to position [200, 0]
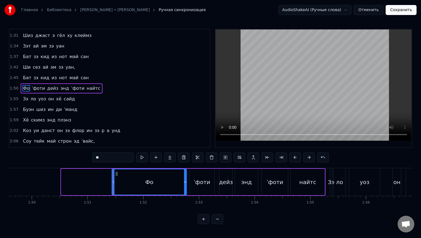
drag, startPoint x: 63, startPoint y: 181, endPoint x: 113, endPoint y: 186, distance: 50.6
click at [113, 186] on div at bounding box center [113, 182] width 2 height 25
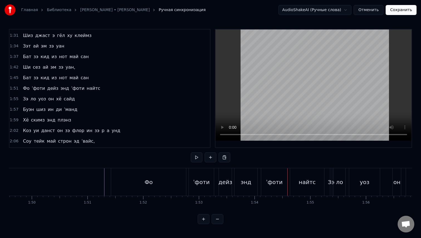
click at [128, 182] on div "Фо" at bounding box center [148, 182] width 75 height 28
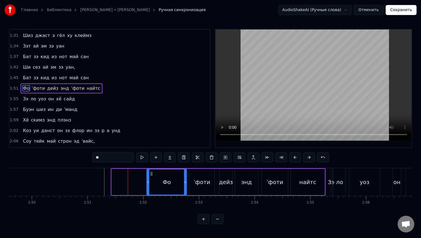
drag, startPoint x: 113, startPoint y: 181, endPoint x: 159, endPoint y: 181, distance: 45.4
click at [149, 181] on icon at bounding box center [148, 182] width 2 height 4
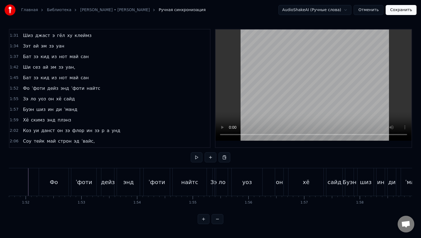
scroll to position [0, 6219]
click at [249, 187] on div "уоз" at bounding box center [249, 182] width 31 height 28
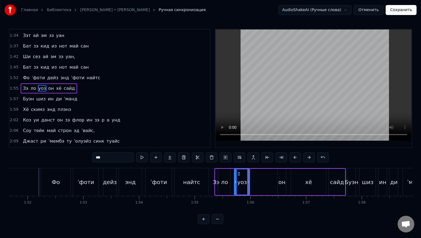
drag, startPoint x: 264, startPoint y: 184, endPoint x: 244, endPoint y: 183, distance: 19.8
click at [247, 183] on icon at bounding box center [248, 182] width 2 height 4
click at [288, 182] on div "Зэ ло уоз он хё сайд" at bounding box center [279, 182] width 131 height 28
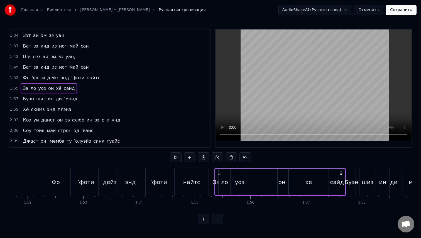
click at [283, 182] on div "он" at bounding box center [281, 182] width 7 height 8
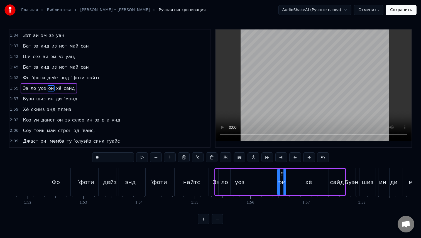
drag, startPoint x: 282, startPoint y: 173, endPoint x: 255, endPoint y: 172, distance: 26.8
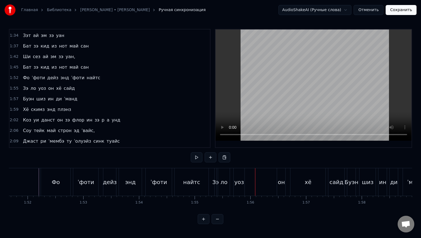
click at [282, 179] on div "он" at bounding box center [281, 182] width 7 height 8
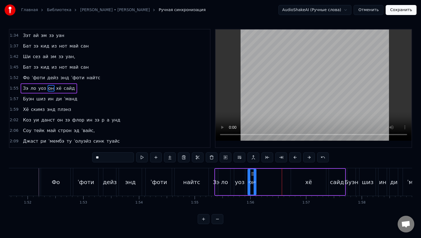
drag, startPoint x: 283, startPoint y: 174, endPoint x: 253, endPoint y: 173, distance: 29.8
click at [253, 173] on icon at bounding box center [252, 174] width 4 height 4
click at [323, 183] on div "хё" at bounding box center [308, 182] width 35 height 26
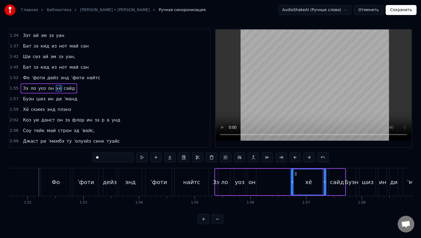
click at [325, 183] on div "хё" at bounding box center [309, 182] width 36 height 26
drag, startPoint x: 325, startPoint y: 183, endPoint x: 300, endPoint y: 180, distance: 24.8
click at [303, 180] on div at bounding box center [304, 182] width 2 height 25
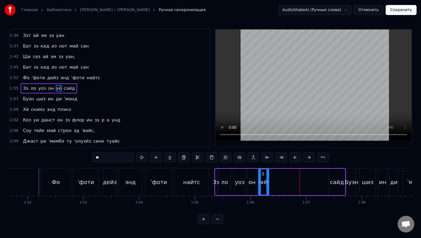
drag, startPoint x: 295, startPoint y: 174, endPoint x: 263, endPoint y: 172, distance: 32.6
click at [263, 172] on icon at bounding box center [263, 174] width 4 height 4
click at [331, 184] on div "сайд" at bounding box center [337, 182] width 14 height 8
type input "****"
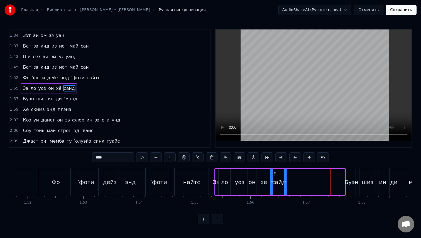
drag, startPoint x: 333, startPoint y: 175, endPoint x: 275, endPoint y: 173, distance: 58.2
click at [275, 173] on icon at bounding box center [275, 174] width 4 height 4
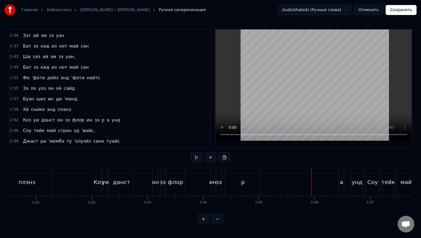
scroll to position [0, 6691]
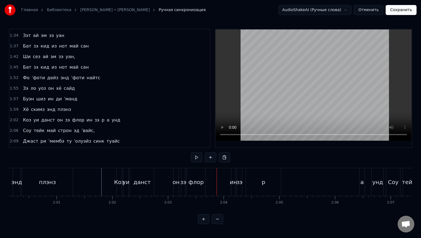
click at [233, 183] on div "ин" at bounding box center [233, 182] width 7 height 8
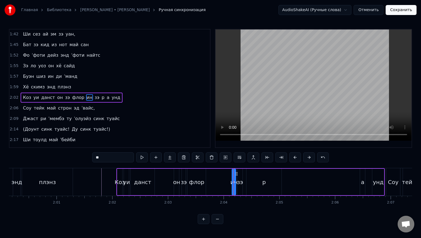
scroll to position [243, 0]
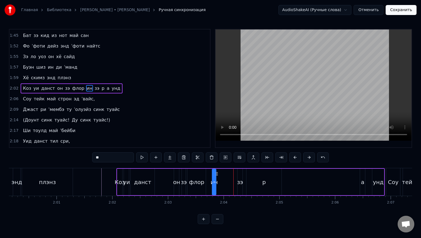
drag, startPoint x: 236, startPoint y: 175, endPoint x: 216, endPoint y: 172, distance: 20.8
click at [216, 172] on icon at bounding box center [217, 174] width 4 height 4
click at [239, 176] on div "зэ" at bounding box center [240, 182] width 5 height 26
drag, startPoint x: 243, startPoint y: 175, endPoint x: 224, endPoint y: 173, distance: 19.6
click at [224, 173] on icon at bounding box center [222, 174] width 4 height 4
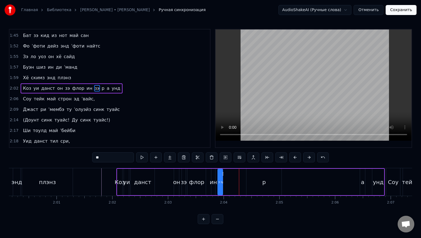
click at [261, 184] on div "р" at bounding box center [263, 182] width 35 height 26
drag, startPoint x: 251, startPoint y: 173, endPoint x: 229, endPoint y: 172, distance: 22.6
click at [229, 172] on icon at bounding box center [231, 174] width 4 height 4
drag, startPoint x: 258, startPoint y: 183, endPoint x: 235, endPoint y: 182, distance: 23.1
click at [235, 182] on div "р" at bounding box center [230, 182] width 12 height 26
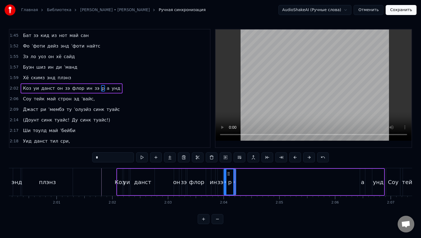
click at [364, 182] on div "a" at bounding box center [362, 182] width 3 height 8
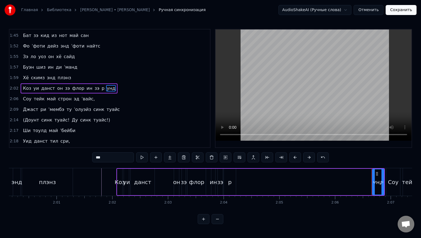
click at [377, 182] on div "унд" at bounding box center [378, 182] width 11 height 8
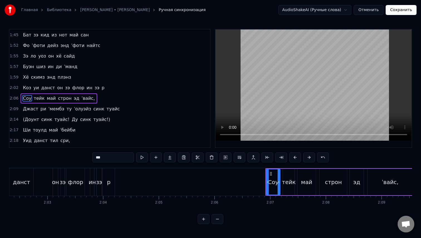
scroll to position [0, 6810]
click at [113, 182] on div "р" at bounding box center [110, 182] width 12 height 28
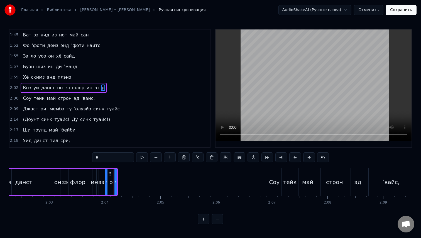
scroll to position [243, 0]
click at [113, 157] on input "*" at bounding box center [113, 158] width 42 height 10
type input "*****"
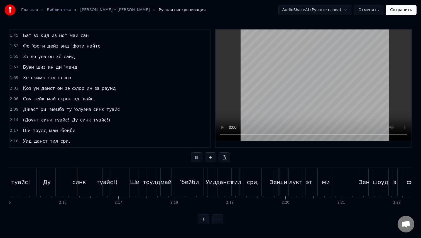
scroll to position [0, 7523]
click at [10, 119] on span "2:14" at bounding box center [14, 121] width 9 height 6
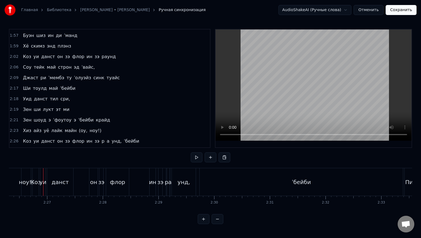
scroll to position [0, 8155]
click at [89, 130] on span "ноу!)" at bounding box center [95, 131] width 13 height 6
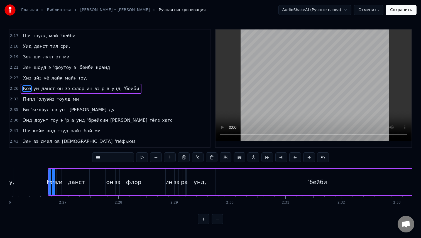
scroll to position [327, 0]
click at [78, 77] on span "(оу," at bounding box center [83, 78] width 10 height 6
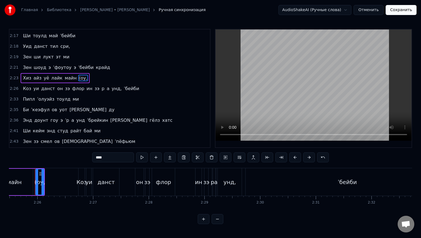
scroll to position [0, 8101]
type input "***"
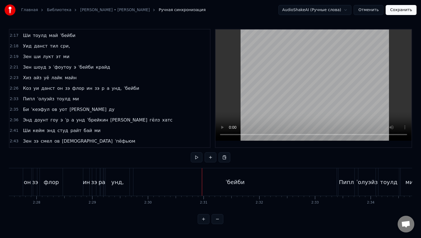
scroll to position [0, 8221]
click at [292, 183] on div "ˈбейби" at bounding box center [229, 182] width 203 height 28
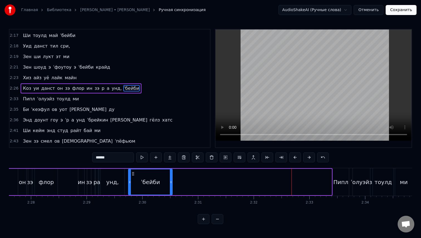
drag, startPoint x: 330, startPoint y: 183, endPoint x: 171, endPoint y: 178, distance: 158.8
click at [171, 178] on div at bounding box center [171, 182] width 2 height 25
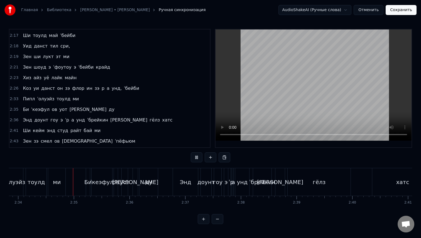
scroll to position [0, 8571]
click at [335, 188] on div "гёлз" at bounding box center [315, 182] width 63 height 28
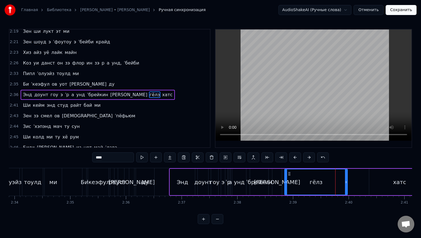
scroll to position [359, 0]
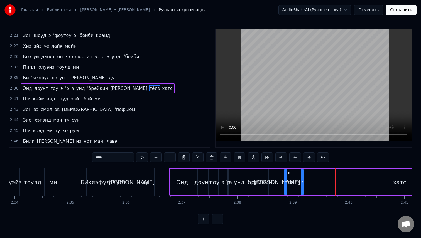
drag, startPoint x: 346, startPoint y: 184, endPoint x: 302, endPoint y: 184, distance: 44.0
click at [302, 184] on div at bounding box center [302, 182] width 2 height 25
click at [382, 182] on div "хатс" at bounding box center [399, 182] width 61 height 26
type input "****"
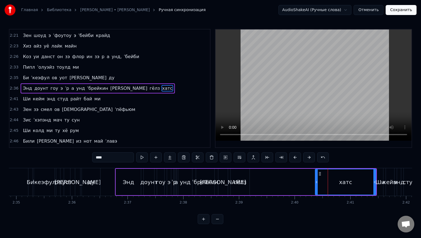
scroll to position [0, 8628]
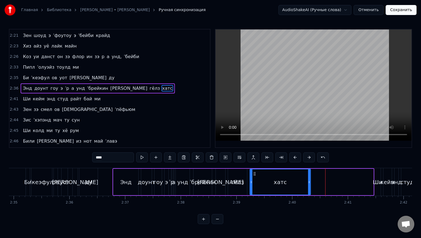
drag, startPoint x: 317, startPoint y: 175, endPoint x: 254, endPoint y: 175, distance: 62.9
click at [254, 175] on circle at bounding box center [254, 175] width 0 height 0
drag, startPoint x: 310, startPoint y: 184, endPoint x: 299, endPoint y: 184, distance: 11.1
click at [299, 184] on div "хатс" at bounding box center [280, 182] width 61 height 26
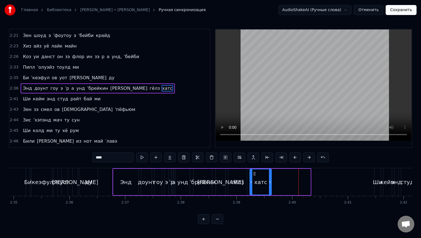
drag, startPoint x: 309, startPoint y: 184, endPoint x: 267, endPoint y: 183, distance: 41.5
click at [269, 183] on icon at bounding box center [270, 182] width 2 height 4
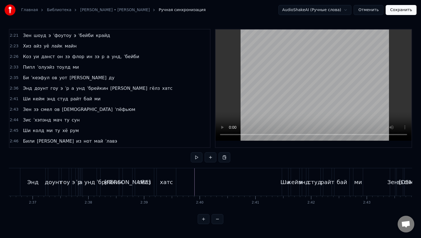
scroll to position [0, 8719]
click at [288, 186] on div "Ши" at bounding box center [286, 182] width 9 height 8
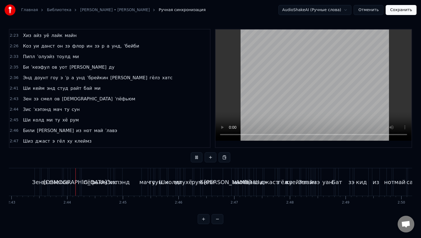
scroll to position [0, 9078]
click at [115, 178] on div "ˈхэпэнд" at bounding box center [116, 182] width 22 height 8
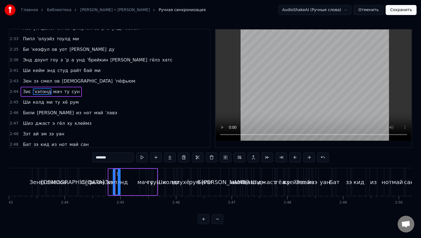
scroll to position [391, 0]
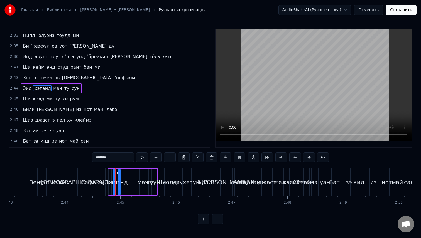
click at [14, 90] on span "2:44" at bounding box center [14, 89] width 9 height 6
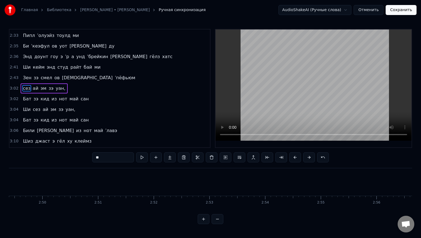
type input "**"
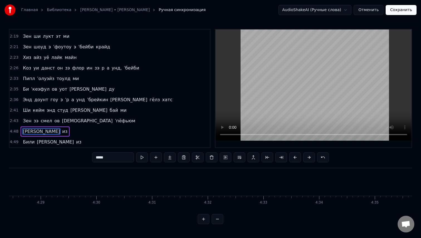
scroll to position [337, 0]
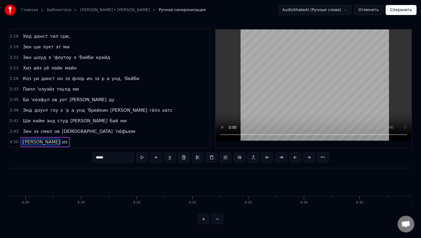
type input "**"
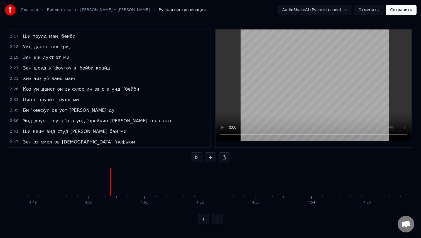
scroll to position [0, 16076]
click at [69, 140] on span "[DEMOGRAPHIC_DATA]" at bounding box center [87, 142] width 52 height 6
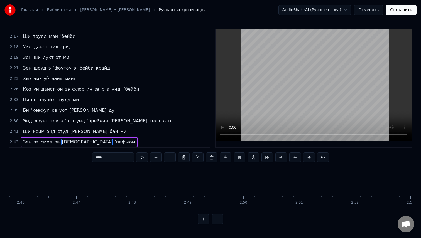
scroll to position [0, 9109]
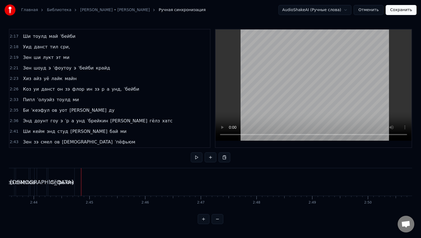
click at [65, 181] on div "ˈпёфьюм" at bounding box center [61, 182] width 26 height 8
click at [209, 157] on button at bounding box center [211, 158] width 12 height 10
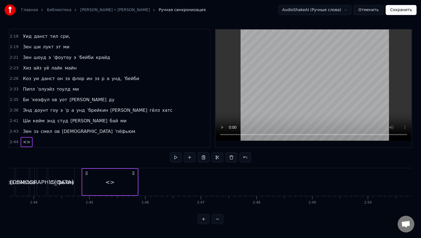
click at [111, 180] on div "<>" at bounding box center [109, 182] width 9 height 8
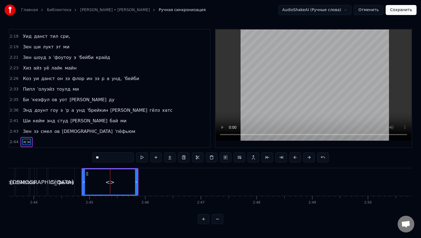
click at [126, 159] on input "**" at bounding box center [113, 158] width 42 height 10
paste input "**********"
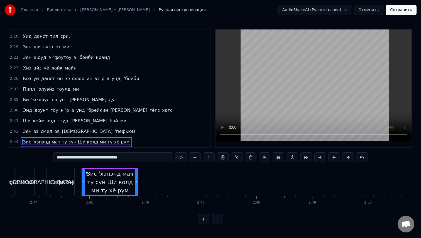
drag, startPoint x: 144, startPoint y: 158, endPoint x: 102, endPoint y: 158, distance: 41.8
click at [102, 158] on input "**********" at bounding box center [113, 158] width 120 height 10
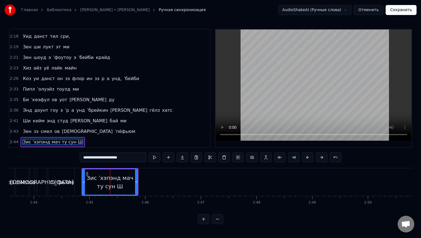
type input "**********"
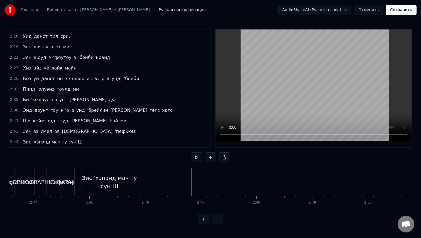
click at [110, 179] on div "Зис ˈхэпэнд мач ту сун Ш" at bounding box center [109, 182] width 55 height 17
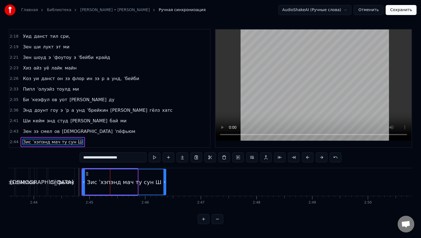
drag, startPoint x: 136, startPoint y: 184, endPoint x: 173, endPoint y: 184, distance: 37.0
click at [166, 184] on icon at bounding box center [164, 182] width 2 height 4
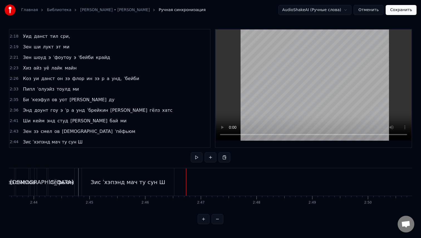
click at [96, 178] on div "Зис ˈхэпэнд мач ту сун Ш" at bounding box center [128, 182] width 92 height 28
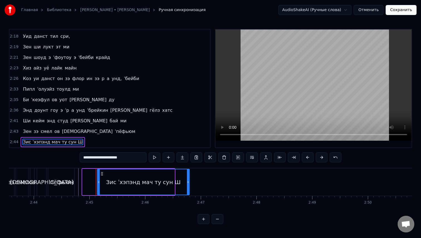
drag, startPoint x: 88, startPoint y: 174, endPoint x: 103, endPoint y: 176, distance: 14.9
click at [103, 176] on icon at bounding box center [102, 174] width 4 height 4
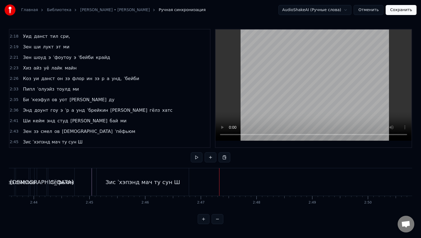
click at [151, 190] on div "Зис ˈхэпэнд мач ту сун Ш" at bounding box center [143, 182] width 92 height 28
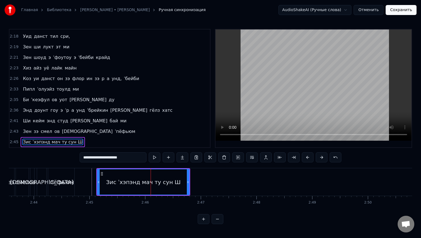
click at [132, 160] on input "**********" at bounding box center [113, 158] width 67 height 10
type input "**********"
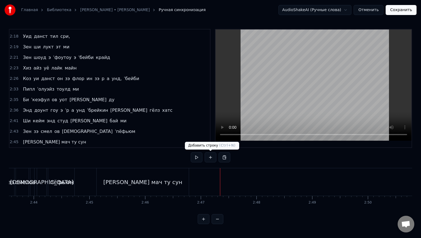
click at [213, 160] on button at bounding box center [211, 158] width 12 height 10
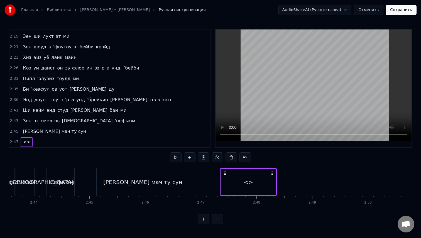
click at [241, 183] on div "<>" at bounding box center [248, 182] width 55 height 26
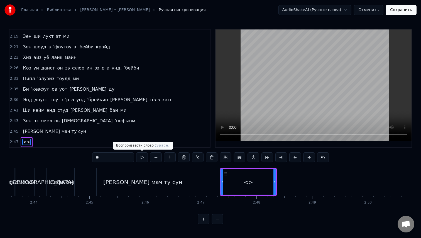
click at [123, 161] on input "**" at bounding box center [113, 158] width 42 height 10
paste input "**********"
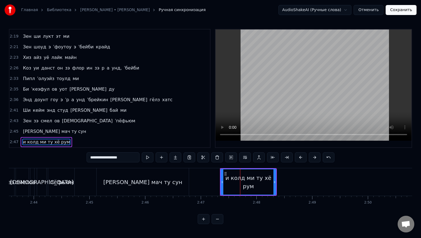
click at [91, 157] on input "**********" at bounding box center [113, 158] width 53 height 10
type input "**********"
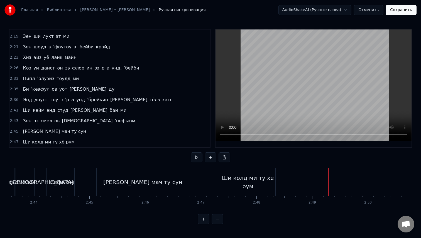
click at [267, 184] on div "Ши колд ми ту хё рум" at bounding box center [247, 182] width 55 height 17
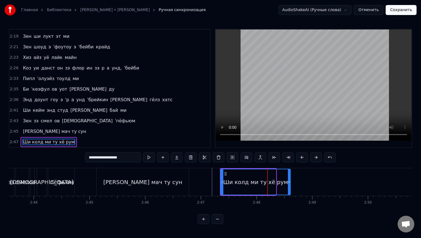
drag, startPoint x: 274, startPoint y: 184, endPoint x: 289, endPoint y: 185, distance: 14.8
click at [289, 185] on div at bounding box center [289, 182] width 2 height 25
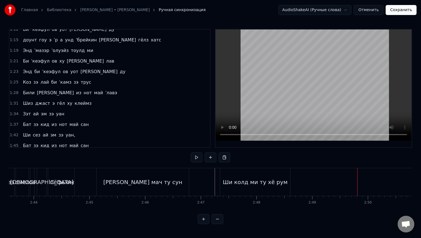
scroll to position [118, 0]
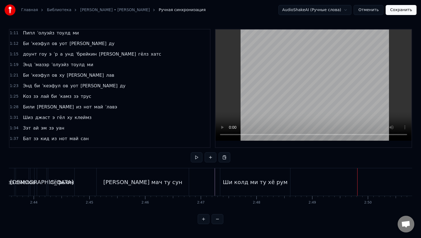
click at [15, 107] on span "1:28" at bounding box center [14, 107] width 9 height 6
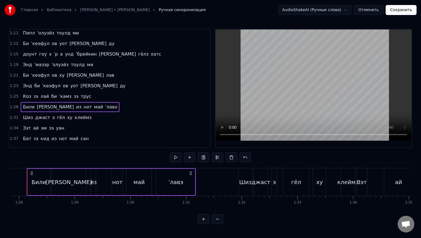
scroll to position [0, 4881]
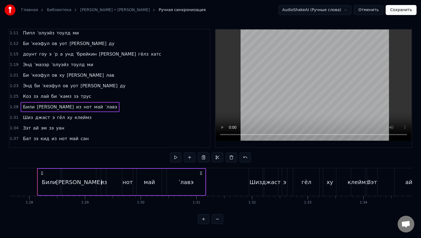
click at [14, 119] on span "1:31" at bounding box center [14, 118] width 9 height 6
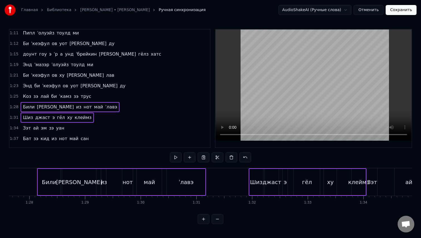
click at [14, 126] on span "1:34" at bounding box center [14, 129] width 9 height 6
click at [14, 139] on span "1:37" at bounding box center [14, 139] width 9 height 6
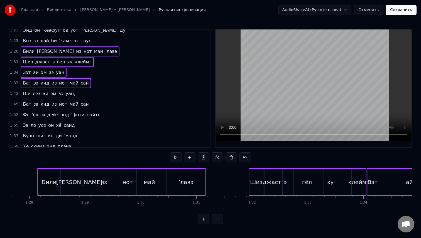
scroll to position [179, 0]
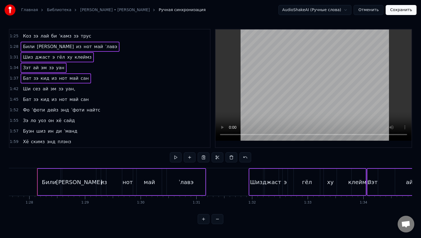
click at [15, 89] on span "1:42" at bounding box center [14, 89] width 9 height 6
click at [15, 99] on span "1:45" at bounding box center [14, 100] width 9 height 6
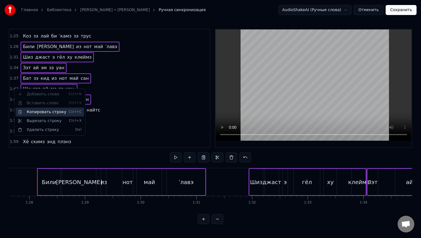
click at [22, 111] on div "Копировать строку Ctrl+C" at bounding box center [50, 112] width 69 height 9
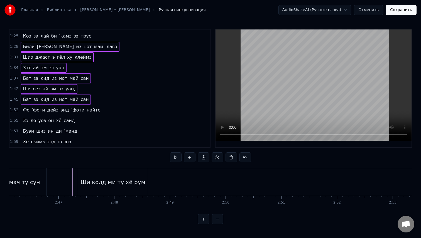
scroll to position [0, 9265]
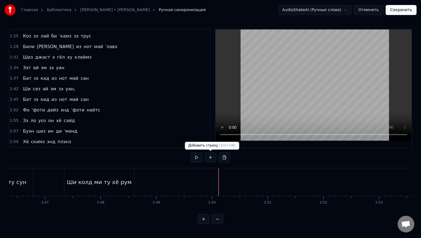
click at [212, 159] on button at bounding box center [211, 158] width 12 height 10
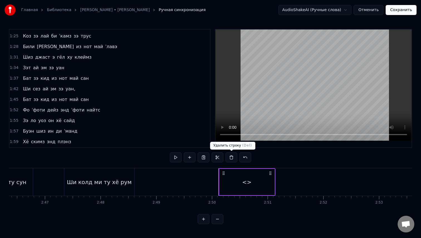
click at [230, 158] on button at bounding box center [232, 158] width 12 height 10
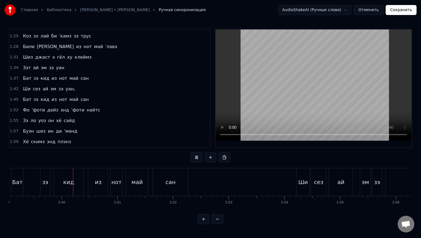
scroll to position [0, 9977]
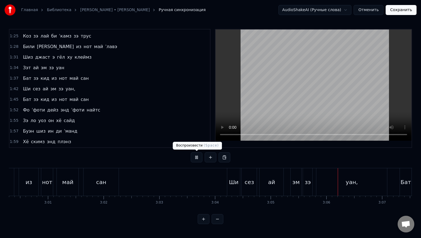
click at [196, 158] on button at bounding box center [197, 158] width 12 height 10
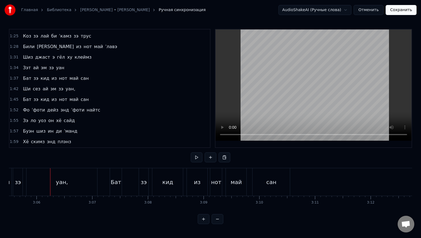
scroll to position [0, 10332]
click at [196, 158] on button at bounding box center [197, 158] width 12 height 10
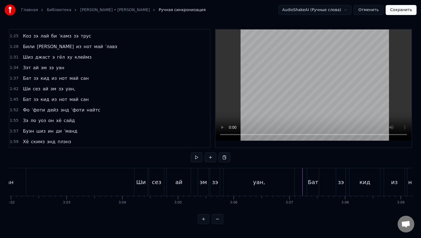
scroll to position [0, 10134]
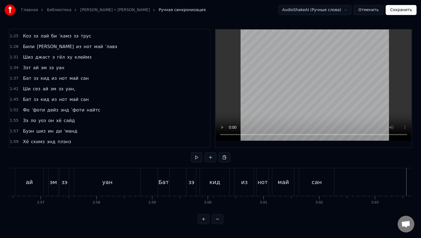
click at [16, 140] on span "1:59" at bounding box center [14, 142] width 9 height 6
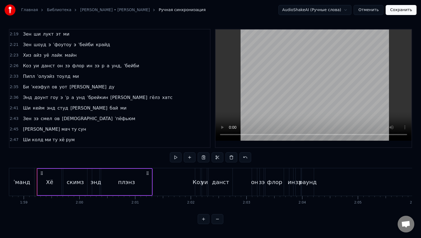
scroll to position [411, 0]
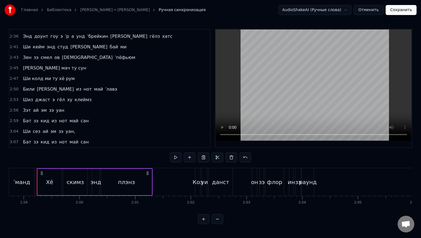
click at [10, 101] on span "2:53" at bounding box center [14, 100] width 9 height 6
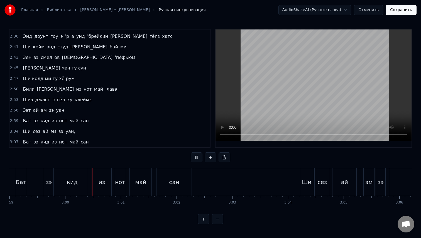
scroll to position [0, 10002]
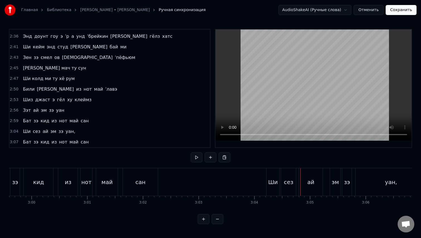
click at [277, 179] on div "Ши" at bounding box center [272, 182] width 9 height 8
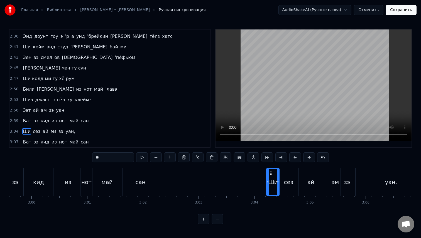
click at [15, 134] on span "3:04" at bounding box center [14, 132] width 9 height 6
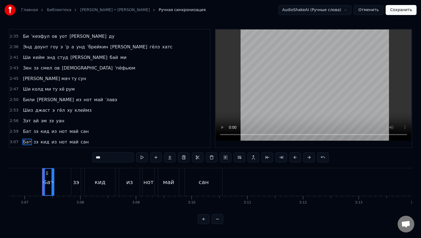
scroll to position [0, 10405]
click at [12, 142] on span "3:07" at bounding box center [14, 143] width 9 height 6
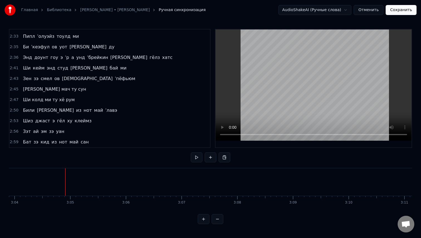
scroll to position [0, 10245]
click at [400, 11] on button "Сохранить" at bounding box center [401, 10] width 31 height 10
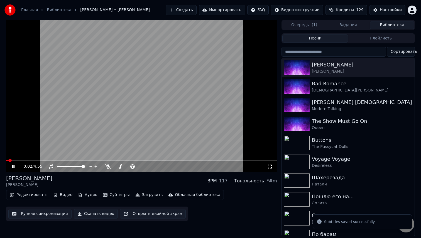
click at [13, 166] on icon at bounding box center [13, 166] width 3 height 3
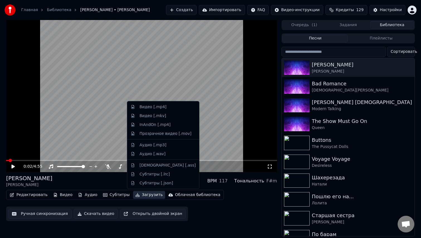
click at [146, 195] on button "Загрузить" at bounding box center [149, 195] width 32 height 8
click at [169, 106] on div "Видео [.mp4]" at bounding box center [168, 107] width 56 height 6
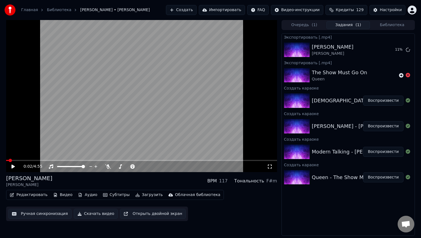
click at [319, 25] on button "Очередь ( 1 )" at bounding box center [304, 25] width 44 height 8
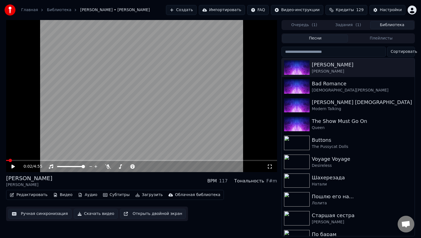
click at [401, 23] on button "Библиотека" at bounding box center [392, 25] width 44 height 8
click at [331, 86] on div "Bad Romance" at bounding box center [359, 84] width 95 height 8
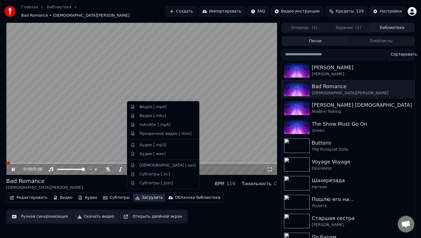
click at [138, 195] on button "Загрузить" at bounding box center [149, 198] width 32 height 8
click at [157, 108] on div "Видео [.mp4]" at bounding box center [153, 107] width 27 height 6
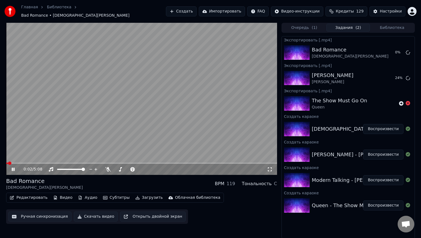
click at [402, 24] on button "Библиотека" at bounding box center [392, 28] width 44 height 8
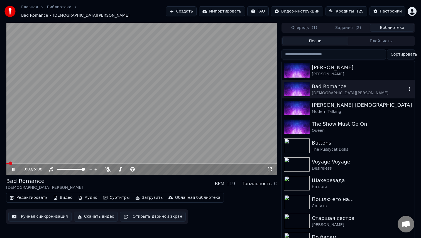
click at [349, 110] on div "Modern Talking" at bounding box center [362, 112] width 101 height 6
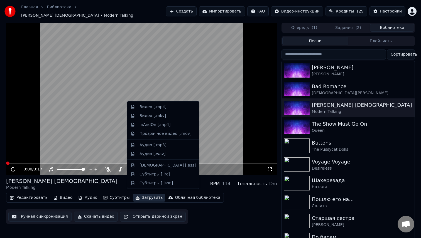
click at [140, 196] on button "Загрузить" at bounding box center [149, 198] width 32 height 8
click at [165, 106] on div "Видео [.mp4]" at bounding box center [168, 107] width 56 height 6
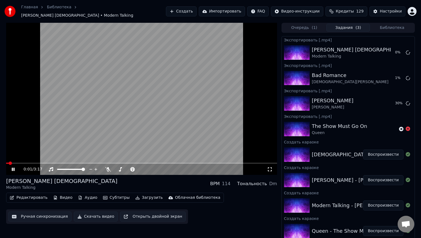
click at [395, 23] on div "Очередь ( 1 ) Задания ( 3 ) Библиотека" at bounding box center [348, 28] width 133 height 10
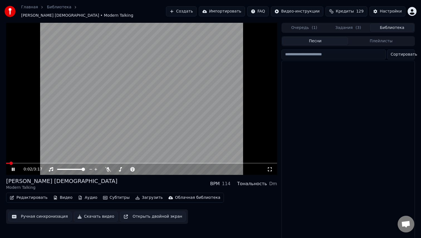
click at [393, 25] on button "Библиотека" at bounding box center [392, 28] width 44 height 8
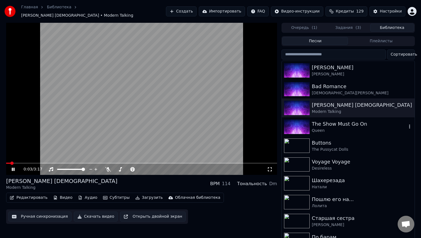
click at [328, 128] on div "Queen" at bounding box center [359, 131] width 95 height 6
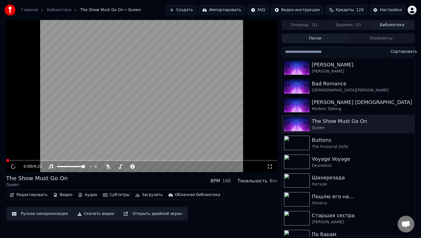
click at [146, 197] on button "Загрузить" at bounding box center [149, 195] width 32 height 8
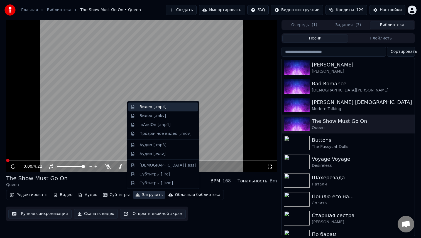
click at [168, 109] on div "Видео [.mp4]" at bounding box center [168, 107] width 56 height 6
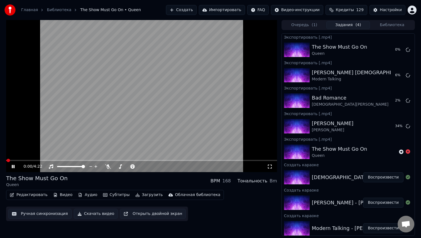
click at [404, 25] on button "Библиотека" at bounding box center [392, 25] width 44 height 8
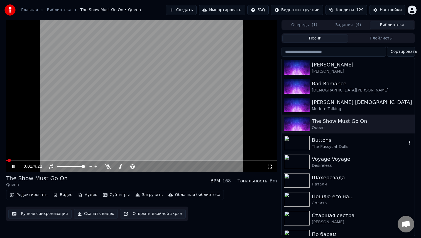
click at [338, 145] on div "The Pussycat Dolls" at bounding box center [359, 147] width 95 height 6
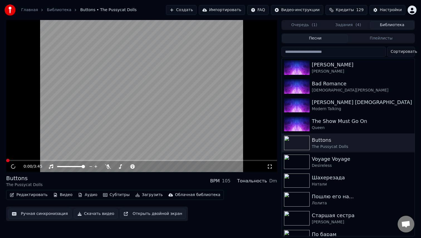
click at [141, 196] on button "Загрузить" at bounding box center [149, 195] width 32 height 8
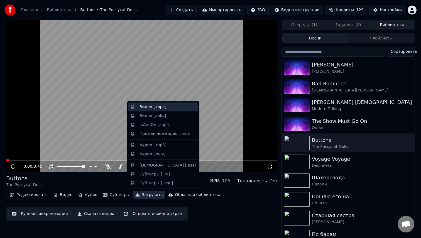
click at [152, 106] on div "Видео [.mp4]" at bounding box center [153, 107] width 27 height 6
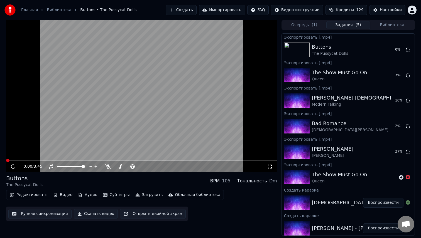
click at [402, 25] on button "Библиотека" at bounding box center [392, 25] width 44 height 8
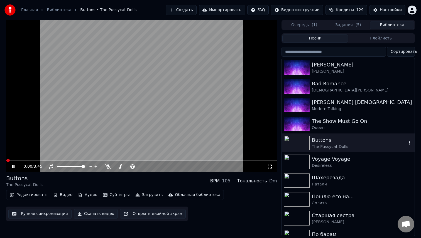
click at [346, 164] on div "Desireless" at bounding box center [362, 166] width 101 height 6
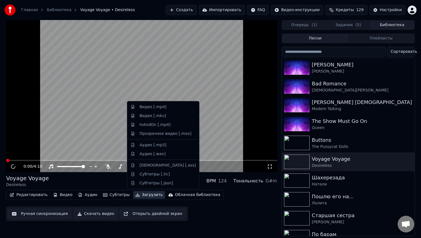
click at [143, 195] on button "Загрузить" at bounding box center [149, 195] width 32 height 8
click at [161, 107] on div "Видео [.mp4]" at bounding box center [153, 107] width 27 height 6
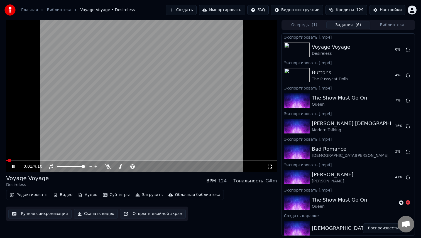
click at [9, 166] on div "0:01 / 4:10" at bounding box center [141, 167] width 266 height 6
click at [12, 167] on icon at bounding box center [17, 167] width 13 height 4
